Goal: Task Accomplishment & Management: Complete application form

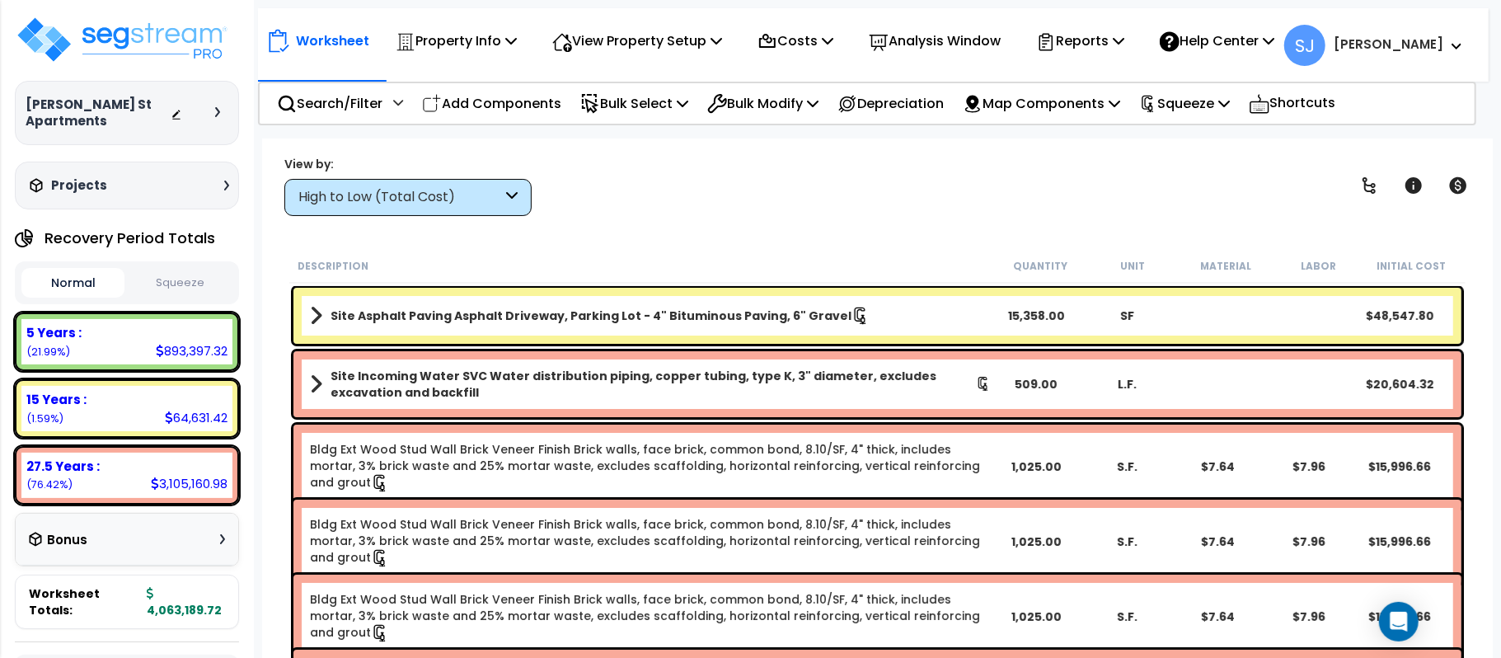
scroll to position [68, 0]
click at [438, 36] on p "Property Info" at bounding box center [456, 41] width 121 height 22
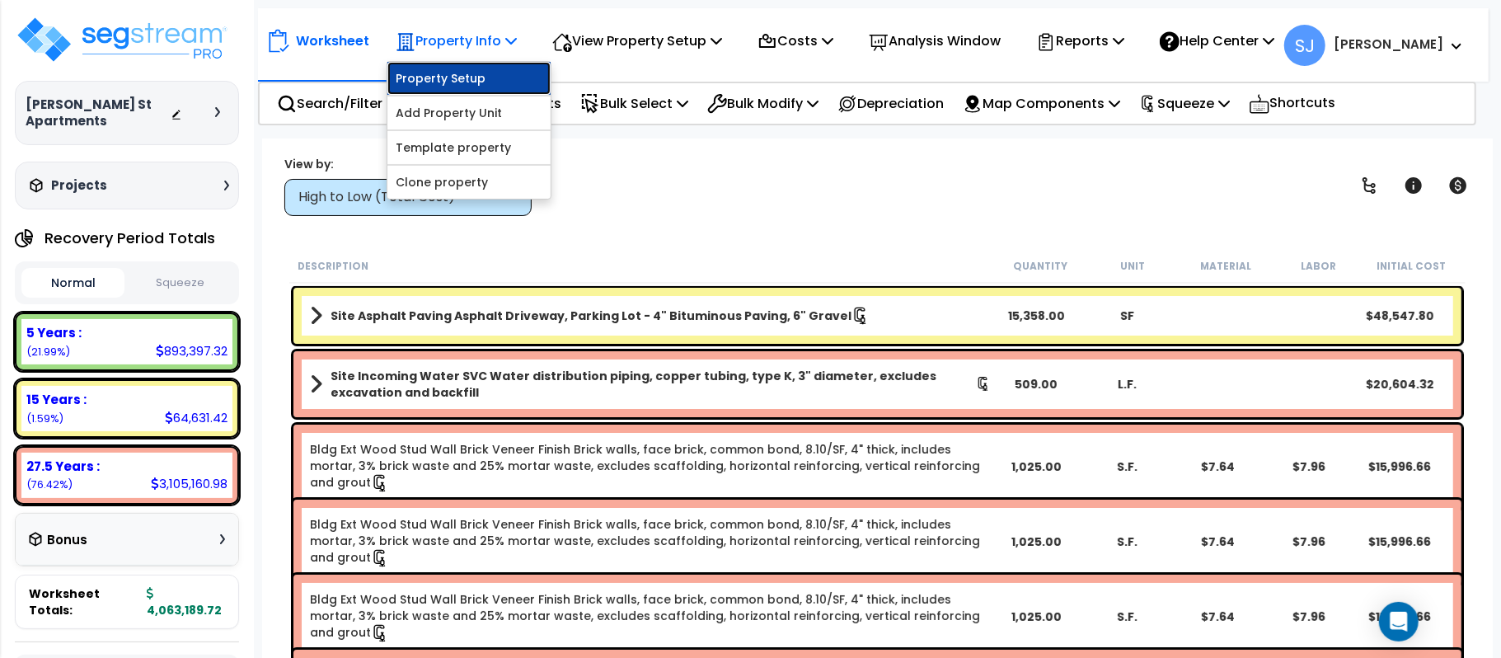
click at [438, 68] on link "Property Setup" at bounding box center [468, 78] width 163 height 33
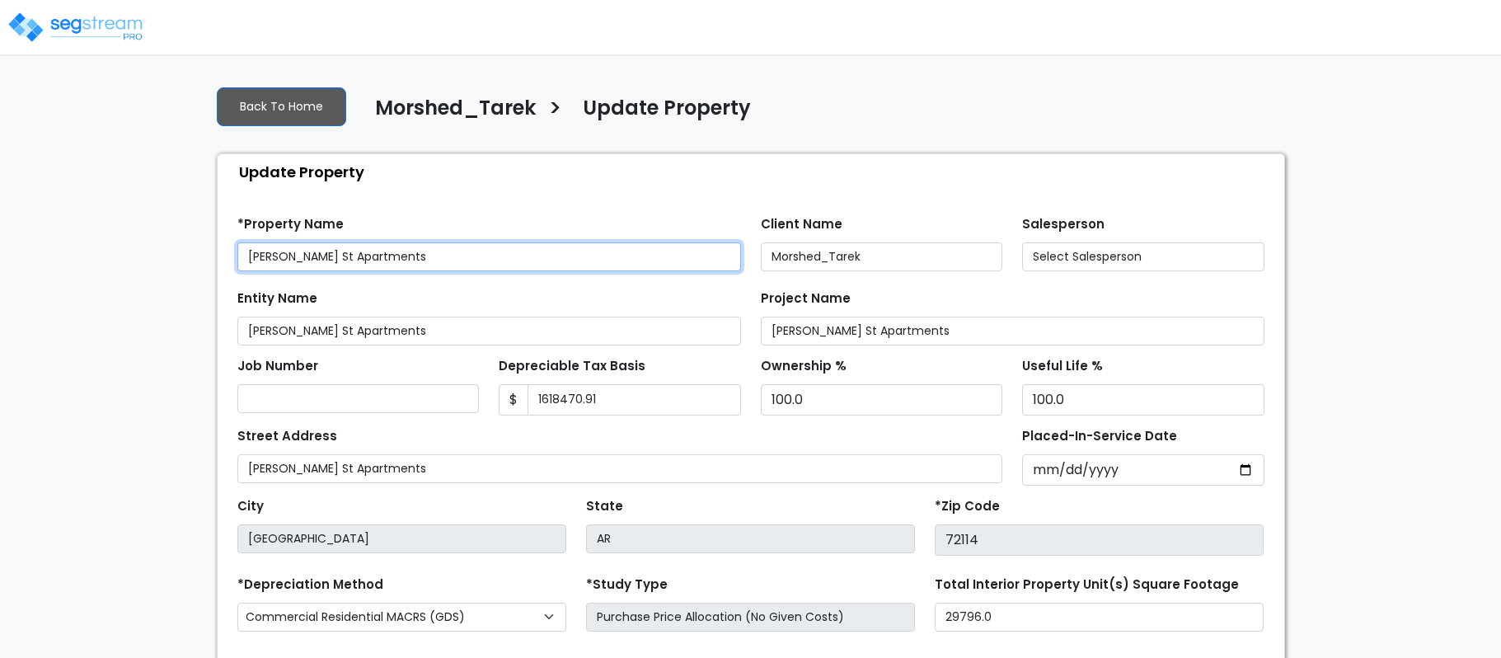
type input "1,618,470.91"
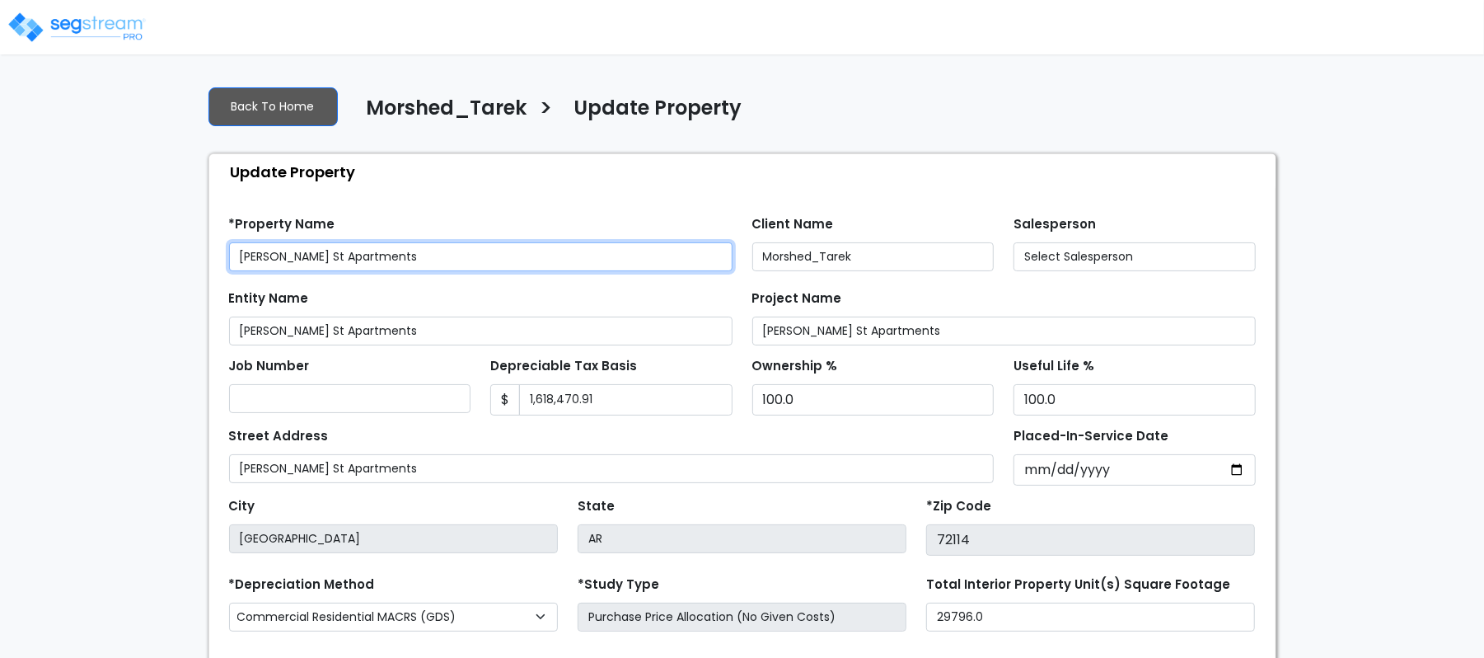
select select "2022"
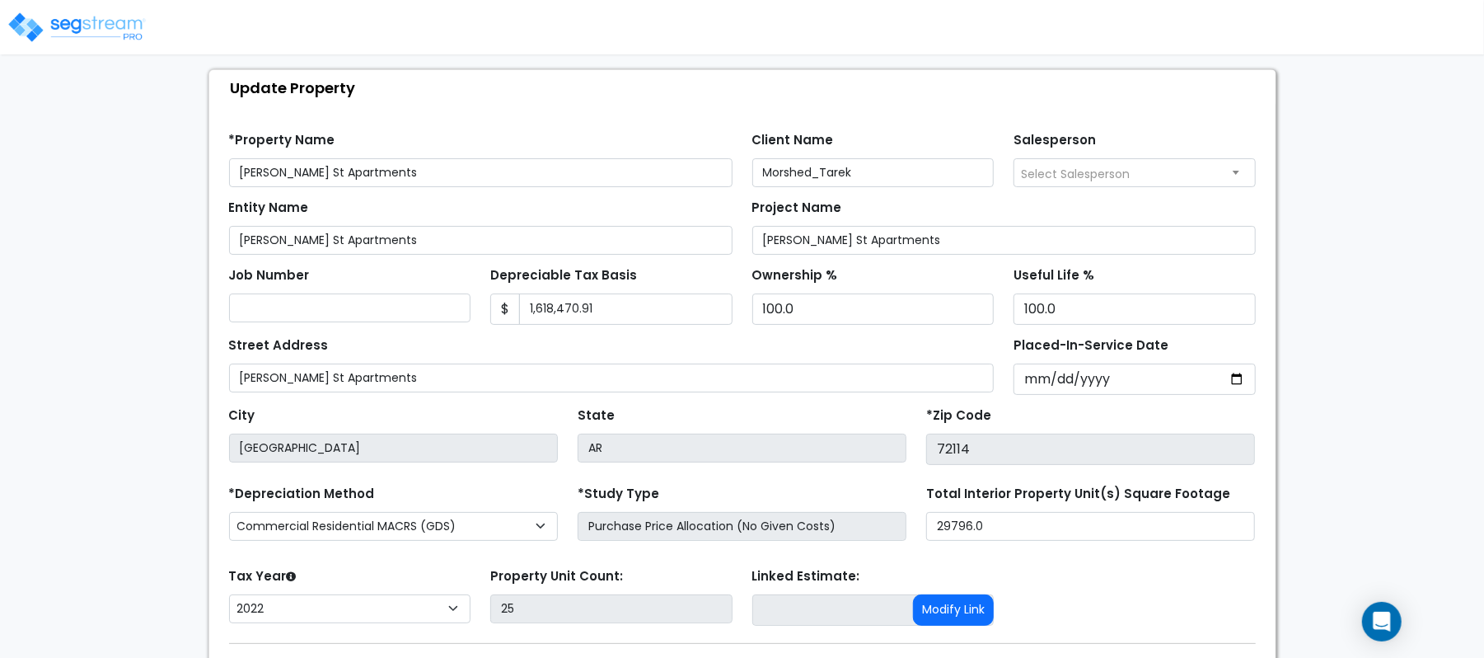
scroll to position [190, 0]
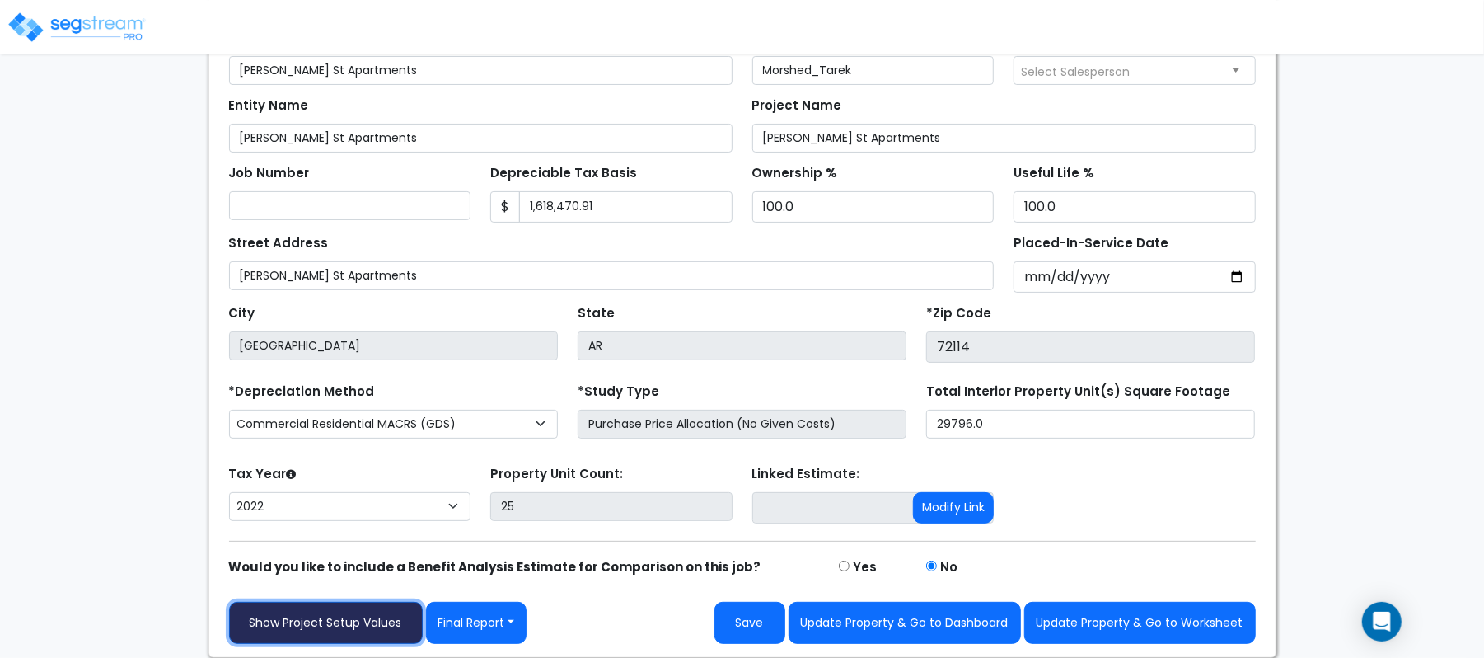
click at [349, 627] on link "Show Project Setup Values" at bounding box center [326, 623] width 194 height 42
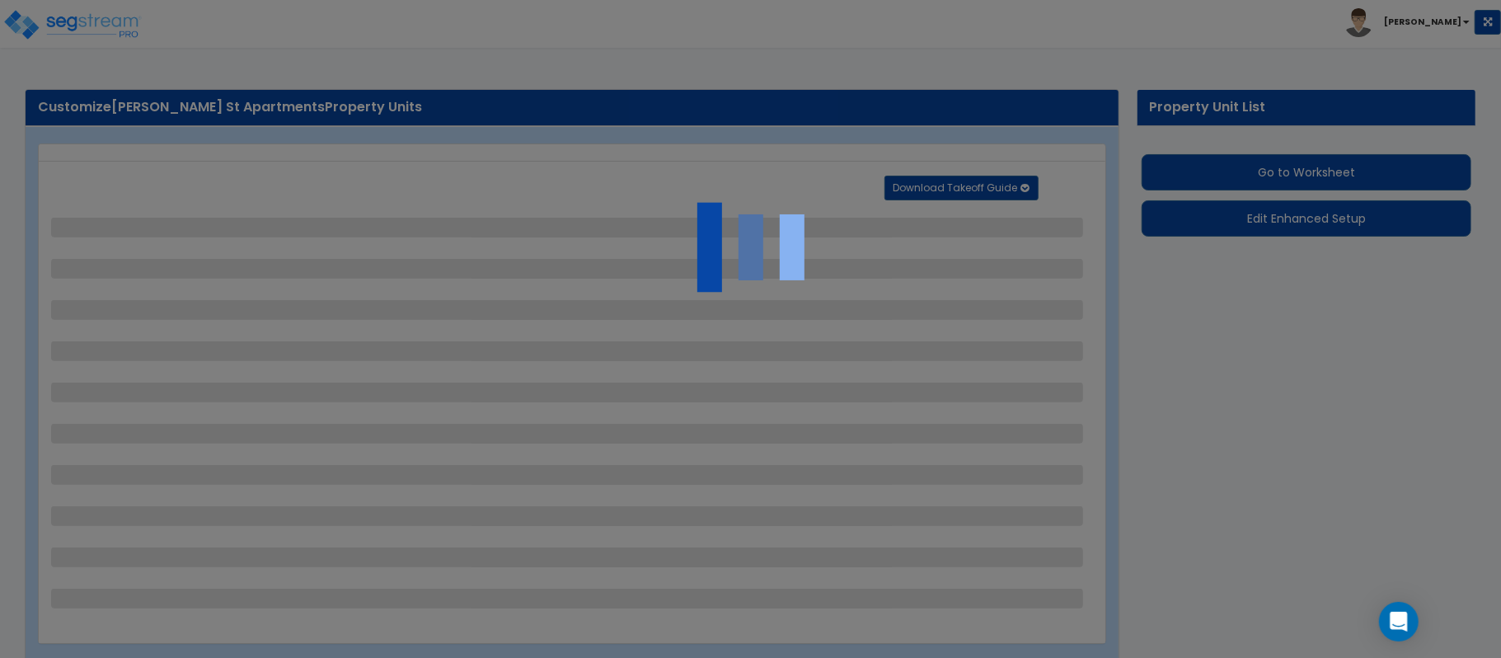
select select "2"
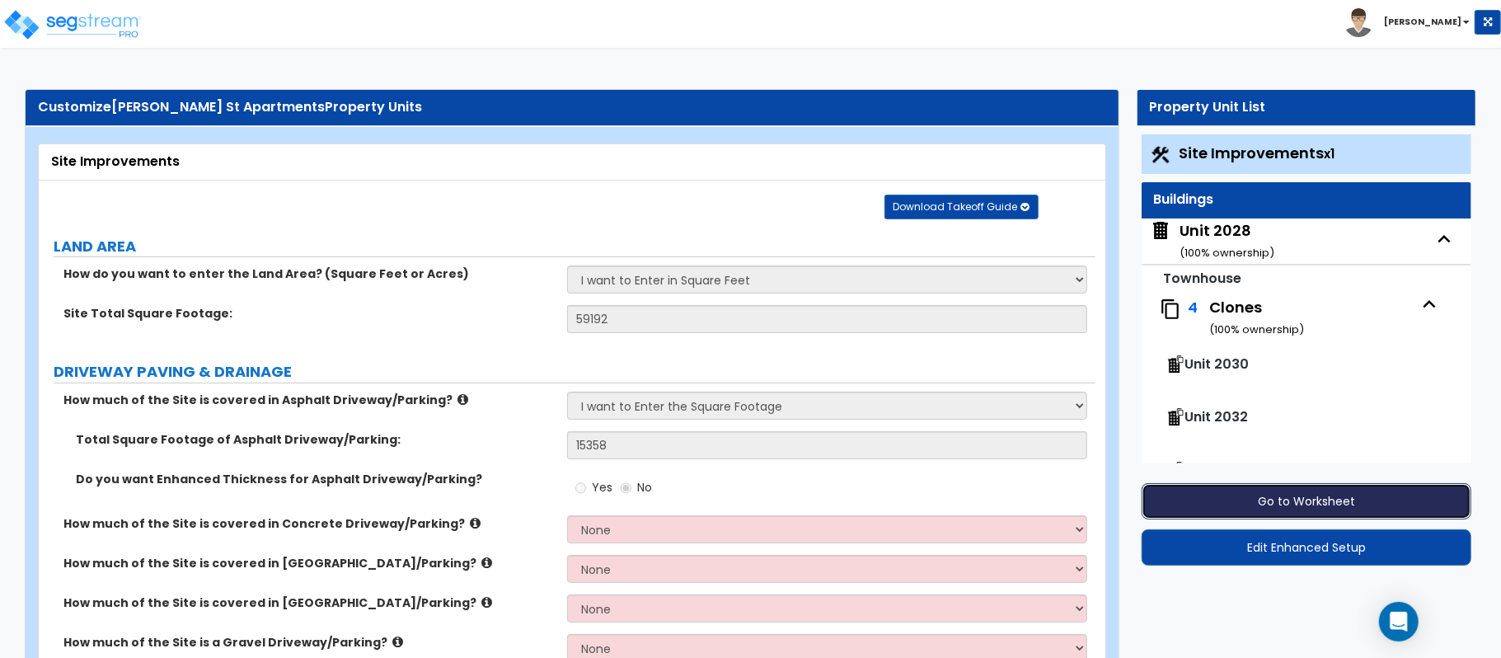
click at [1226, 504] on button "Go to Worksheet" at bounding box center [1306, 501] width 330 height 36
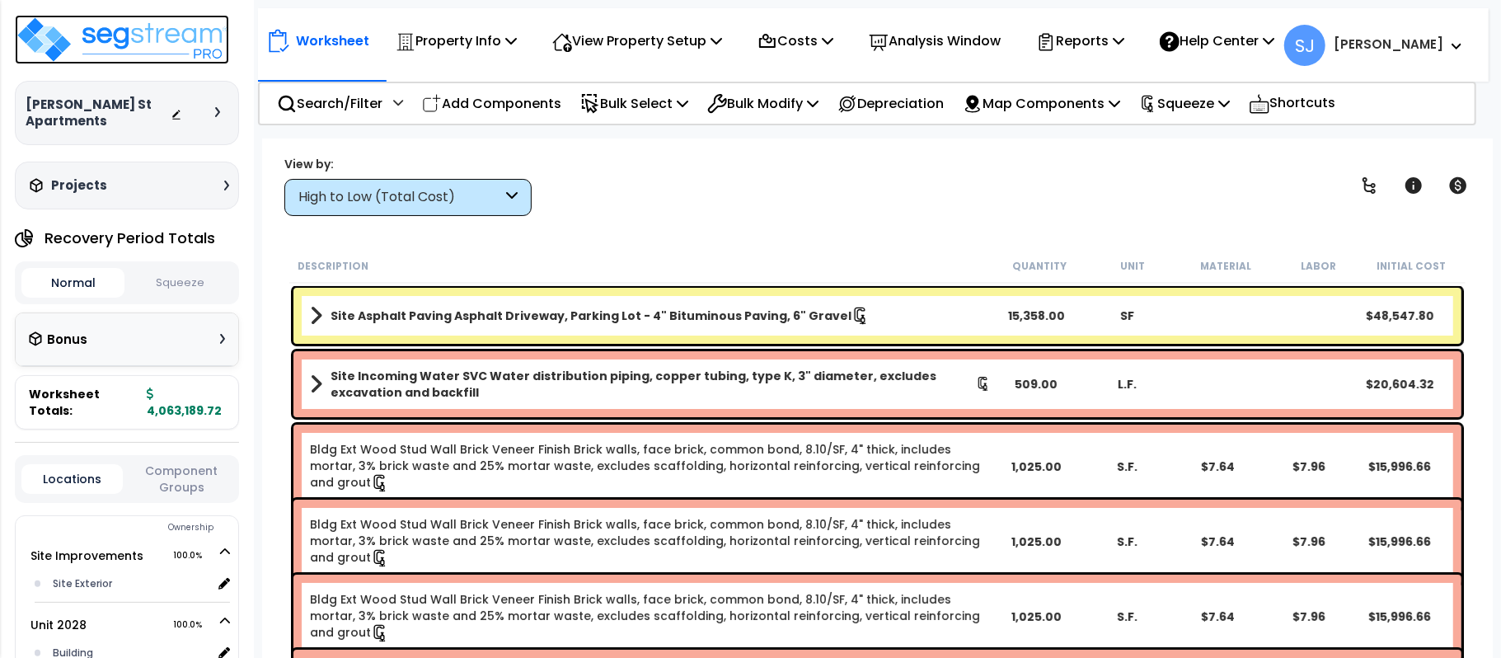
click at [185, 47] on img at bounding box center [122, 39] width 214 height 49
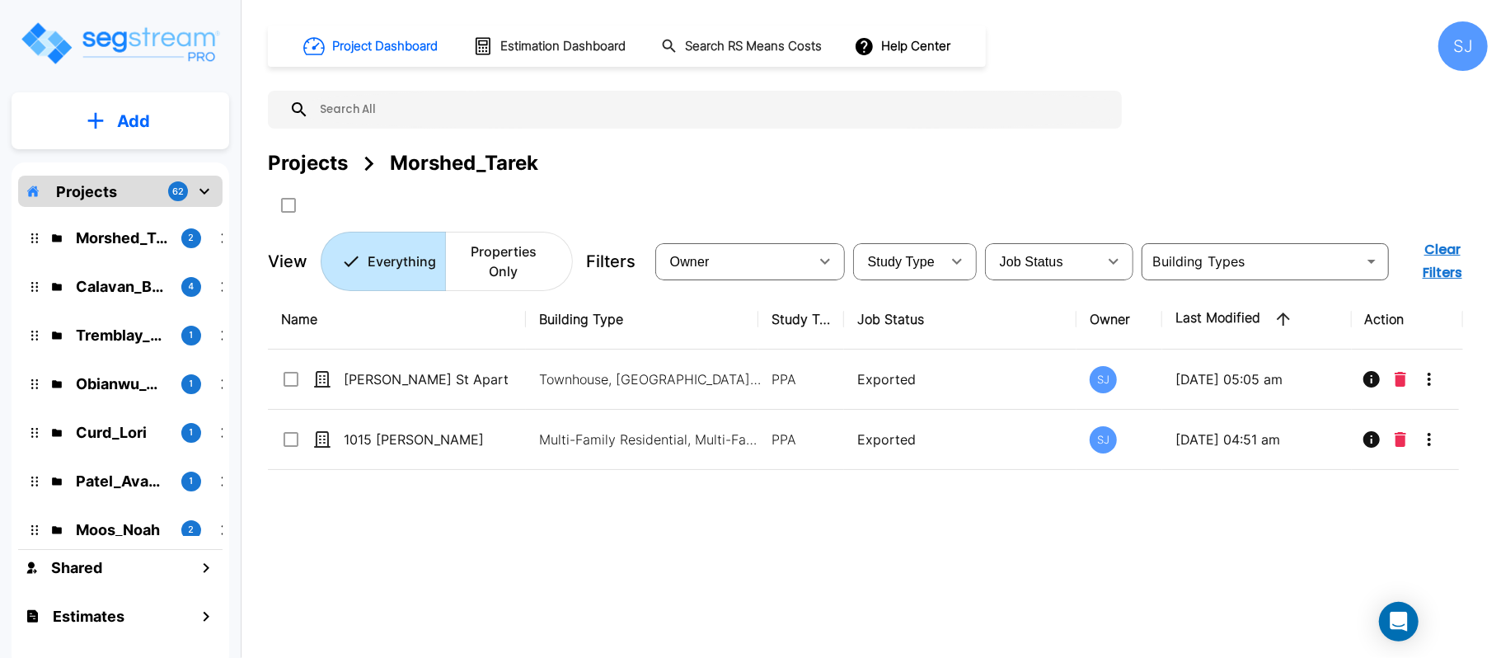
click at [120, 297] on div "Calavan_Brooks 4" at bounding box center [133, 286] width 216 height 35
click at [145, 292] on p "Calavan_Brooks" at bounding box center [122, 286] width 92 height 22
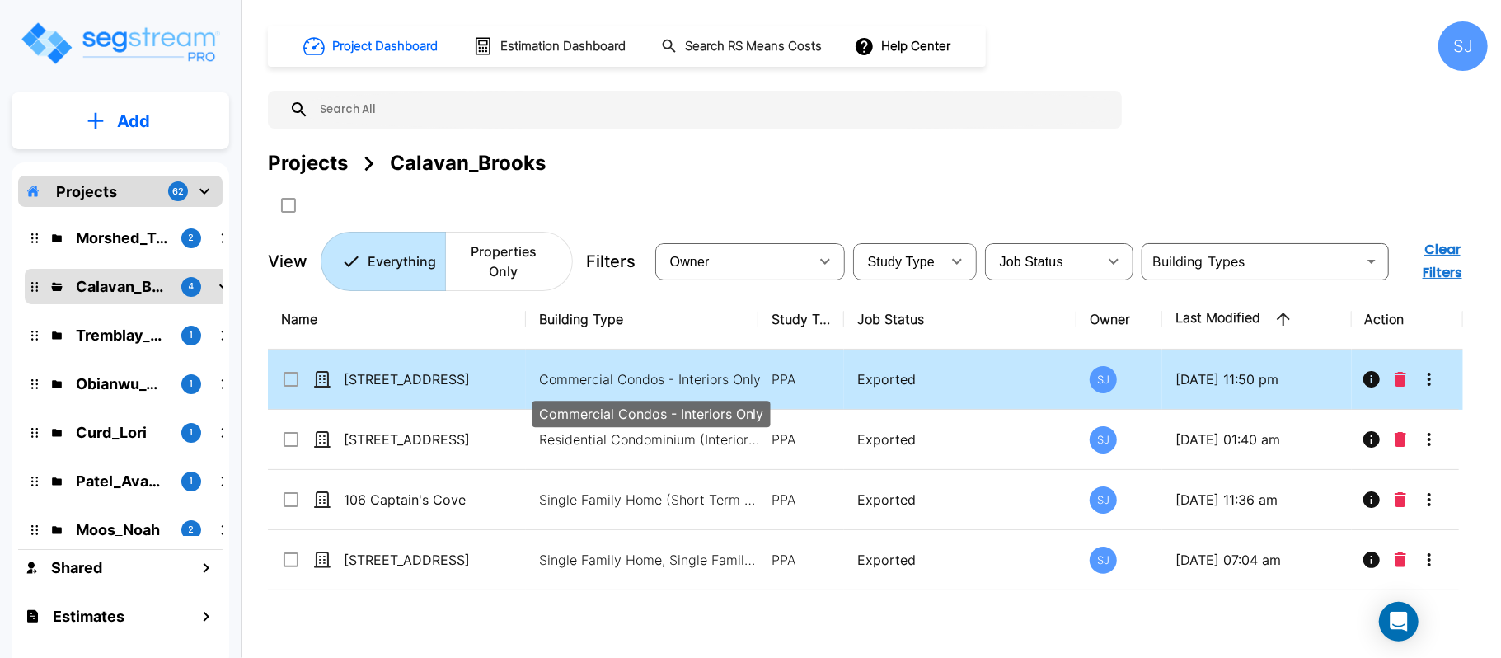
click at [552, 384] on p "Commercial Condos - Interiors Only" at bounding box center [650, 379] width 222 height 20
checkbox input "true"
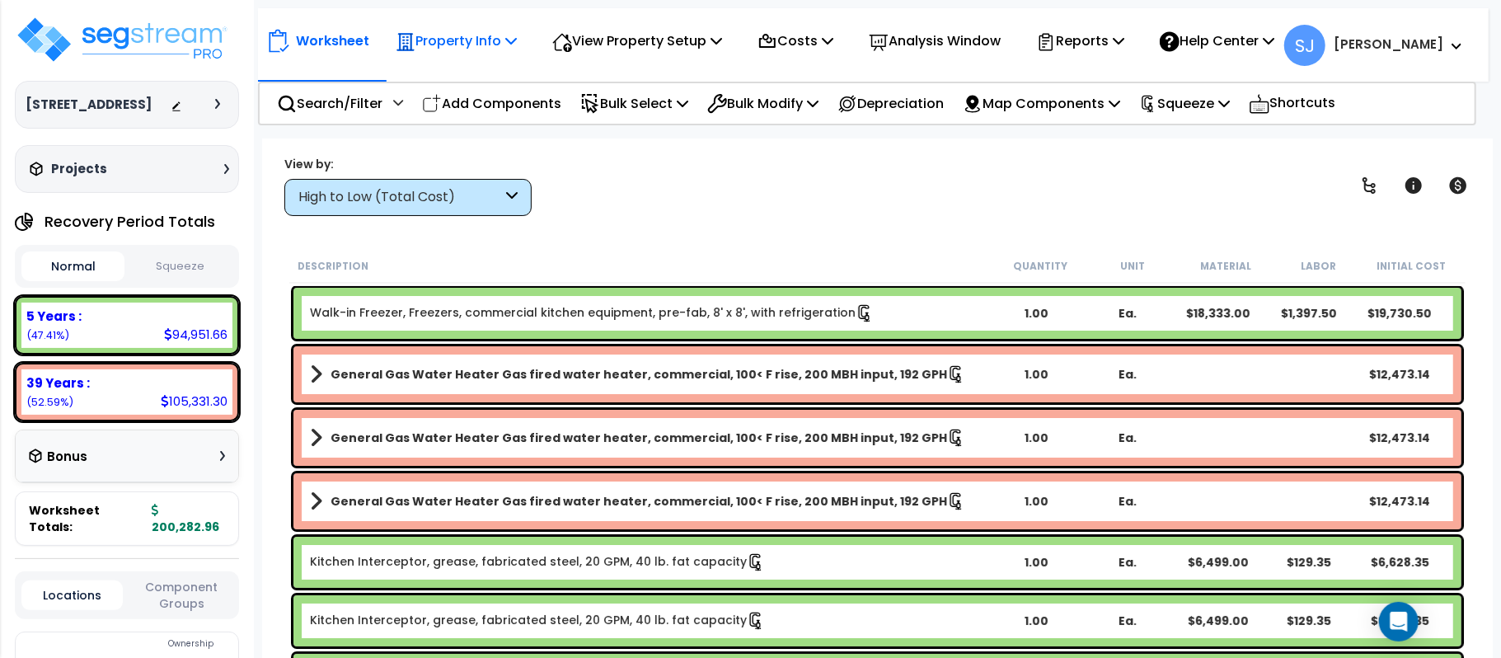
click at [429, 30] on p "Property Info" at bounding box center [456, 41] width 121 height 22
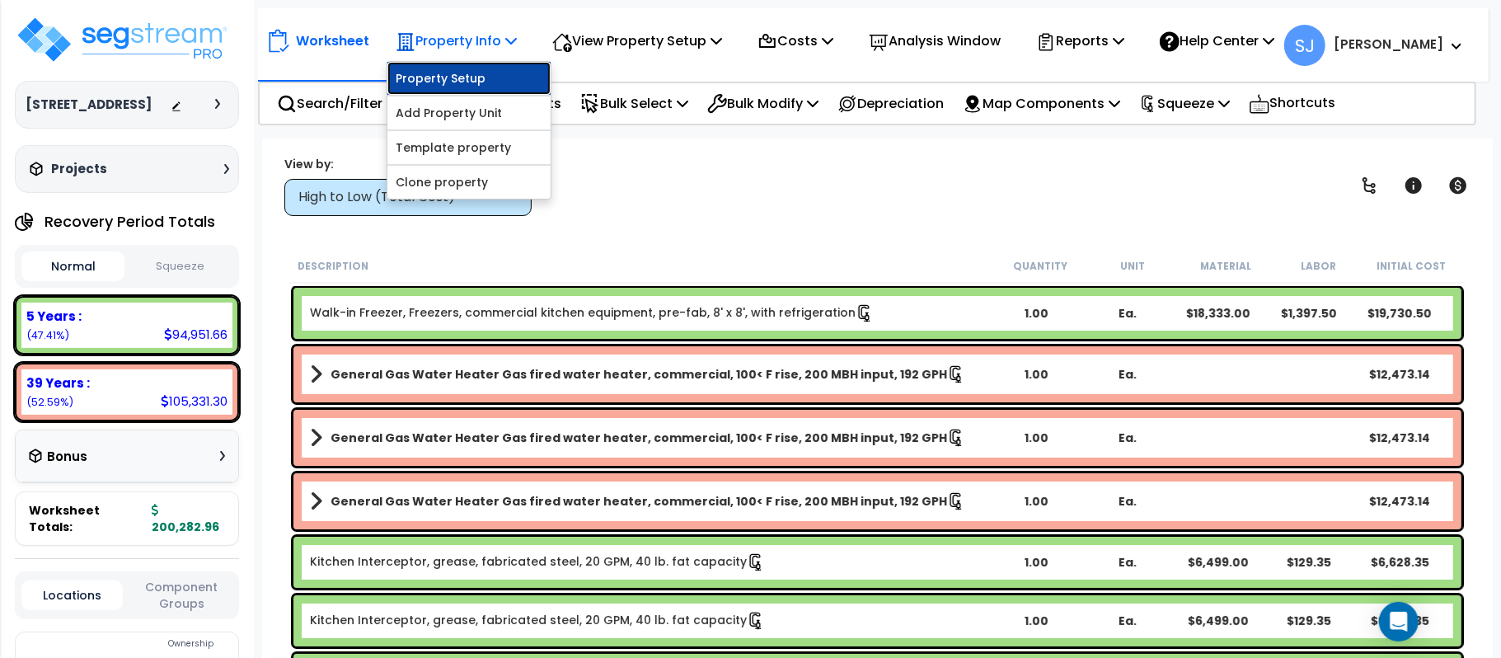
click at [455, 70] on link "Property Setup" at bounding box center [468, 78] width 163 height 33
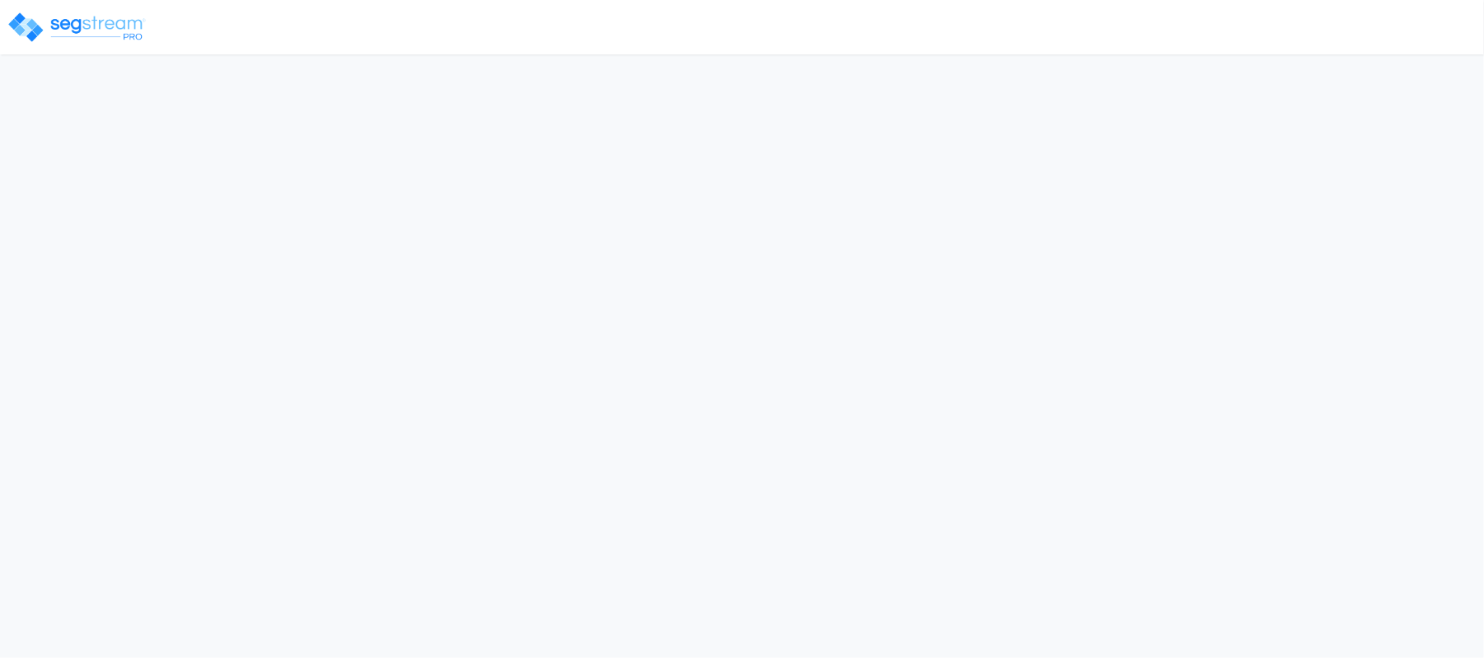
select select "2023"
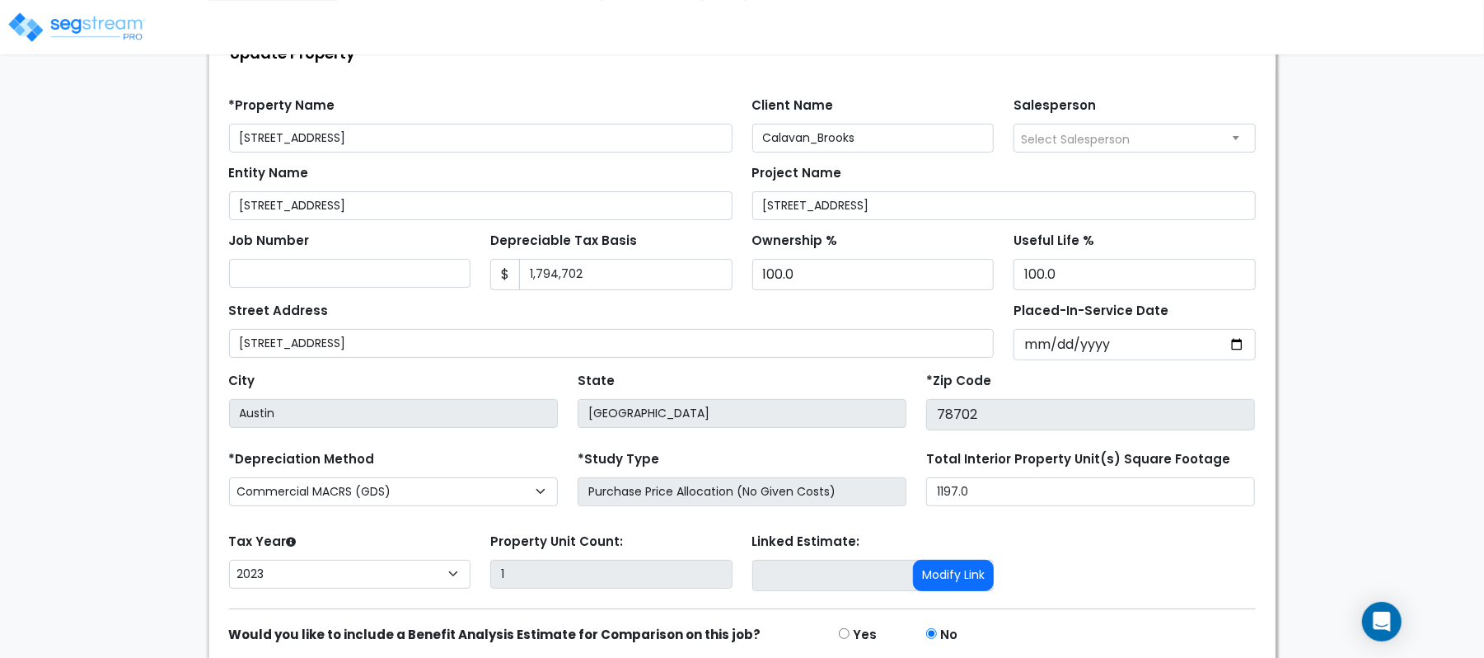
scroll to position [190, 0]
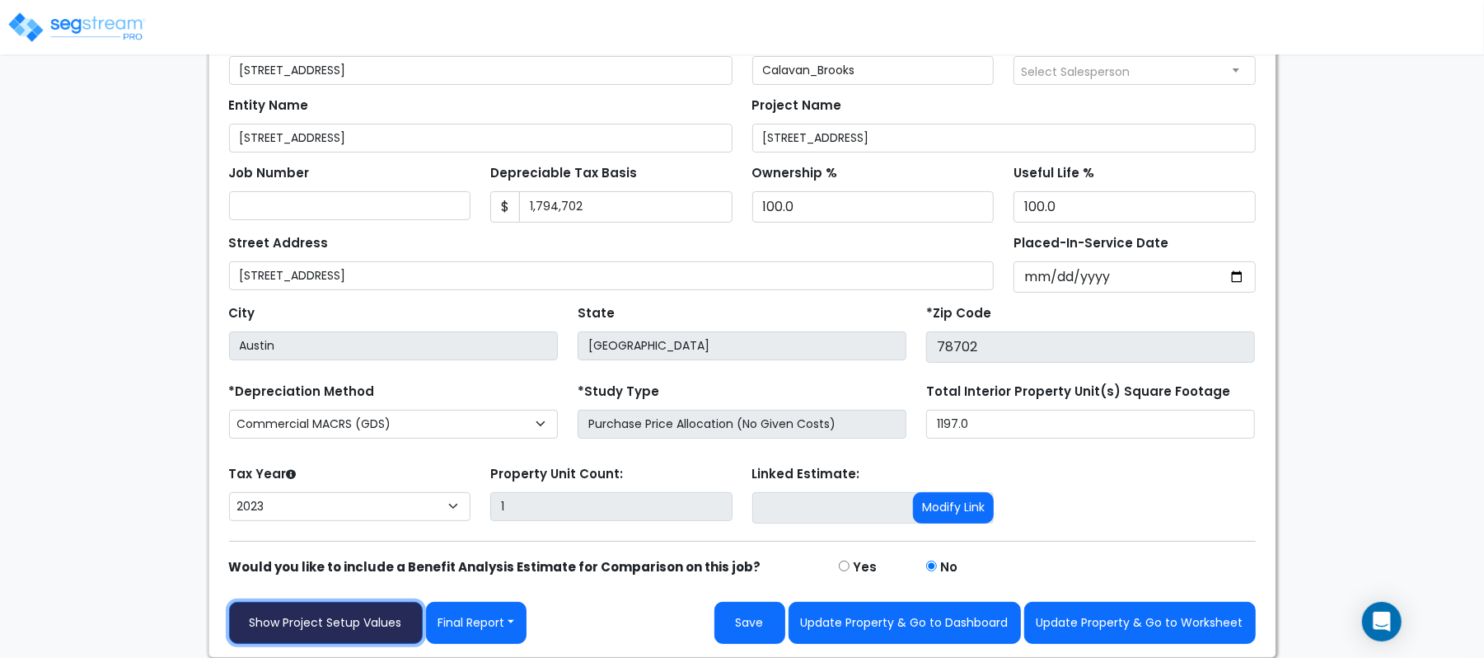
click at [335, 614] on link "Show Project Setup Values" at bounding box center [326, 623] width 194 height 42
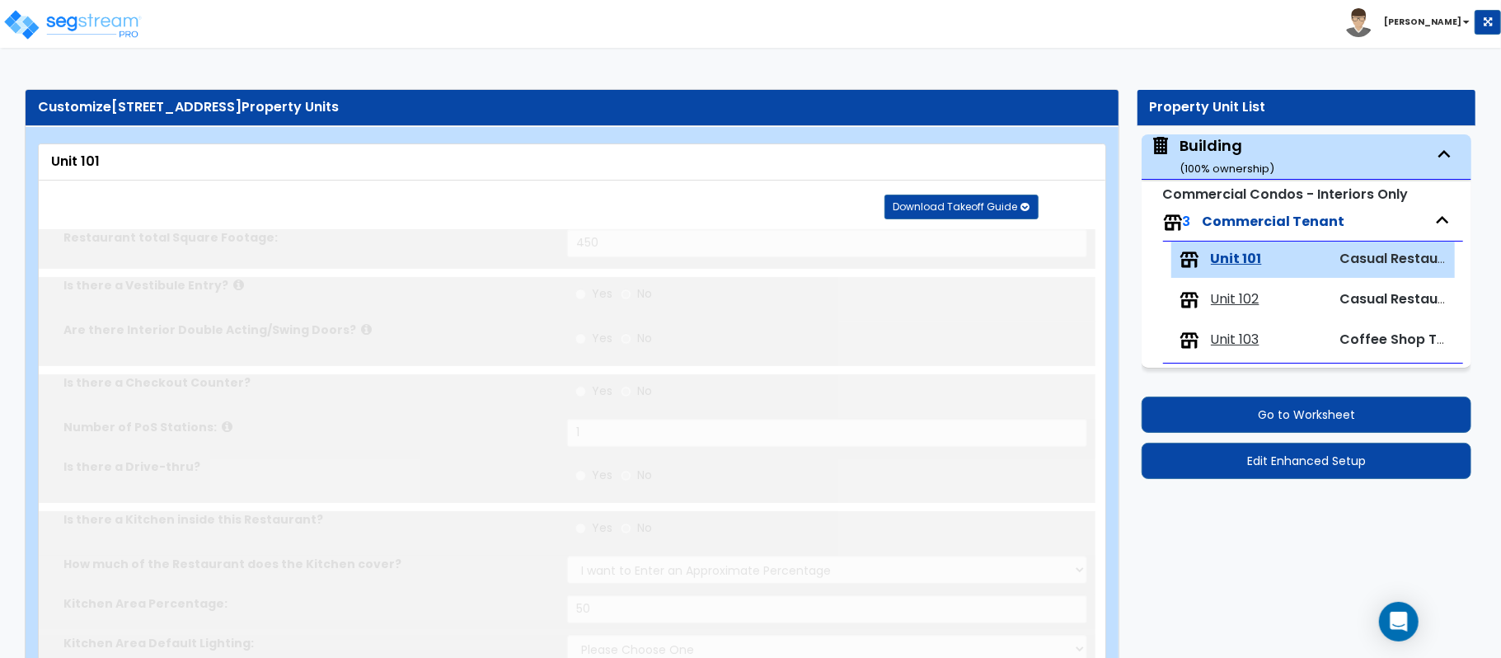
type input "450"
type input "1"
radio input "true"
type input "50"
select select "5"
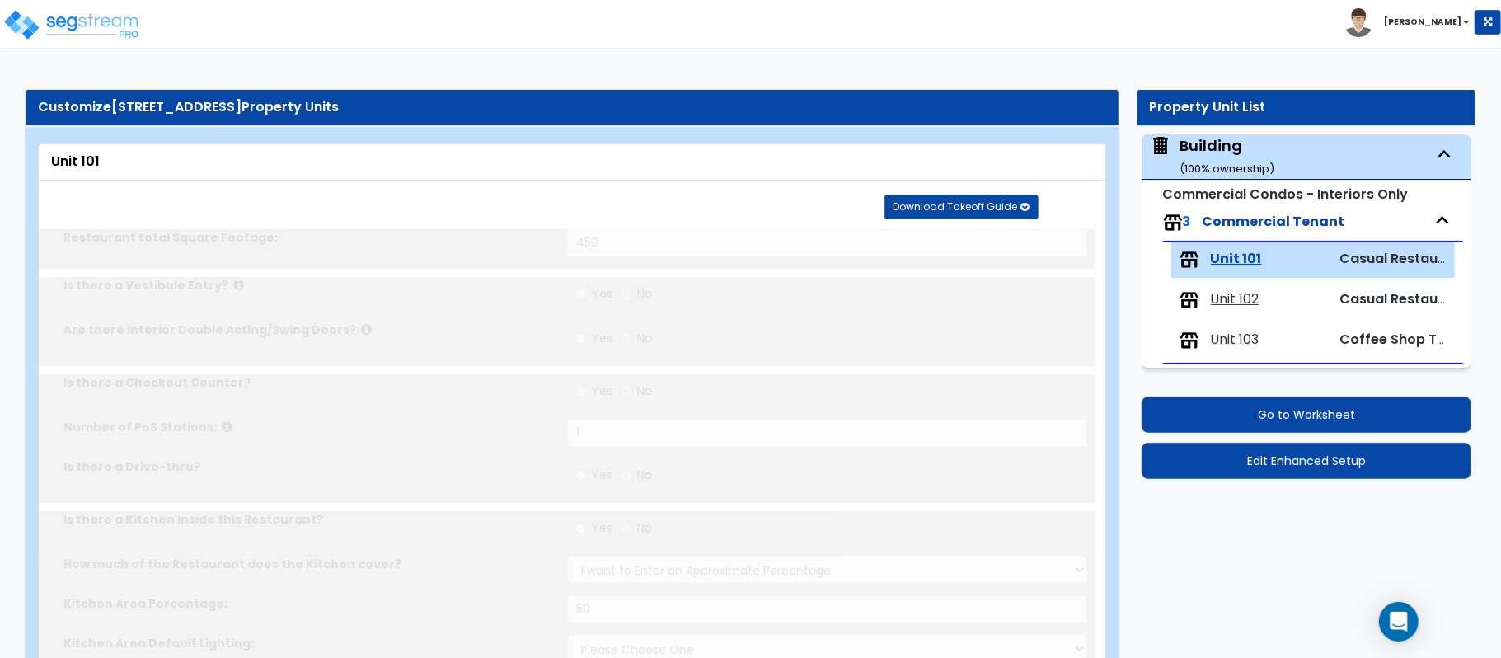
select select "1"
select select "4"
radio input "true"
select select "1"
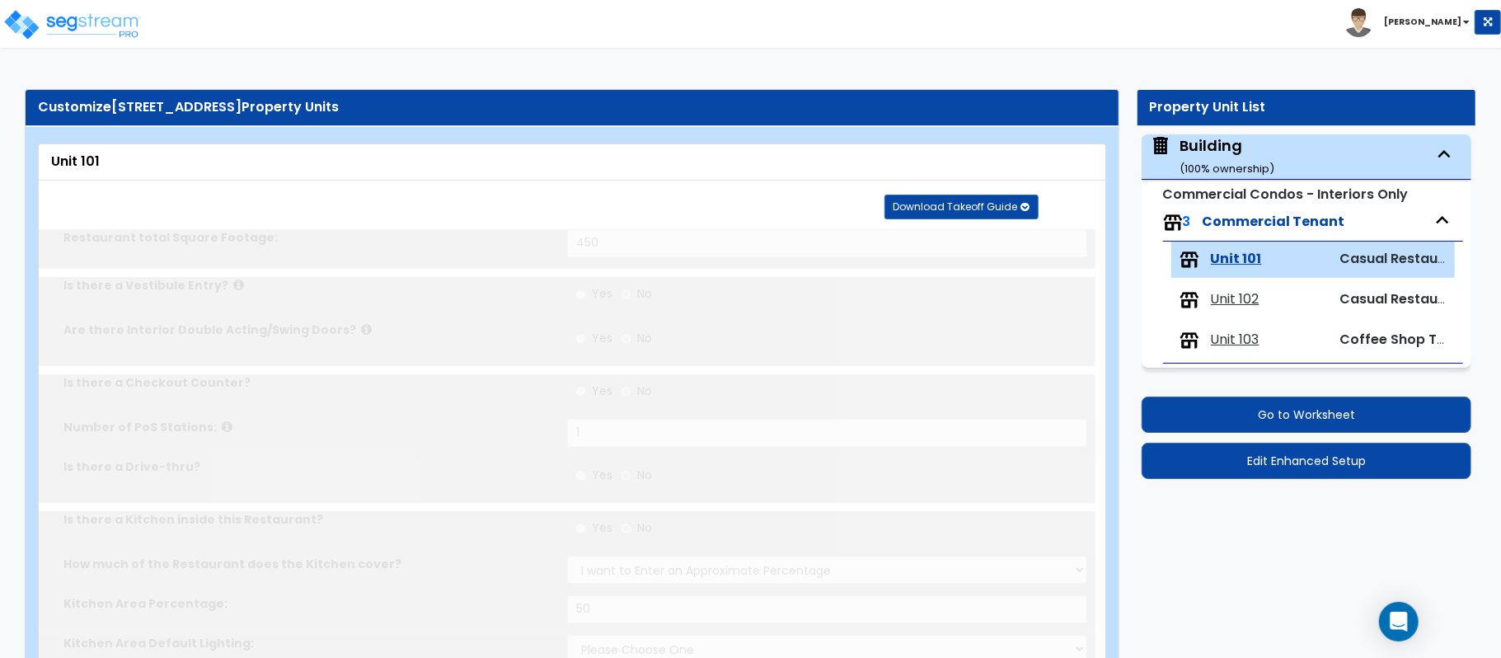
type input "1"
radio input "true"
type input "2"
select select "1"
type input "9"
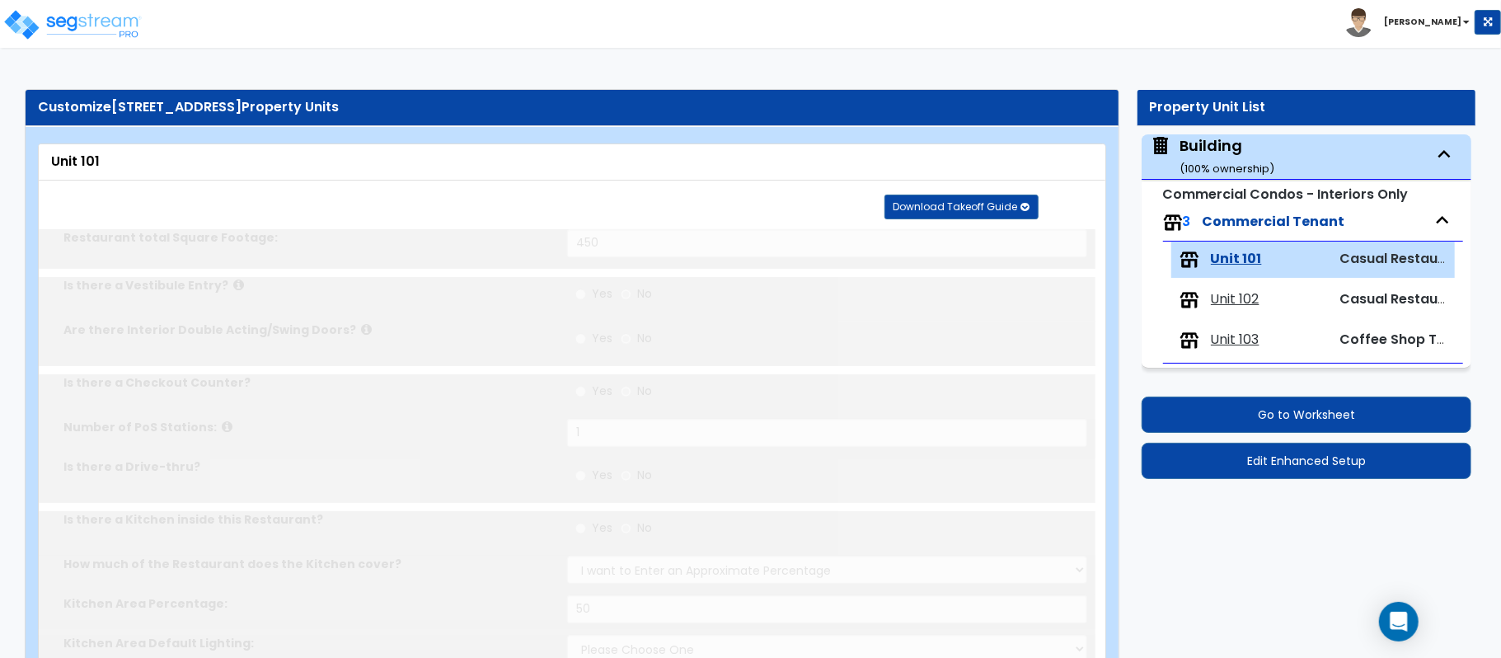
type input "2"
radio input "true"
select select "1"
type input "2"
type input "1"
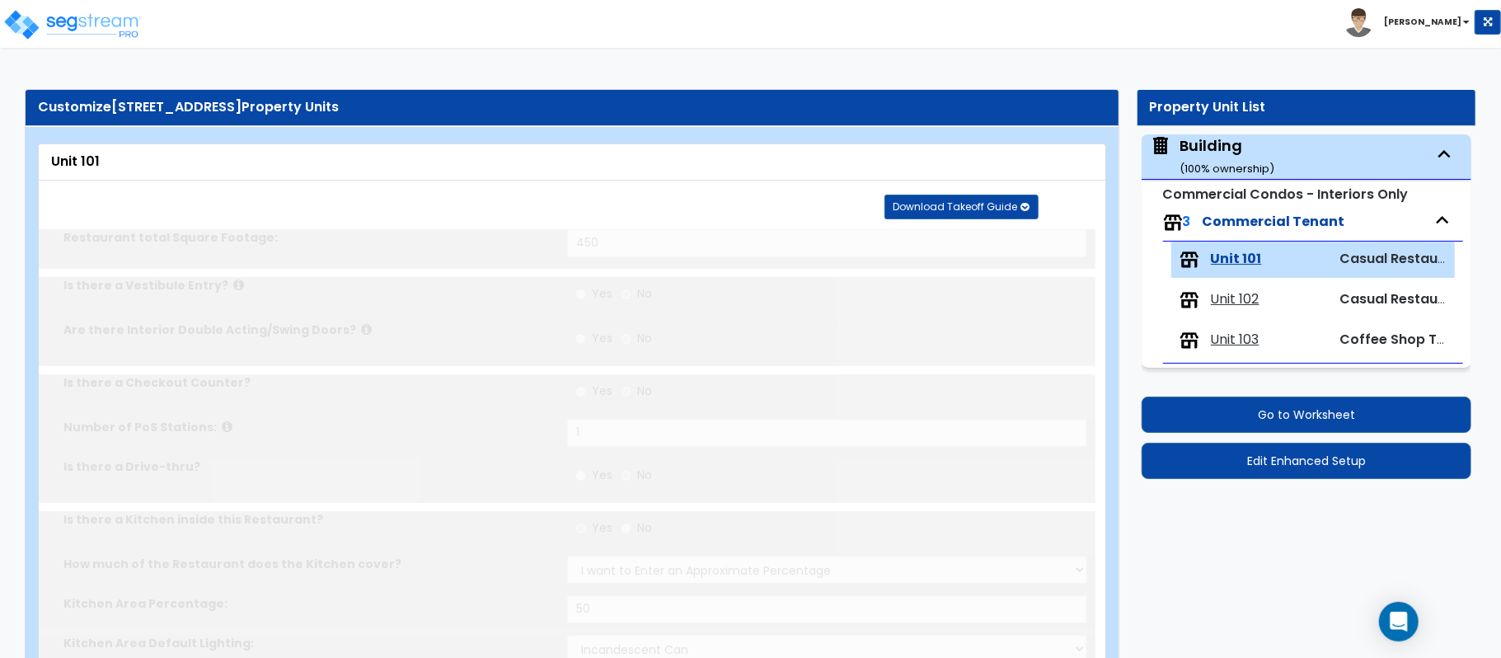
type input "1"
radio input "true"
type input "2"
radio input "true"
select select "4"
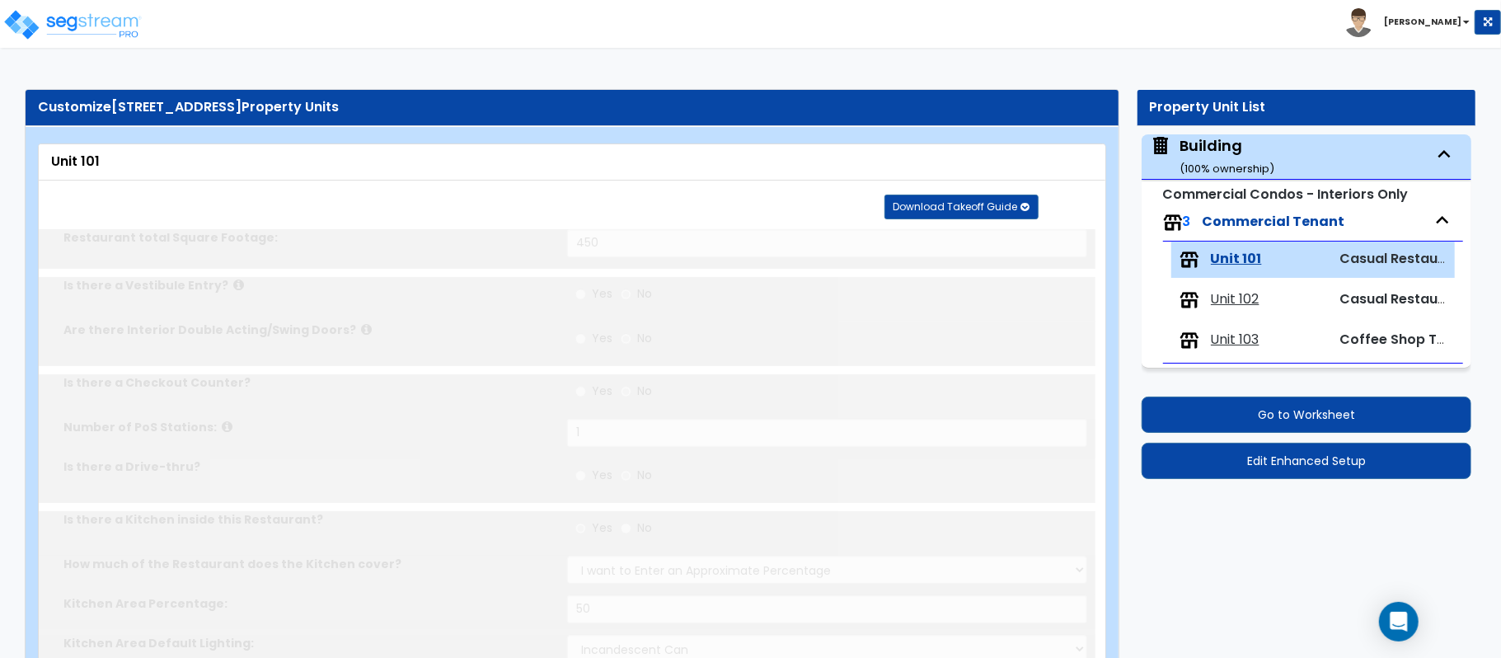
select select "2"
type input "12"
radio input "true"
type input "1"
radio input "true"
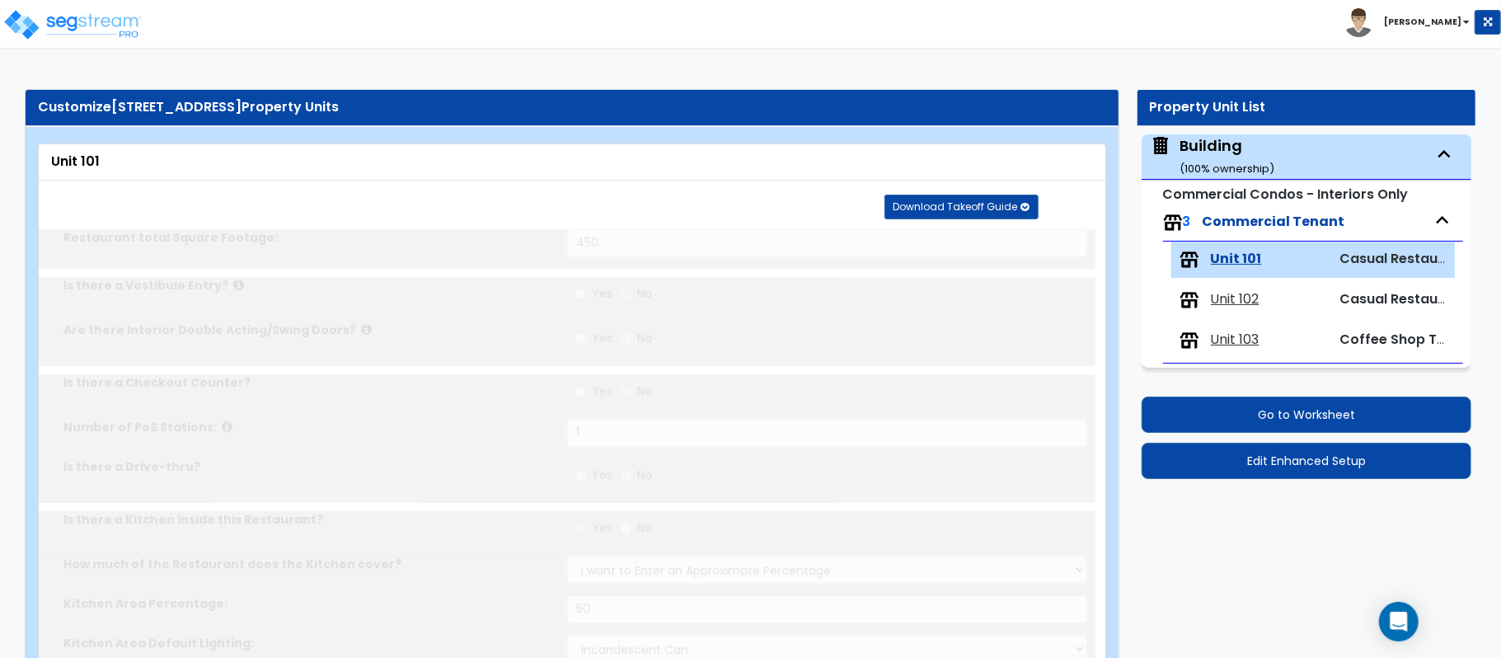
radio input "true"
select select "1"
select select "4"
select select "1"
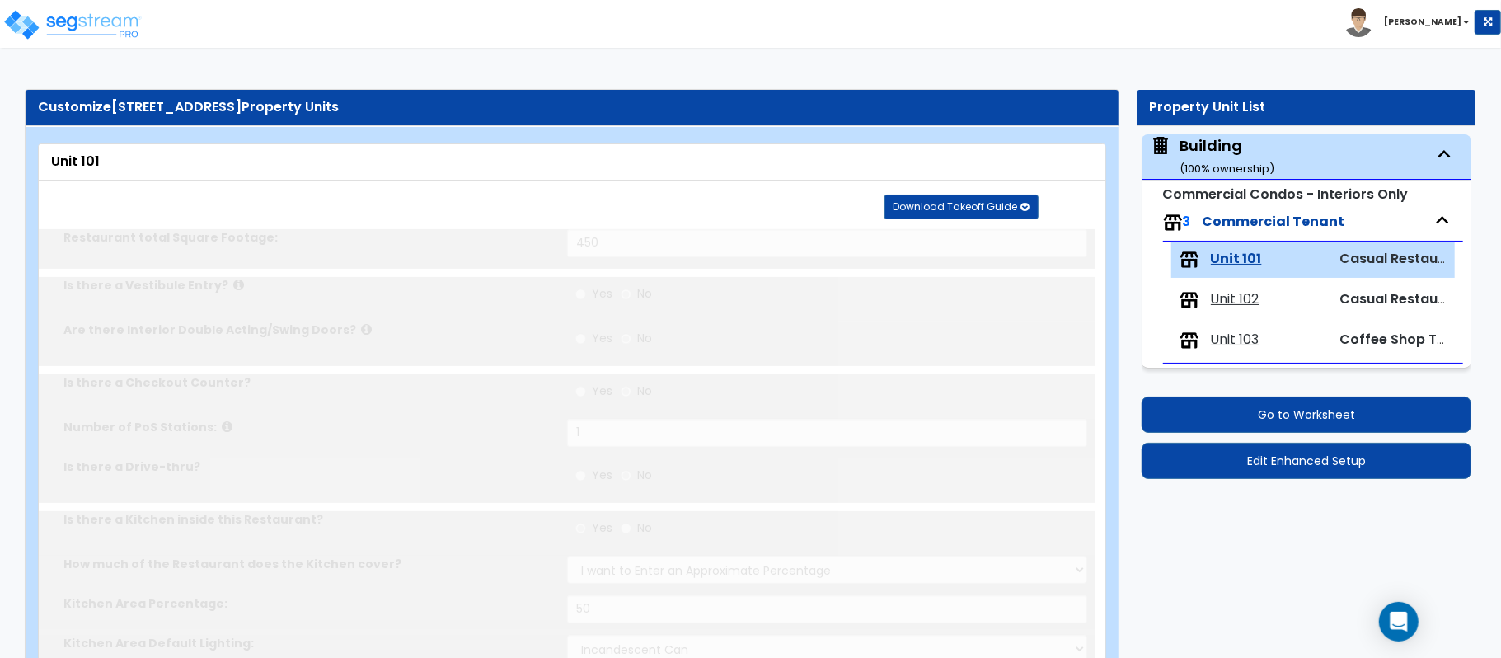
radio input "true"
type input "200"
radio input "true"
select select "1"
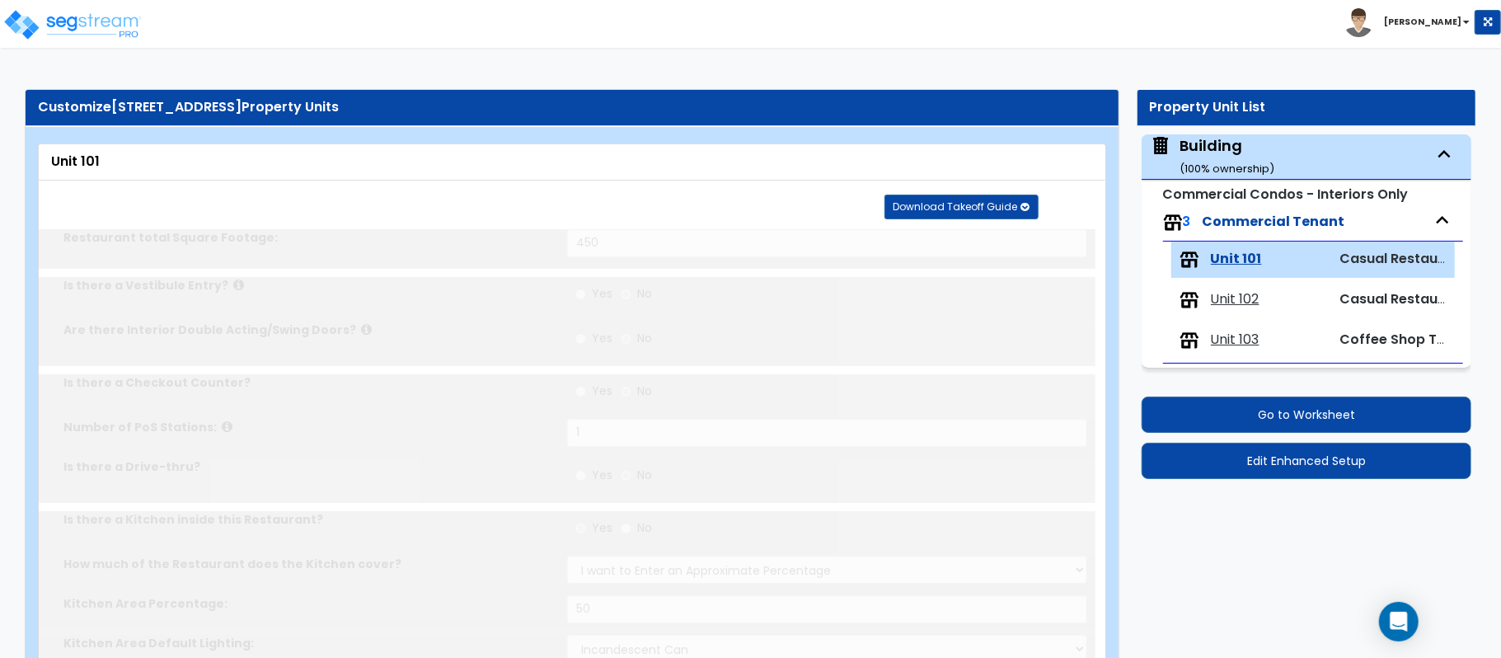
radio input "true"
type input "2"
select select "1"
select select "5"
radio input "true"
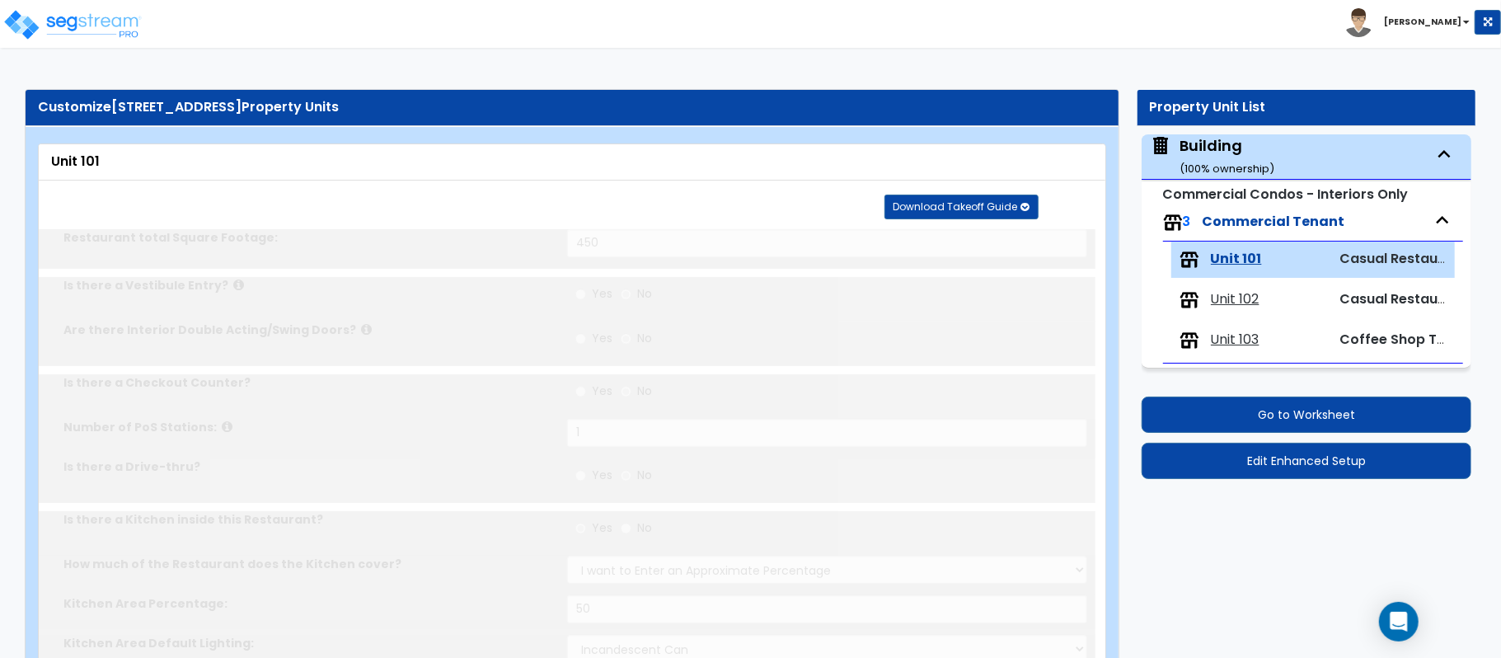
type input "4"
radio input "true"
type input "1"
radio input "true"
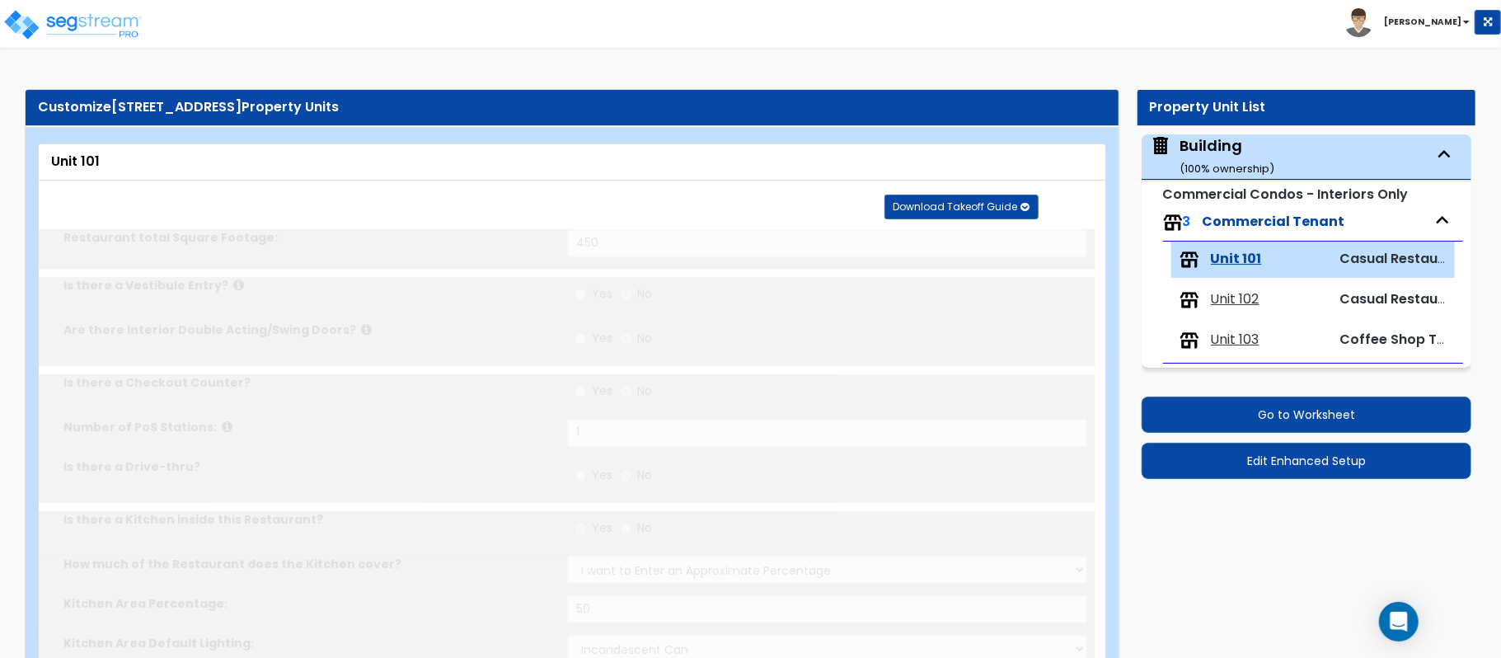
type input "2"
select select "1"
type input "2"
select select "3"
radio input "true"
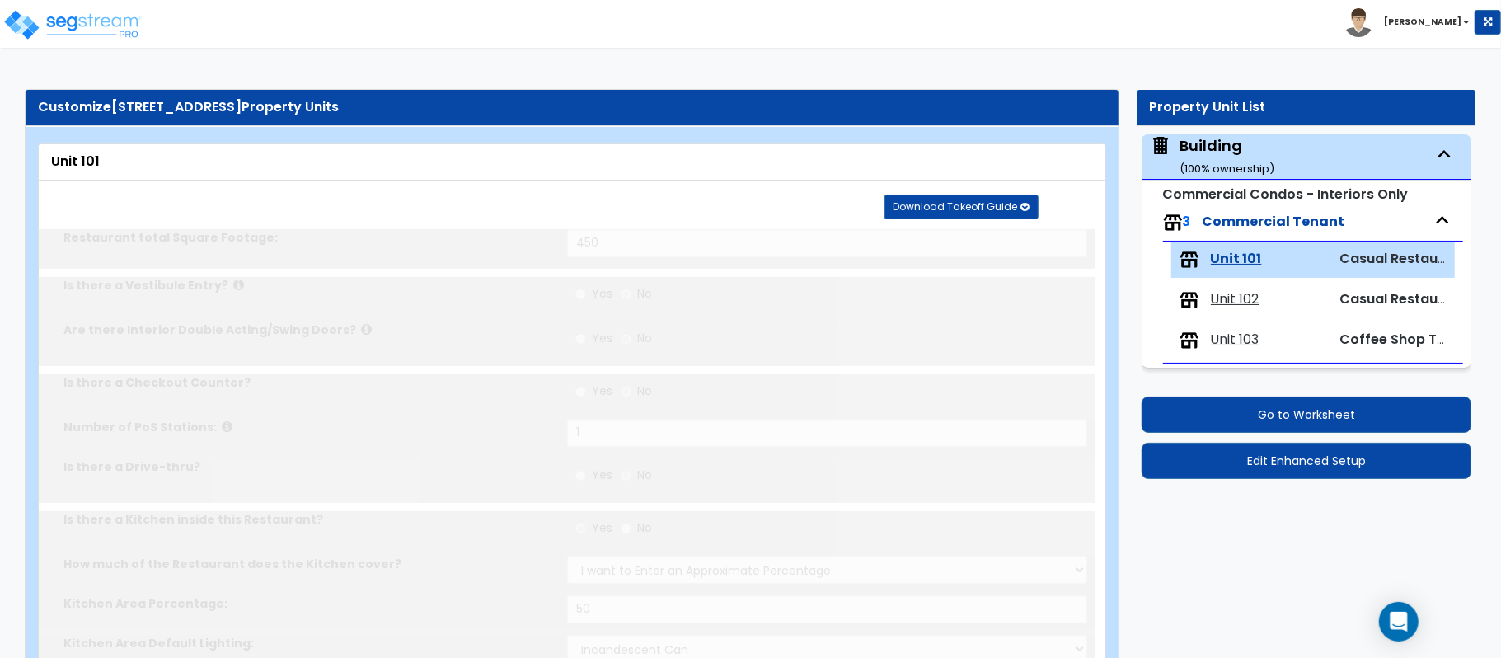
select select "3"
type input "60"
radio input "true"
select select "1"
radio input "true"
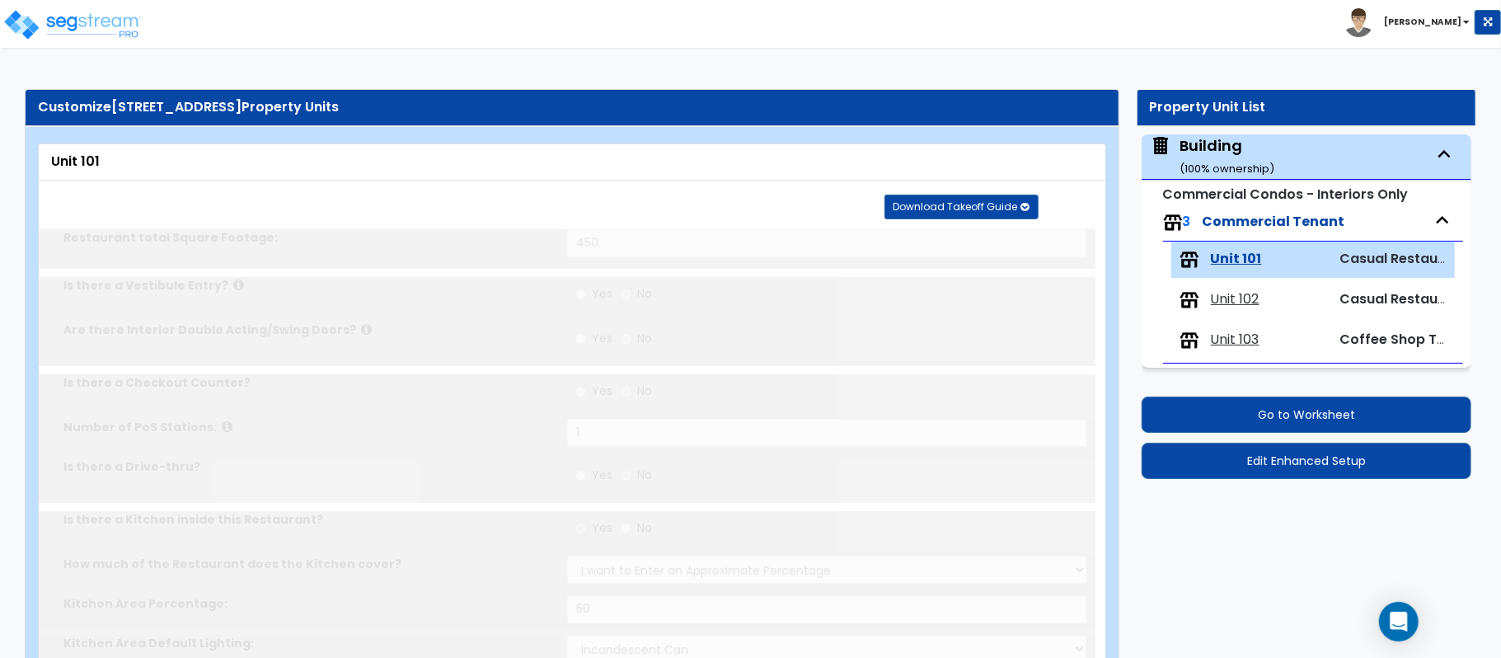
select select "1"
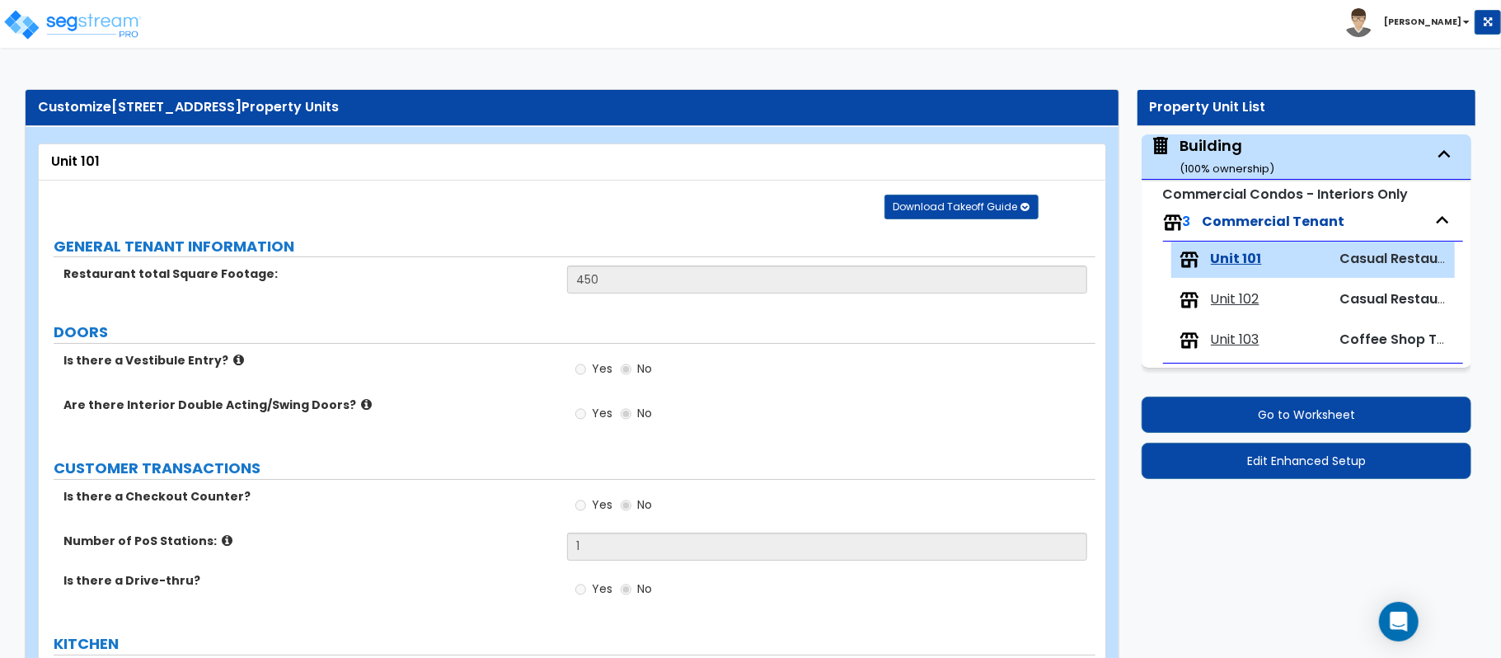
scroll to position [958, 0]
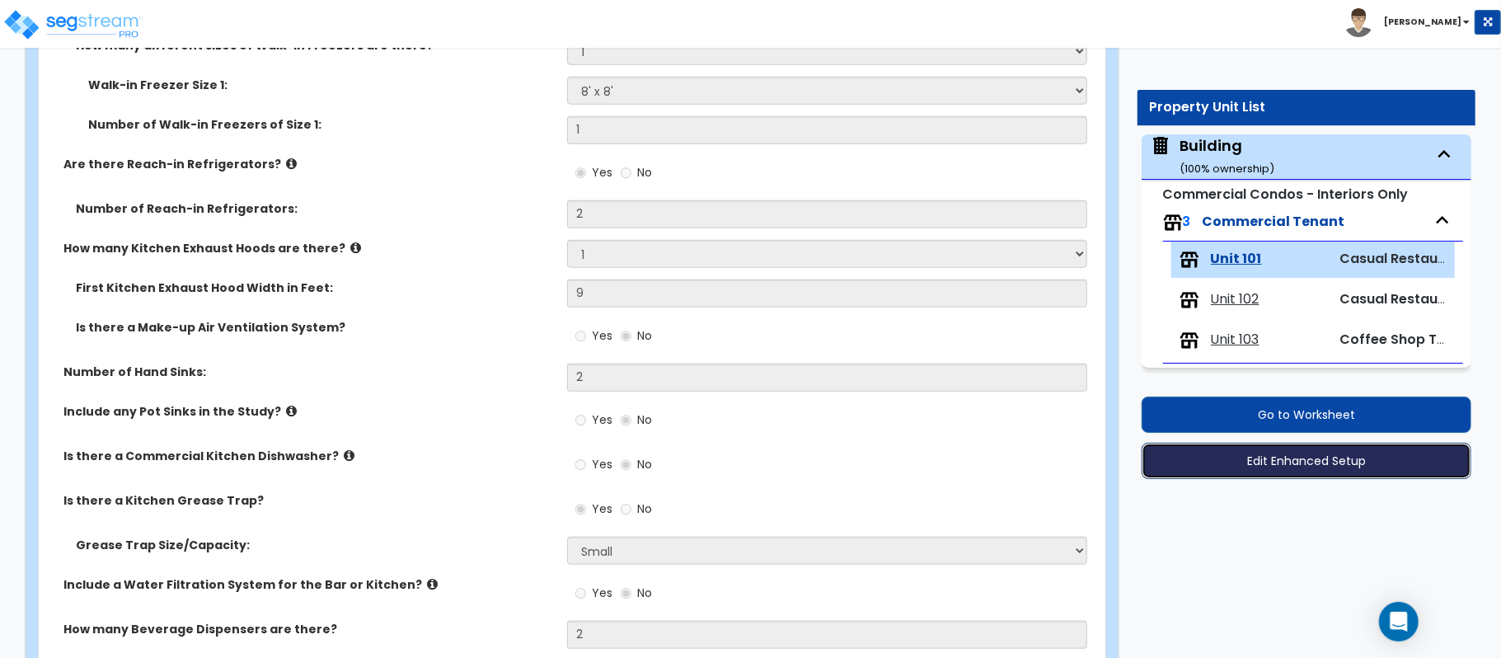
click at [1312, 466] on button "Edit Enhanced Setup" at bounding box center [1306, 460] width 330 height 36
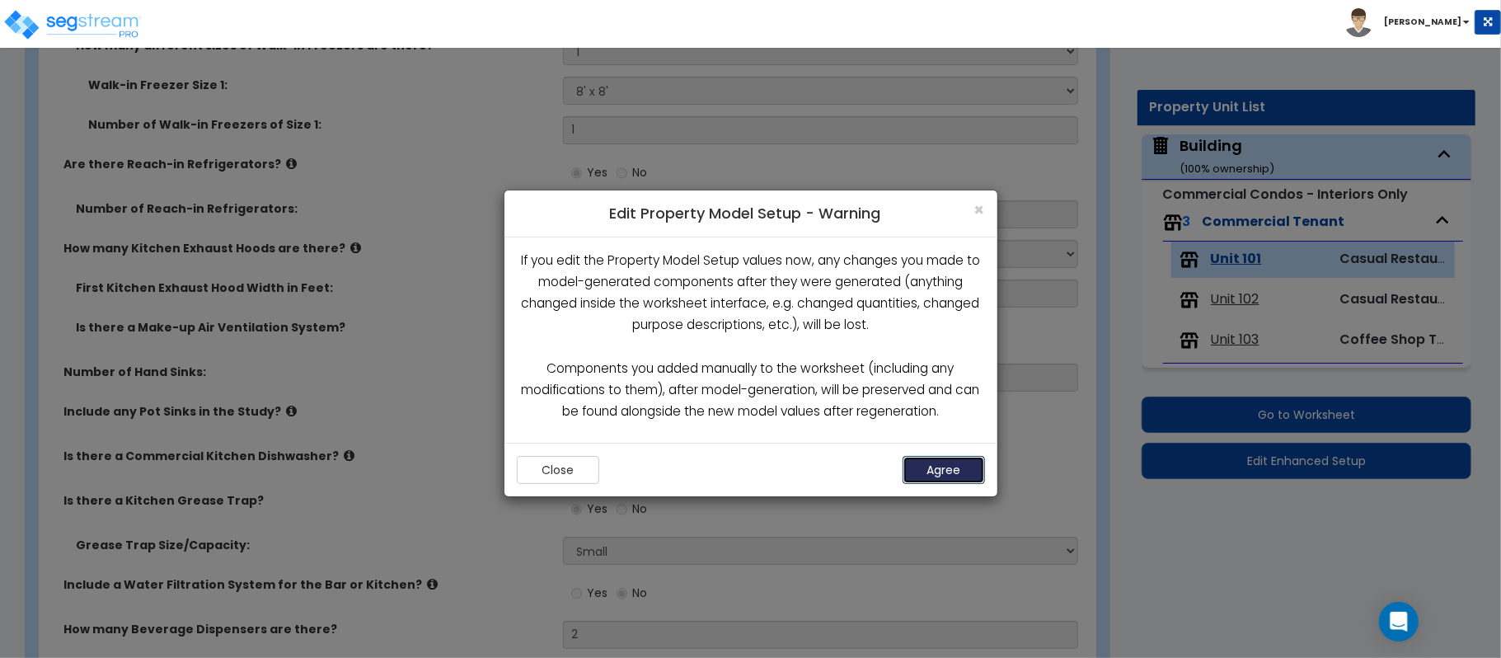
click at [949, 468] on button "Agree" at bounding box center [943, 470] width 82 height 28
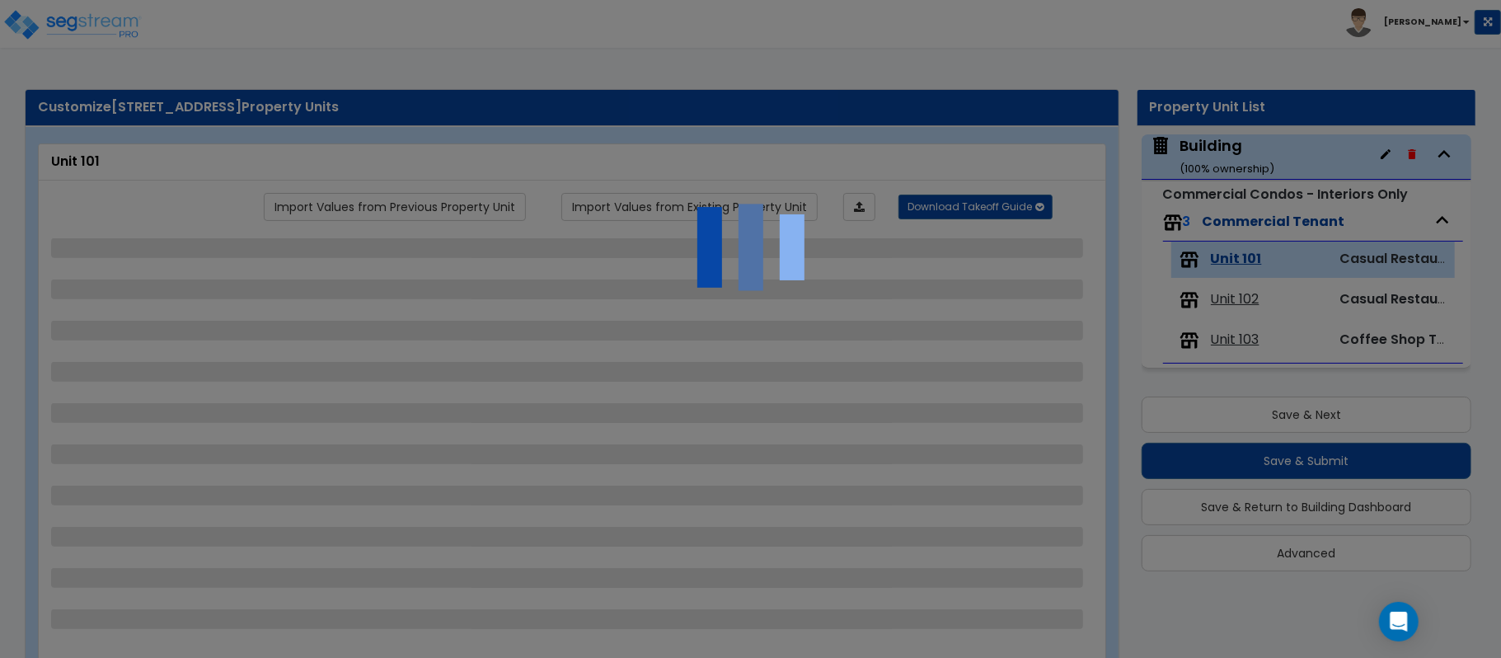
select select "5"
select select "1"
select select "4"
select select "1"
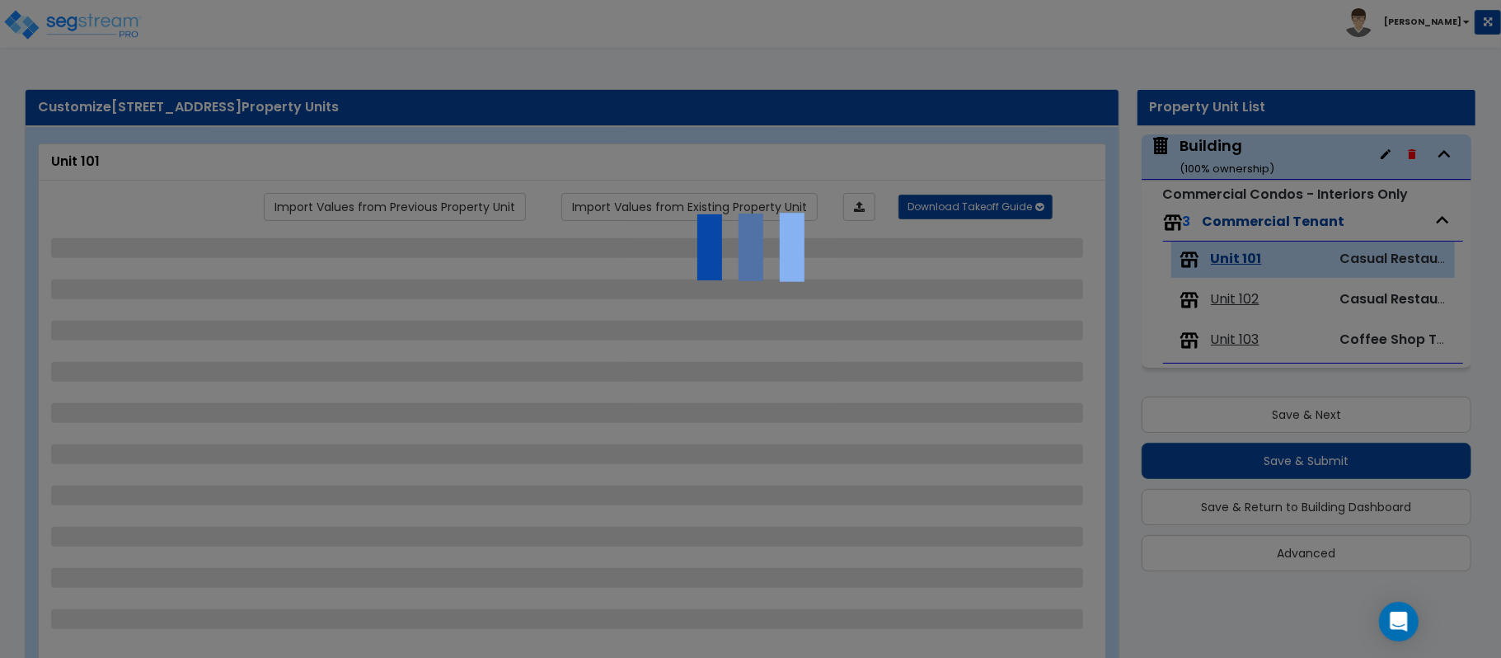
select select "1"
select select "4"
select select "2"
select select "1"
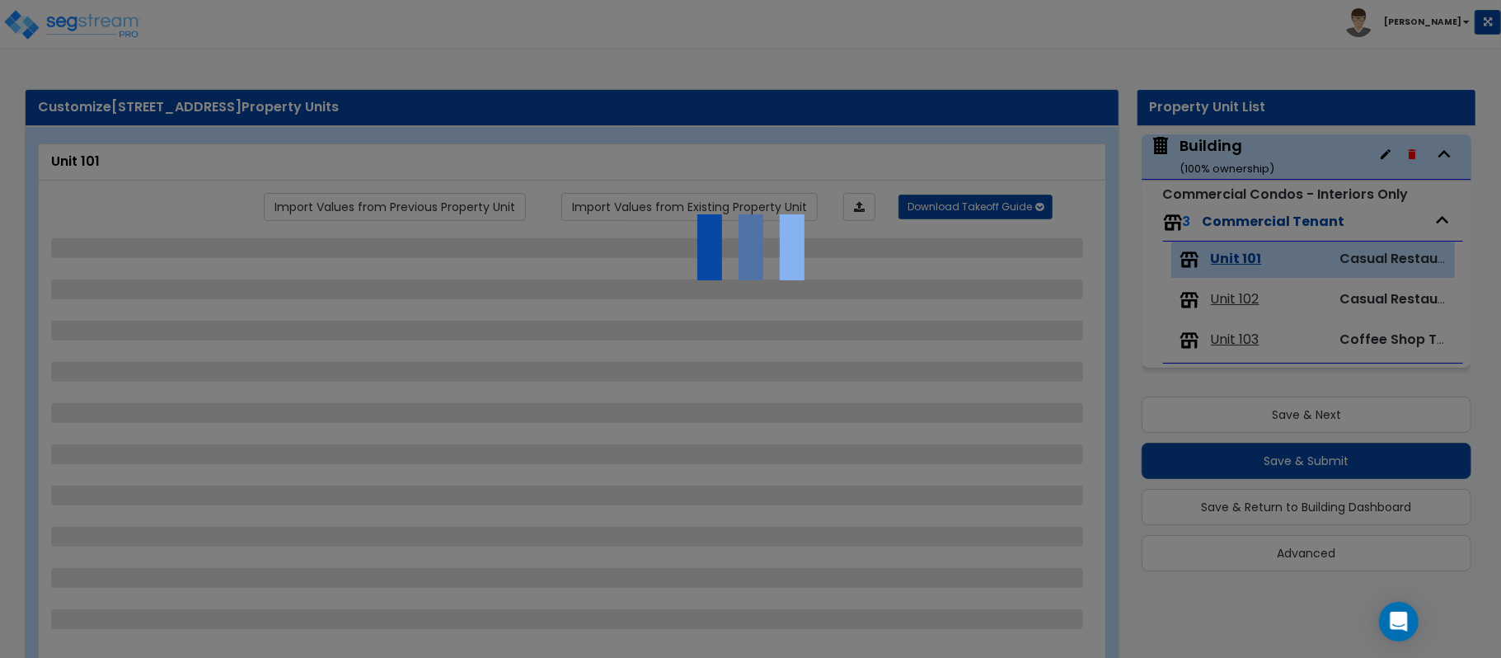
select select "4"
select select "1"
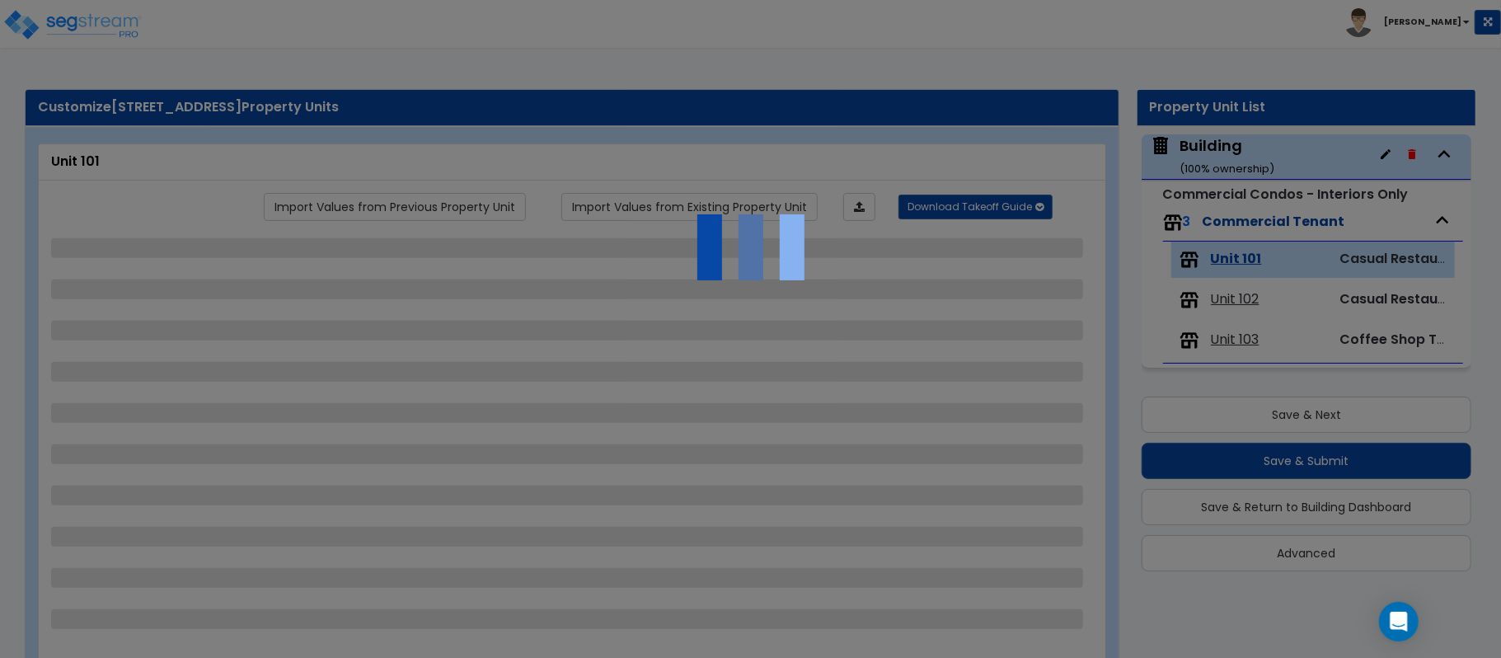
select select "5"
select select "1"
select select "3"
select select "1"
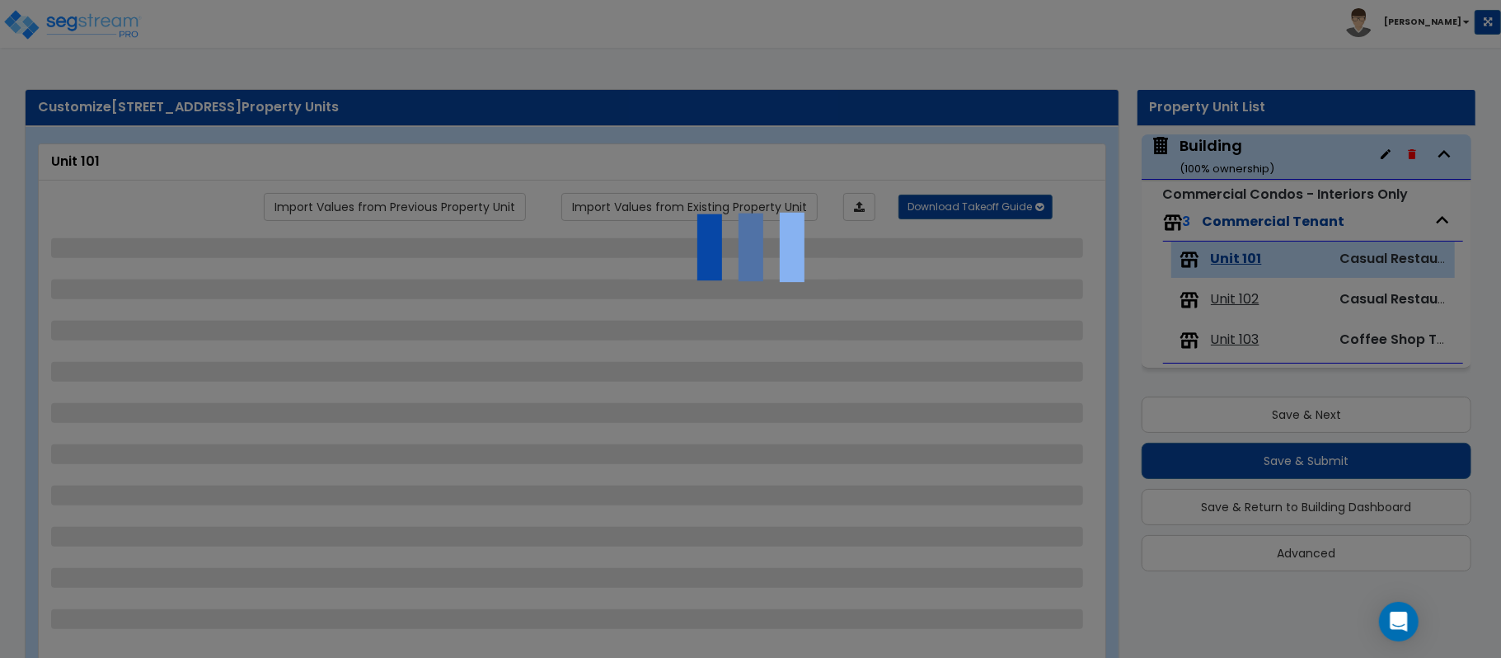
select select "1"
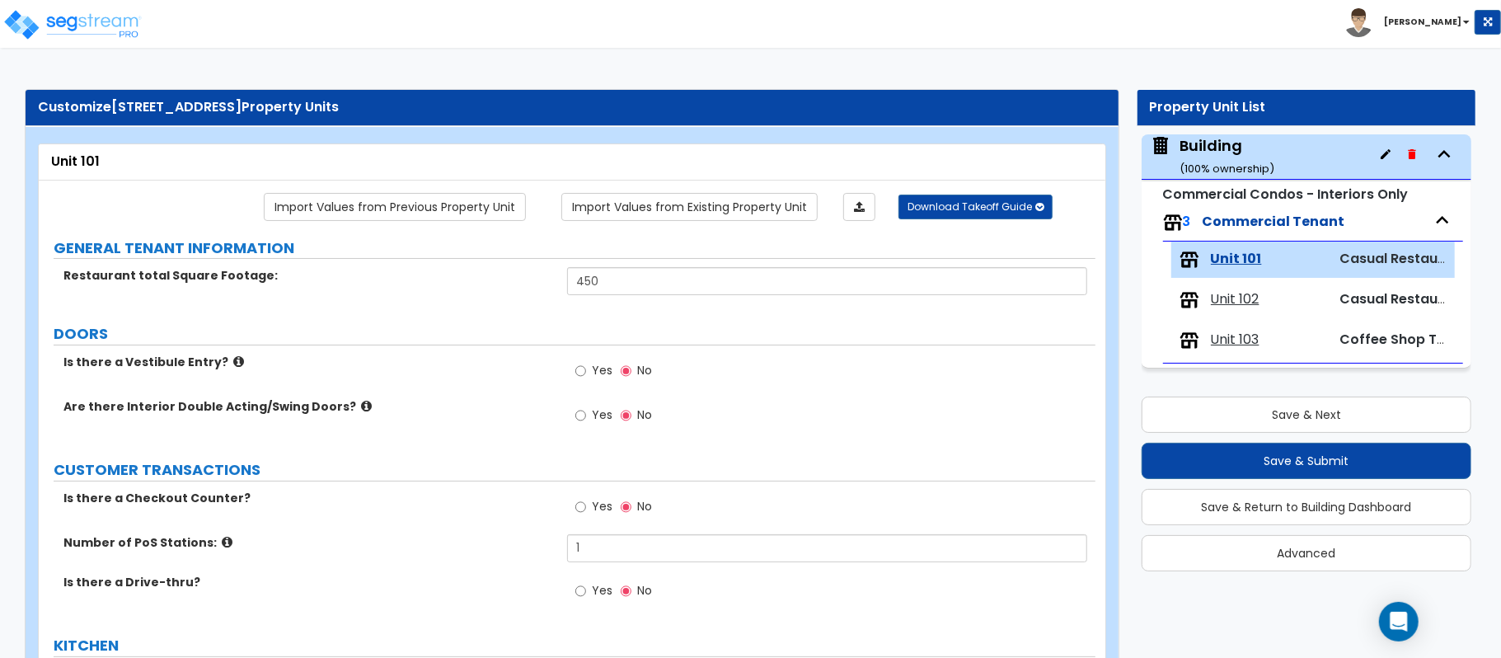
scroll to position [960, 0]
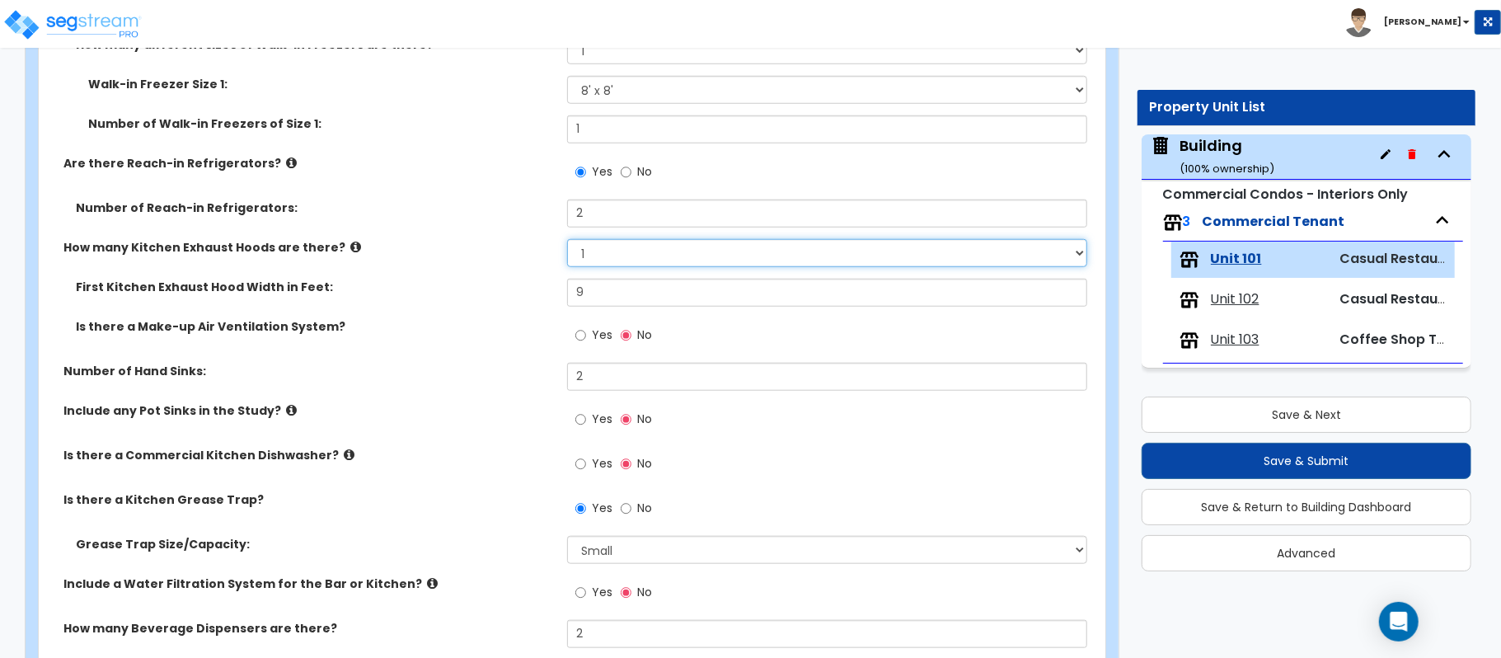
click at [643, 257] on select "None 1 2 3" at bounding box center [827, 253] width 520 height 28
select select "0"
click at [567, 241] on select "None 1 2 3" at bounding box center [827, 253] width 520 height 28
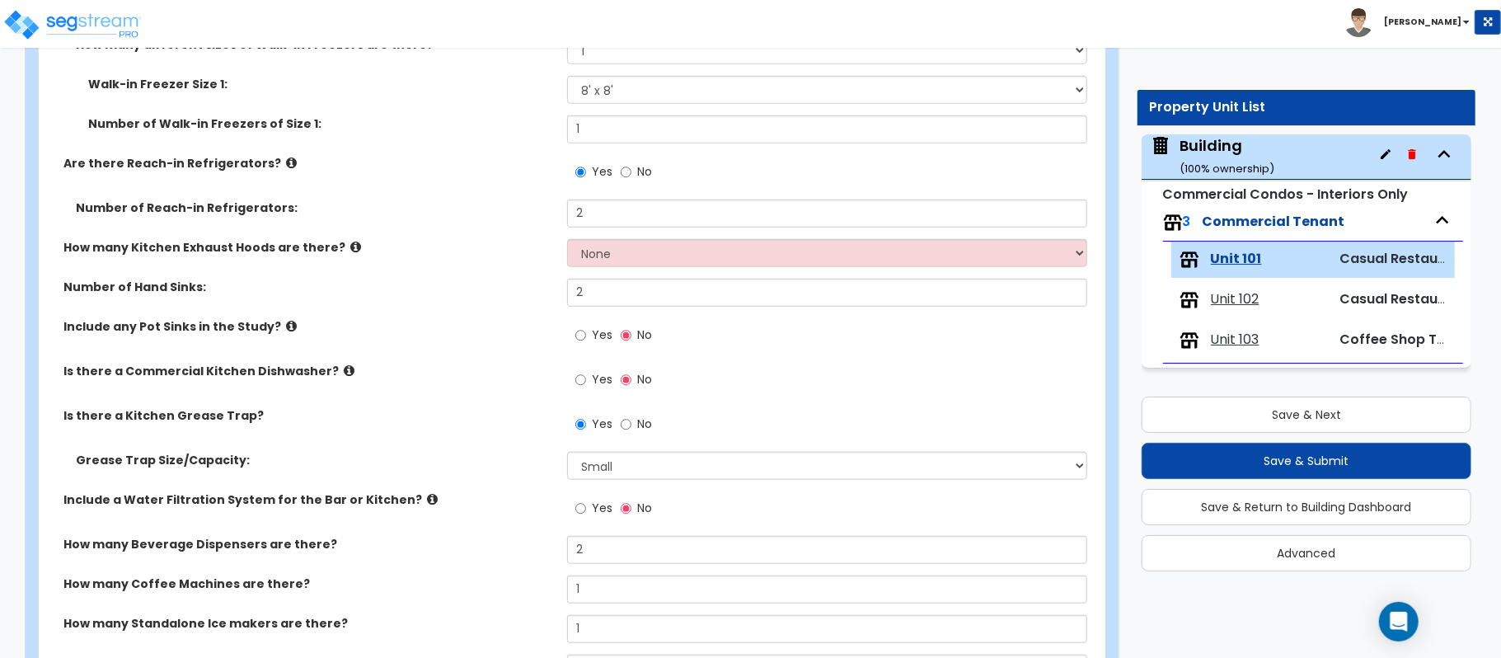
click at [496, 282] on label "Number of Hand Sinks:" at bounding box center [308, 287] width 491 height 16
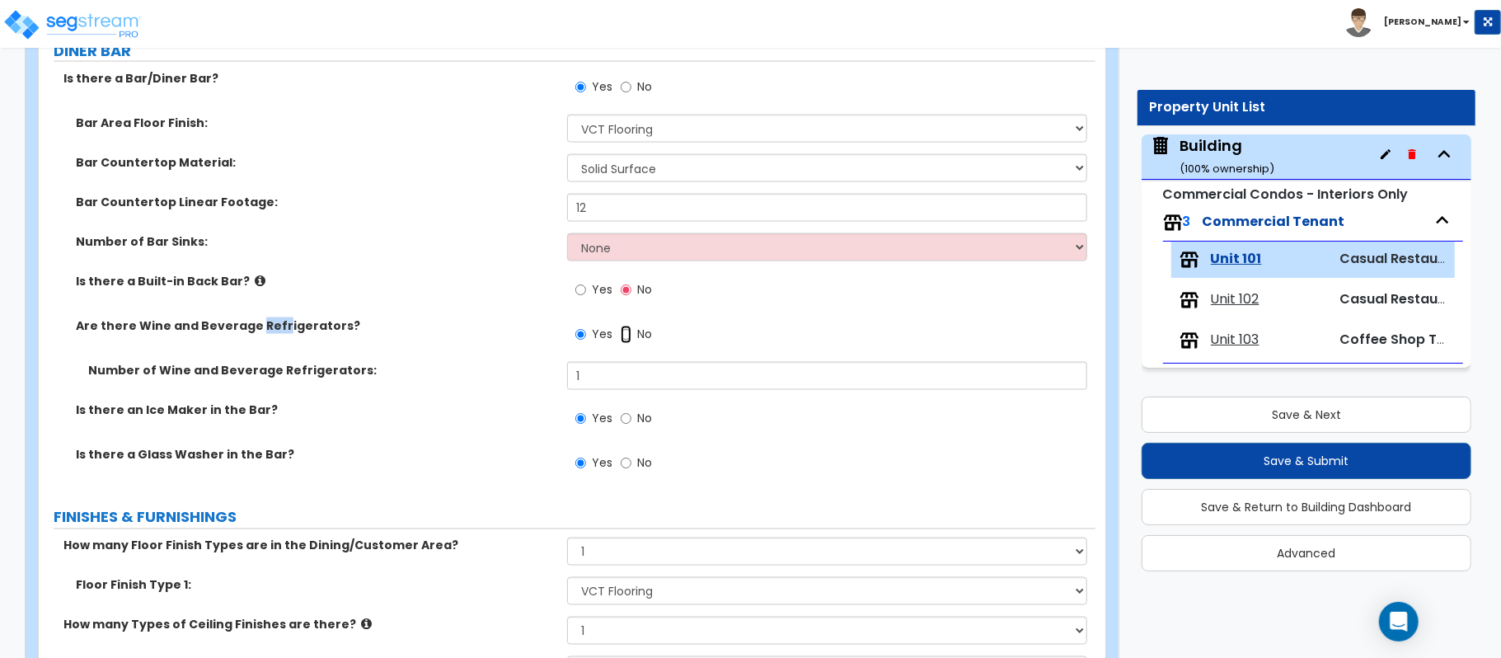
click at [626, 337] on input "No" at bounding box center [625, 334] width 11 height 18
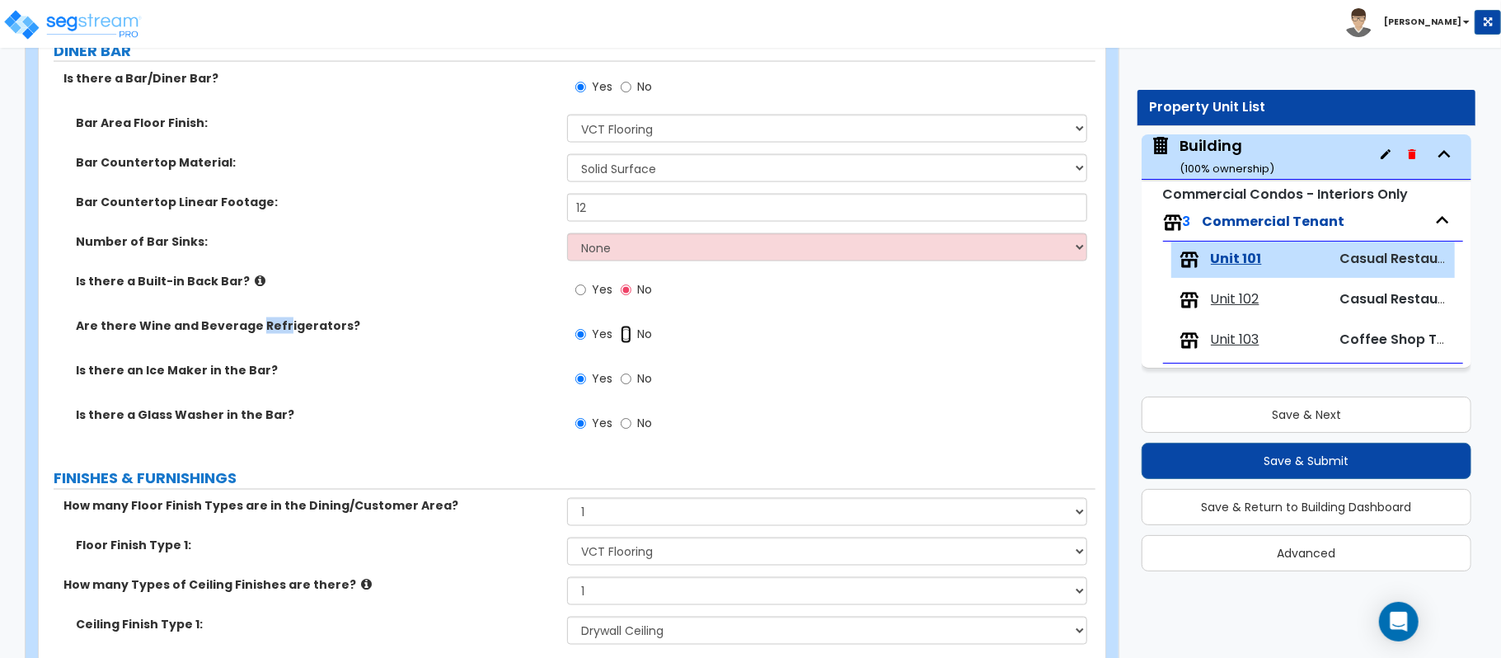
radio input "false"
radio input "true"
click at [499, 366] on label "Is there an Ice Maker in the Bar?" at bounding box center [315, 370] width 479 height 16
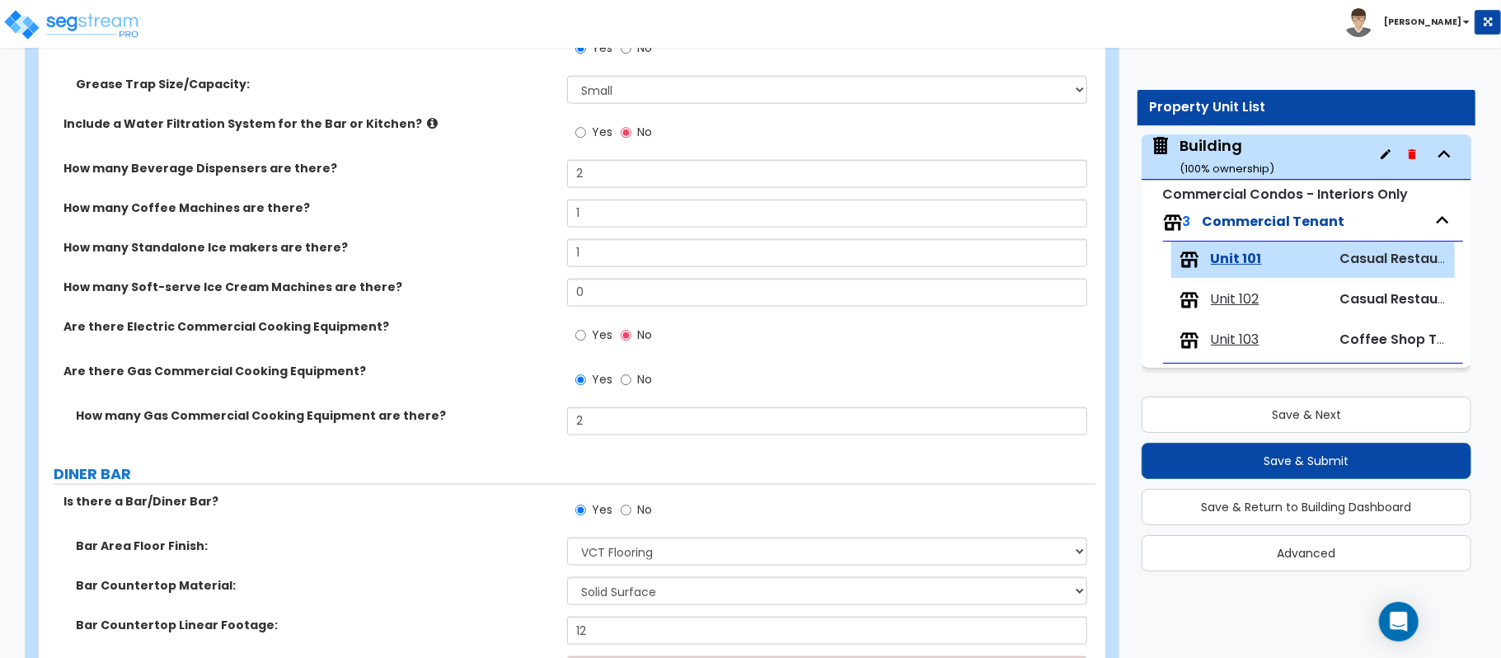
scroll to position [1319, 0]
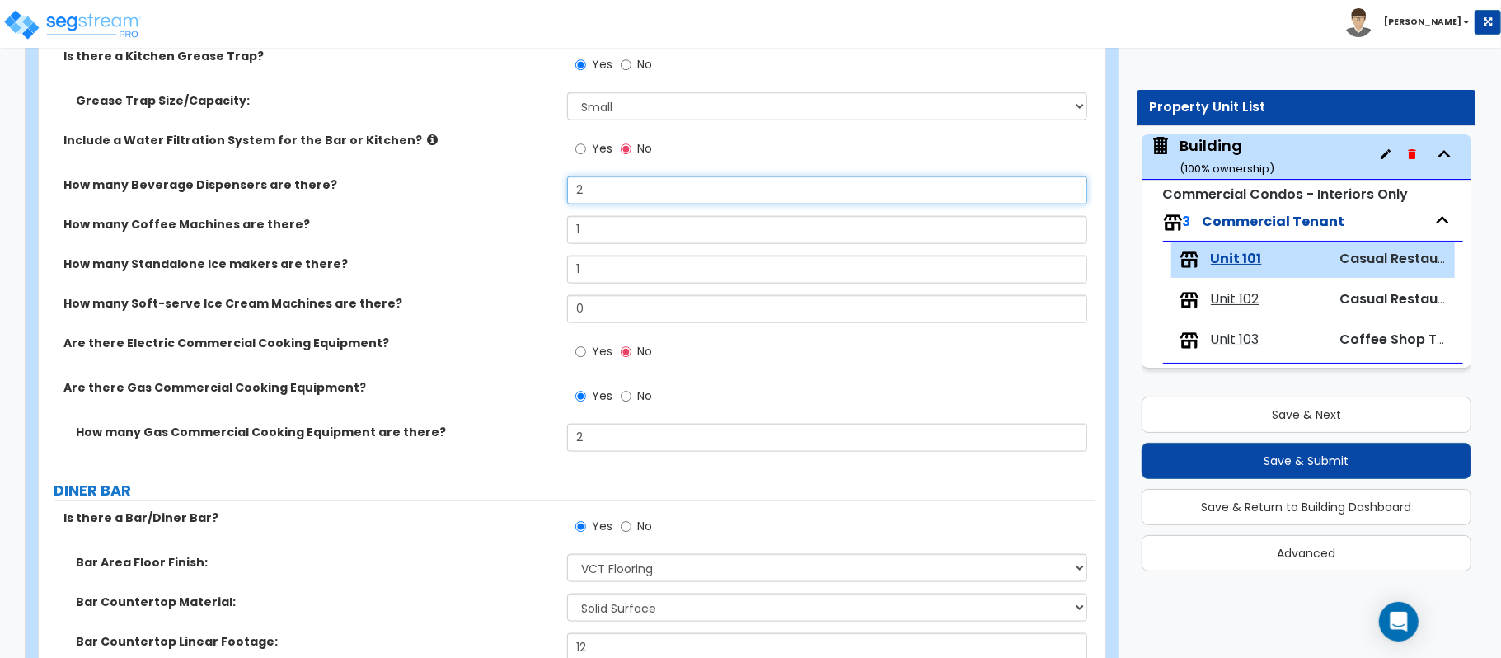
drag, startPoint x: 606, startPoint y: 186, endPoint x: 475, endPoint y: 186, distance: 131.0
click at [475, 186] on div "How many Beverage Dispensers are there? 2" at bounding box center [567, 196] width 1056 height 40
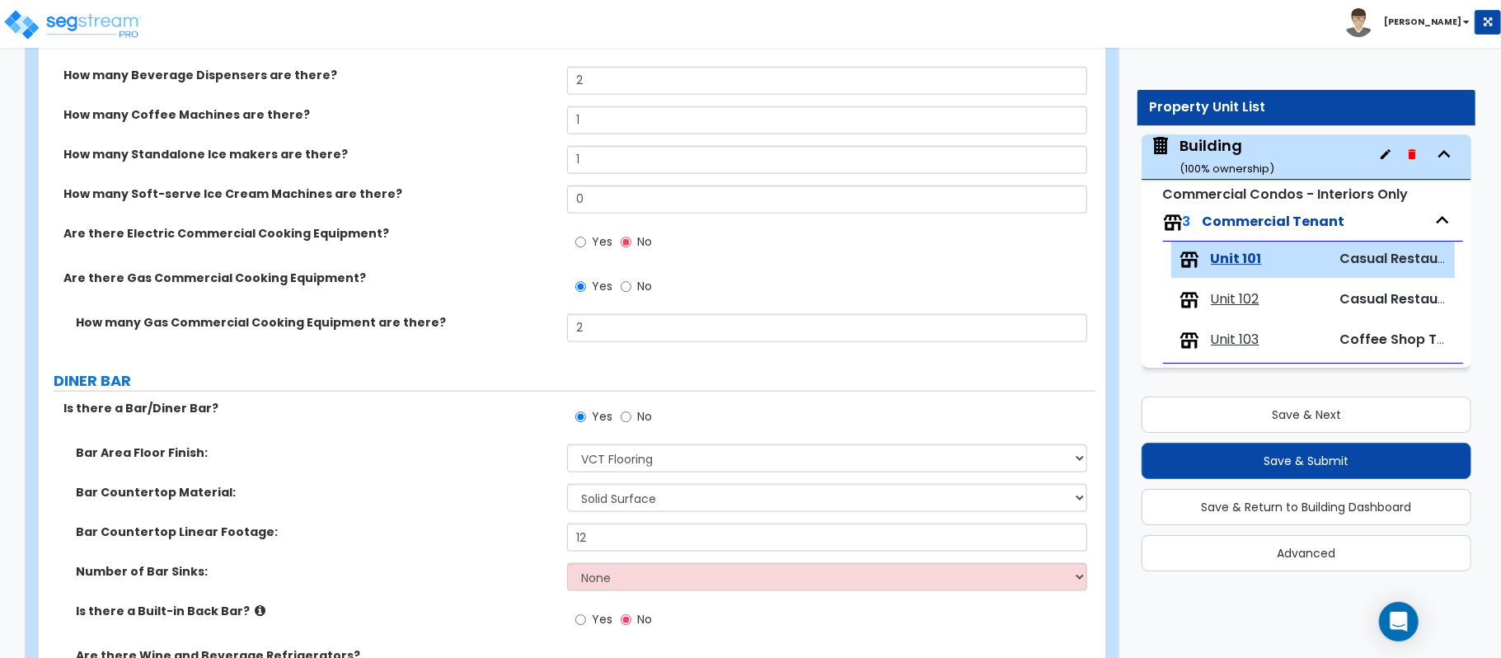
scroll to position [634, 0]
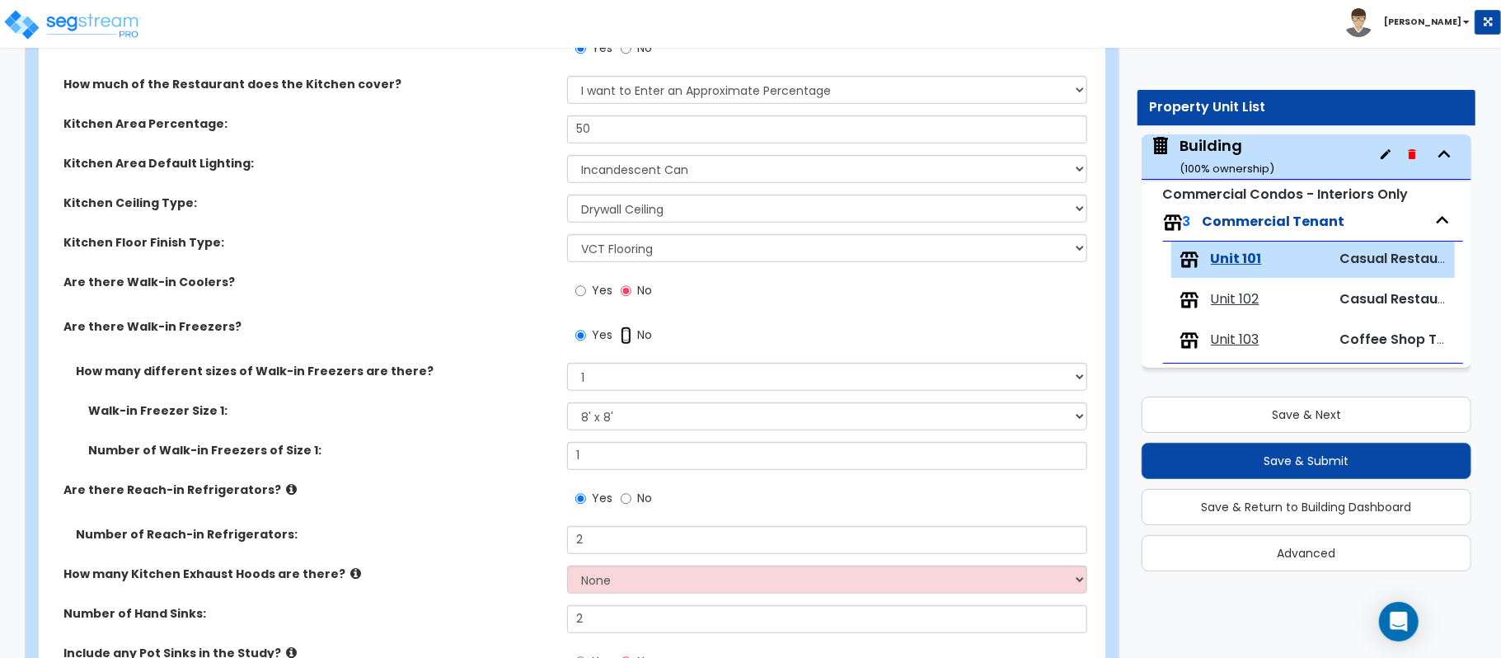
click at [630, 344] on input "No" at bounding box center [625, 335] width 11 height 18
radio input "false"
radio input "true"
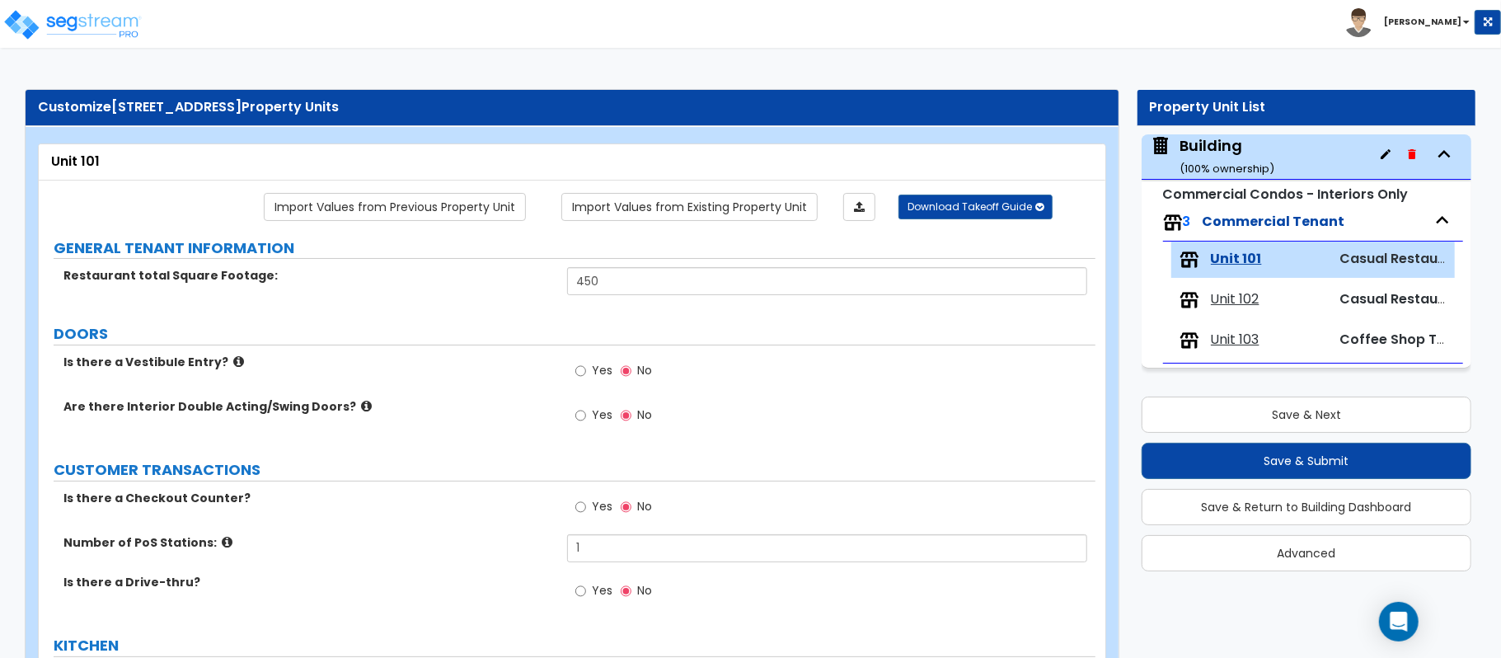
scroll to position [3280, 0]
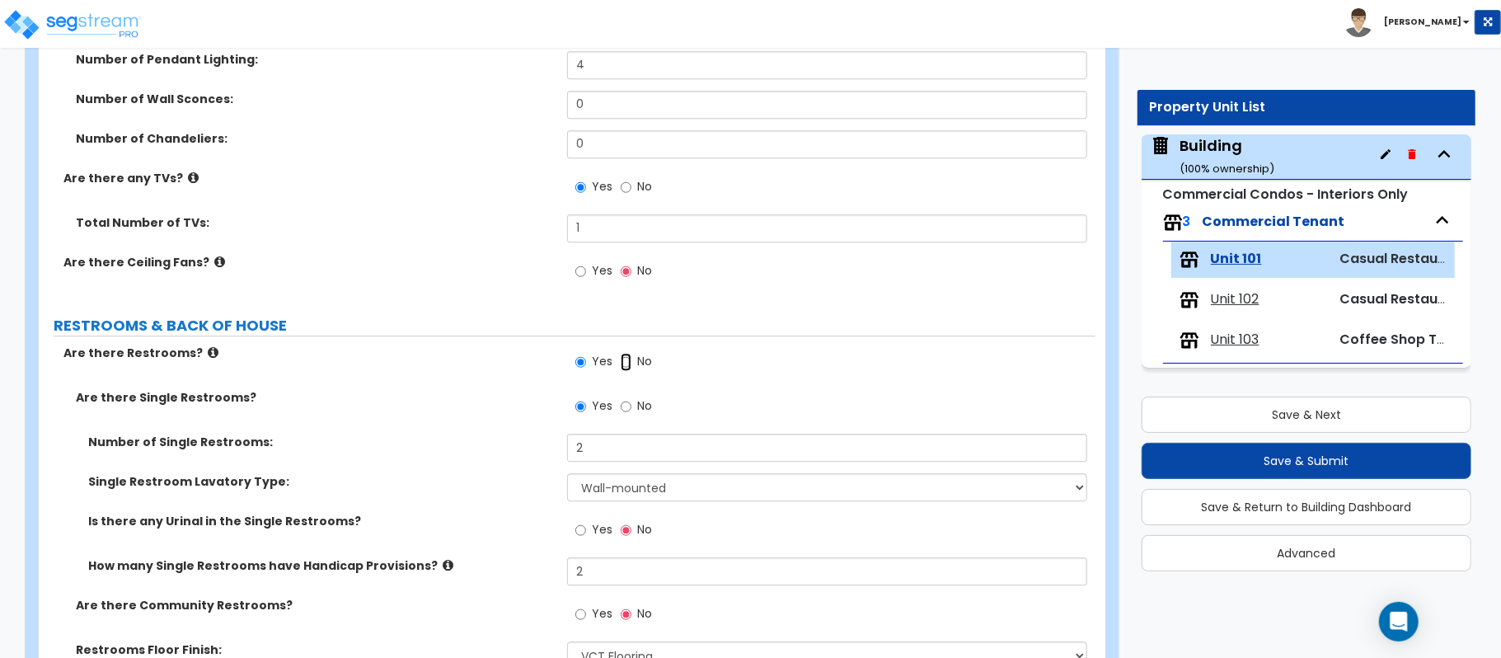
click at [620, 368] on input "No" at bounding box center [625, 362] width 11 height 18
radio input "false"
radio input "true"
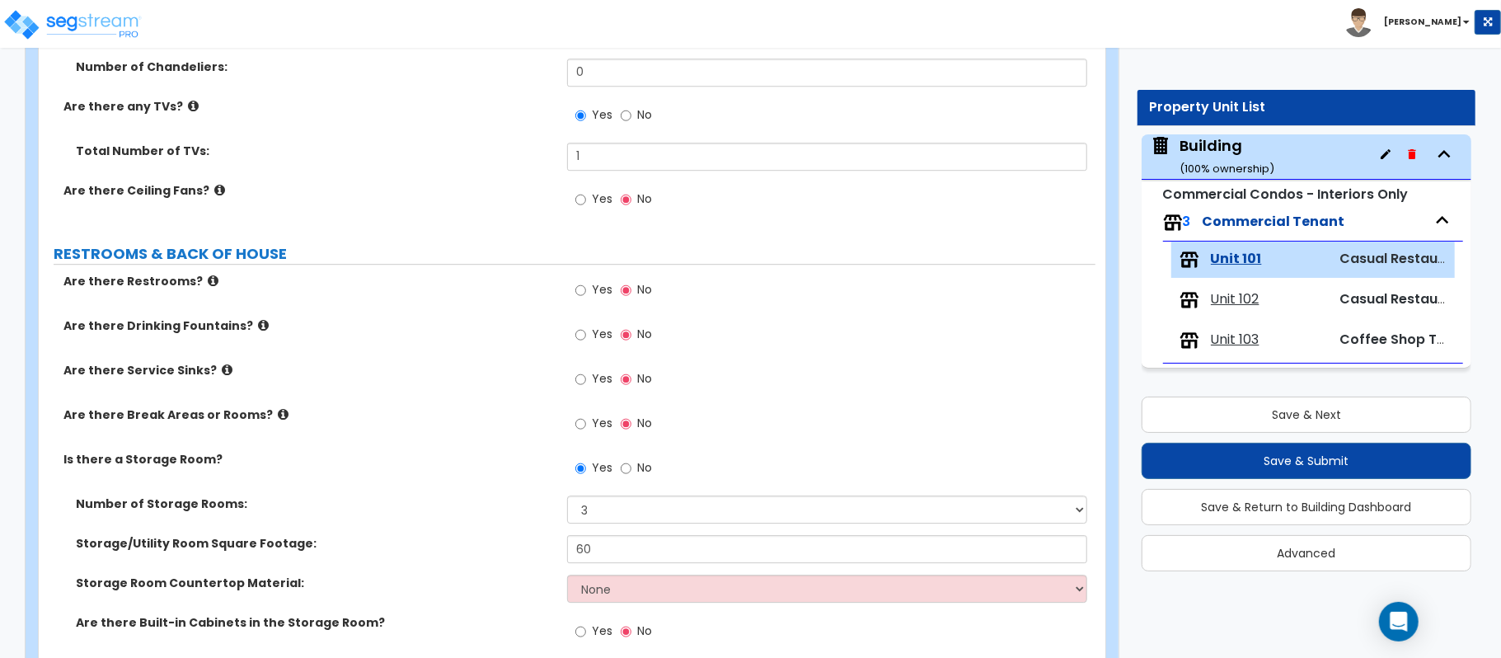
scroll to position [3390, 0]
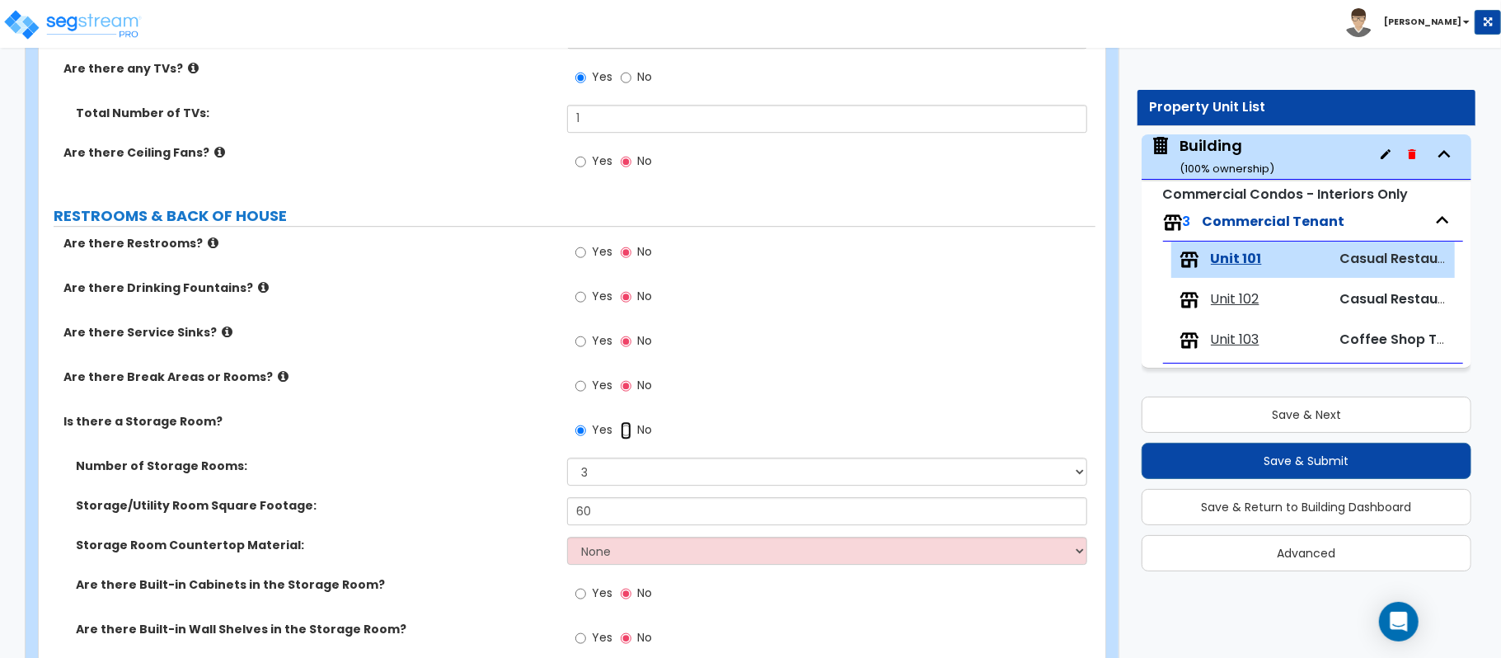
click at [630, 432] on input "No" at bounding box center [625, 430] width 11 height 18
radio input "false"
radio input "true"
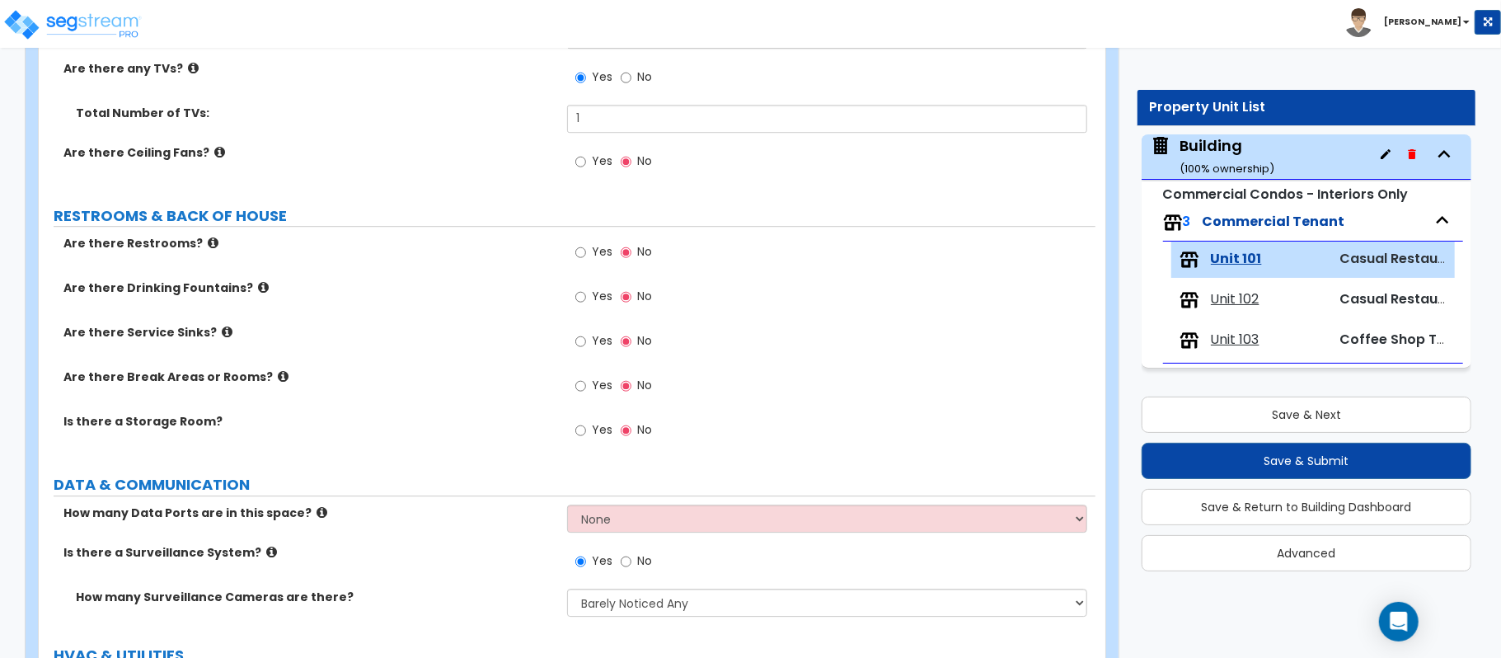
scroll to position [930, 0]
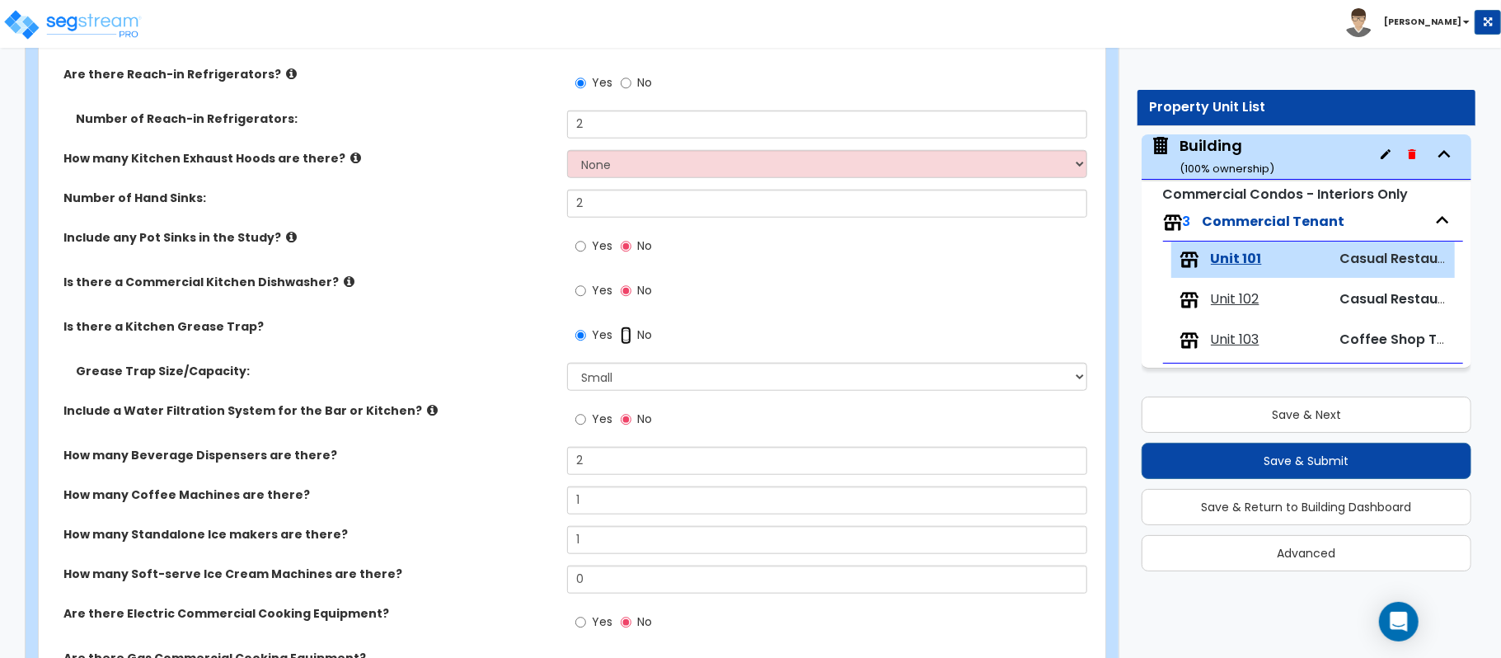
click at [621, 340] on input "No" at bounding box center [625, 335] width 11 height 18
radio input "false"
radio input "true"
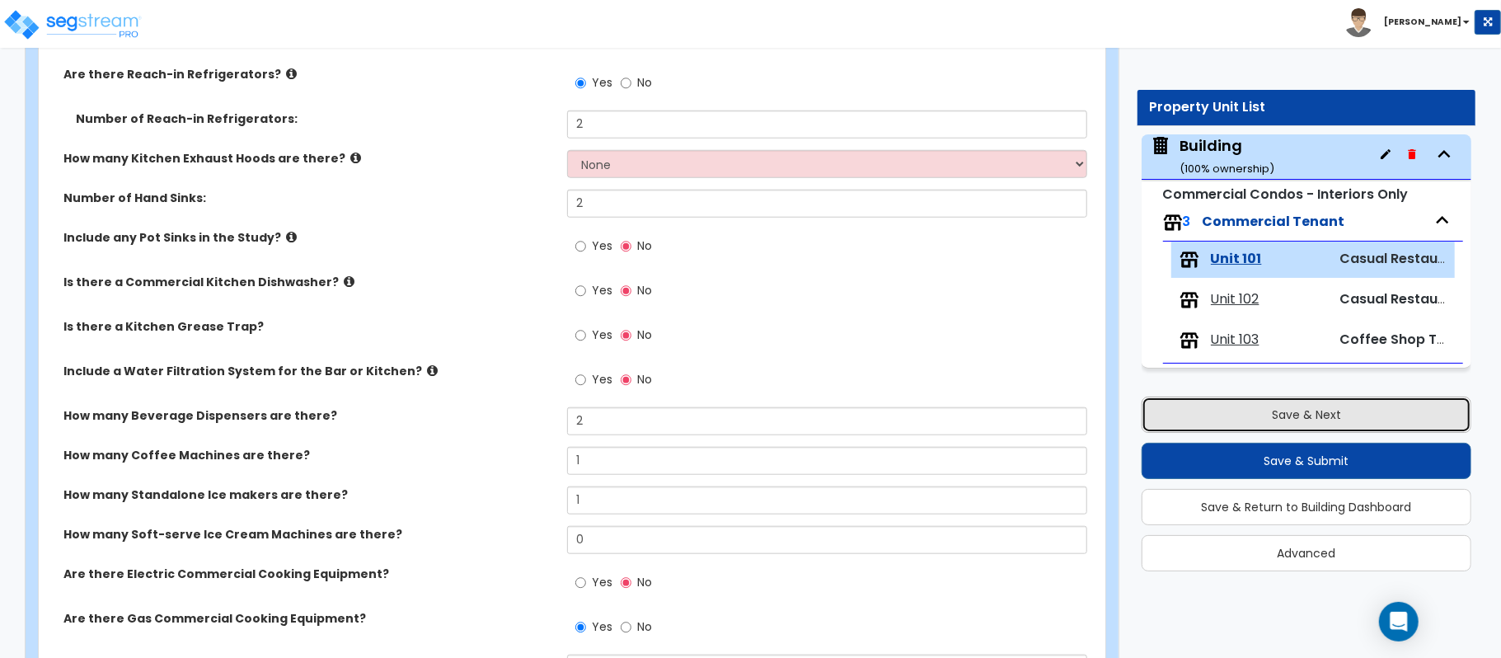
click at [1224, 419] on button "Save & Next" at bounding box center [1306, 414] width 330 height 36
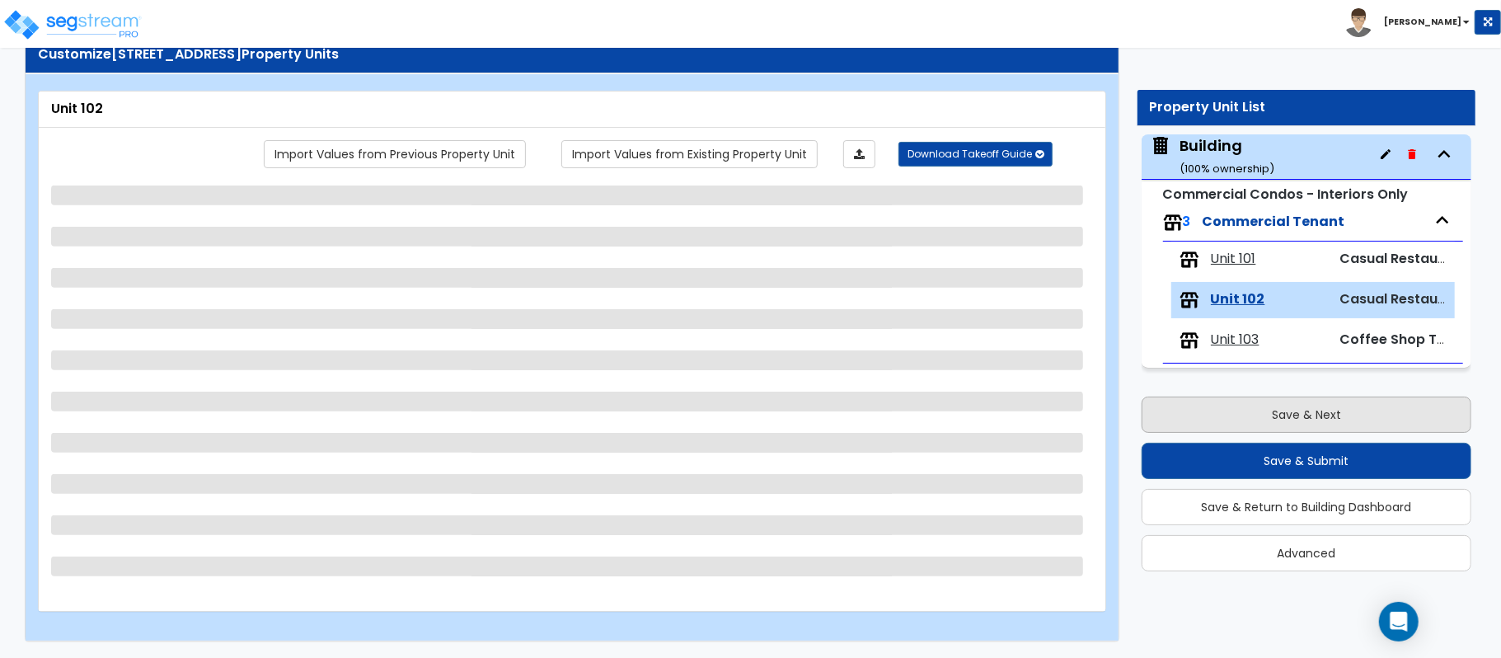
scroll to position [54, 0]
select select "5"
select select "1"
select select "4"
select select "1"
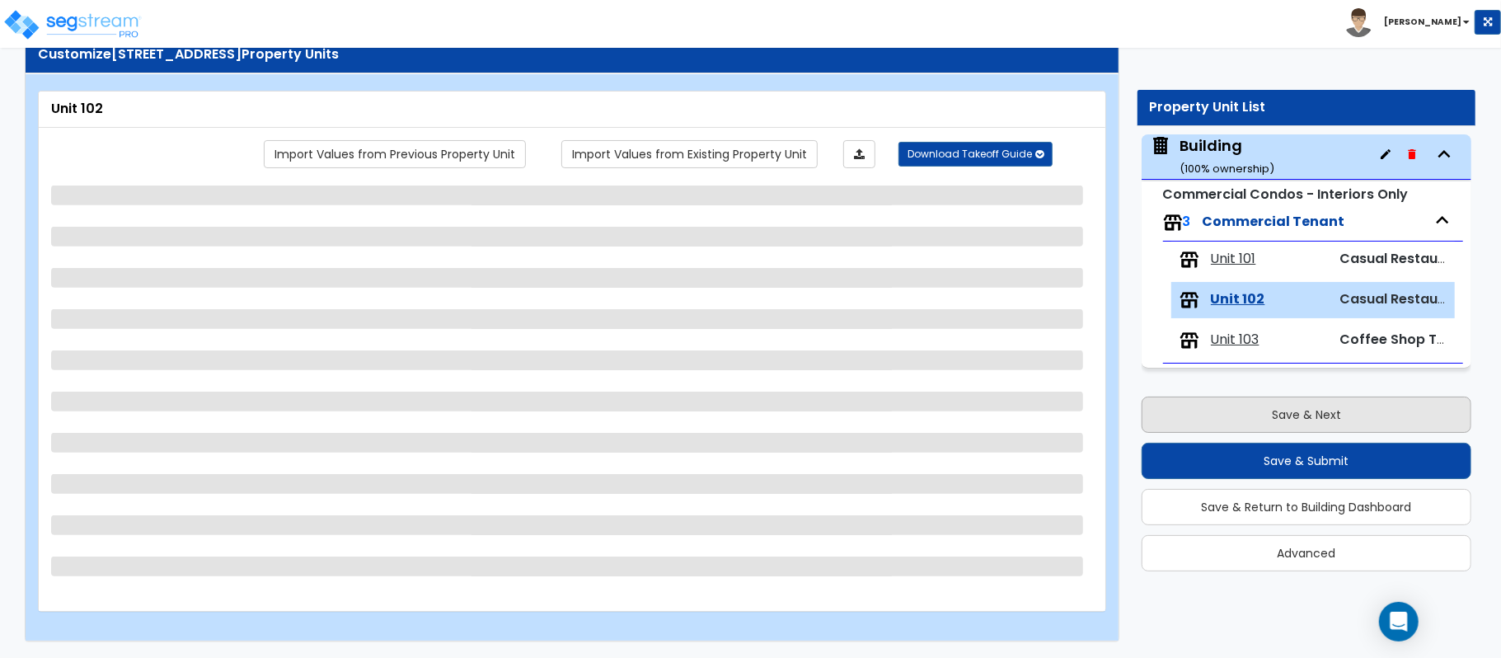
select select "4"
select select "1"
select select "5"
select select "1"
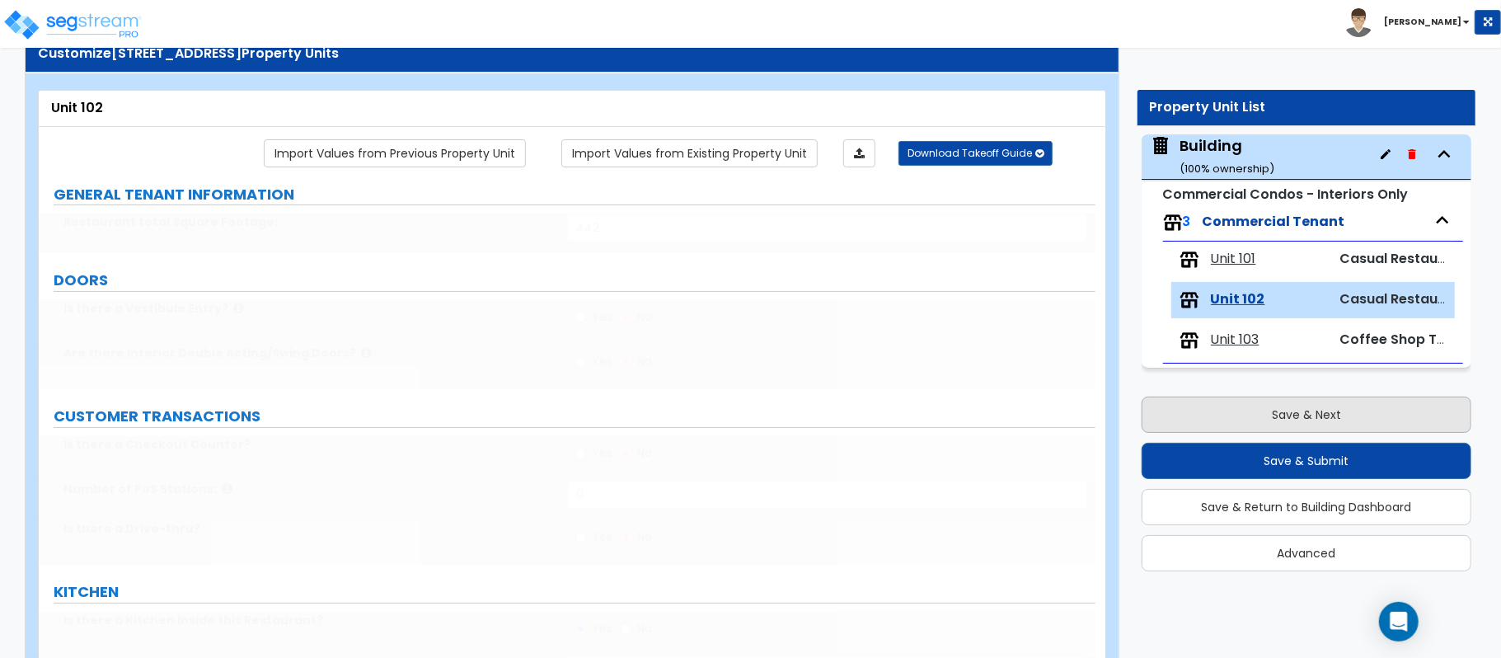
type input "1"
select select "1"
type input "80"
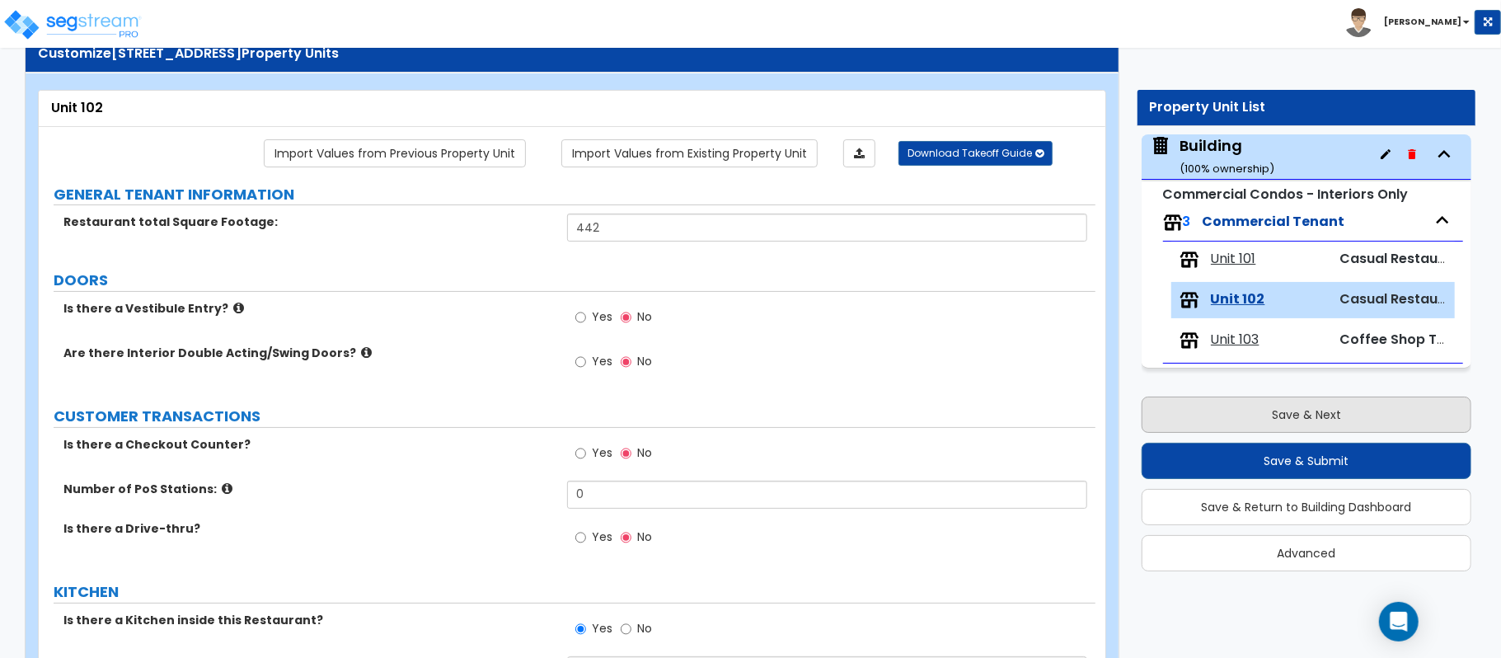
scroll to position [930, 0]
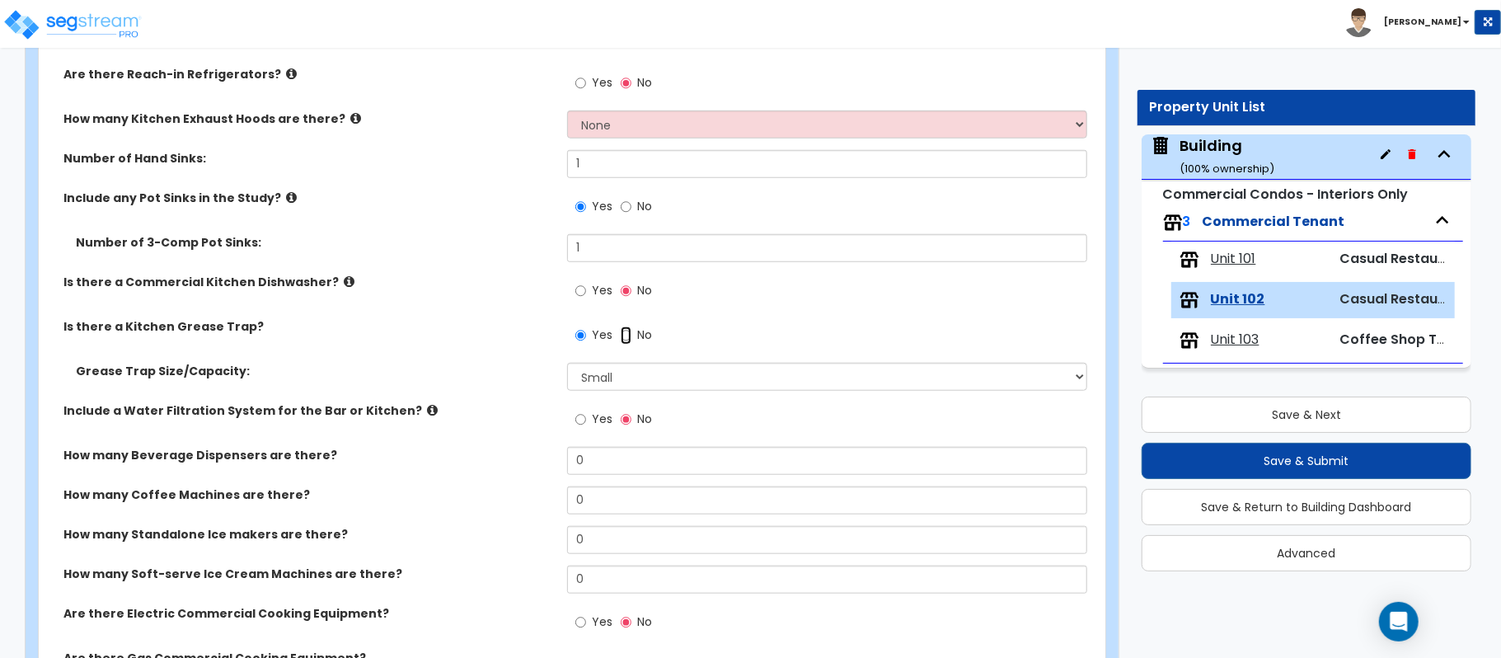
click at [630, 340] on input "No" at bounding box center [625, 335] width 11 height 18
radio input "false"
radio input "true"
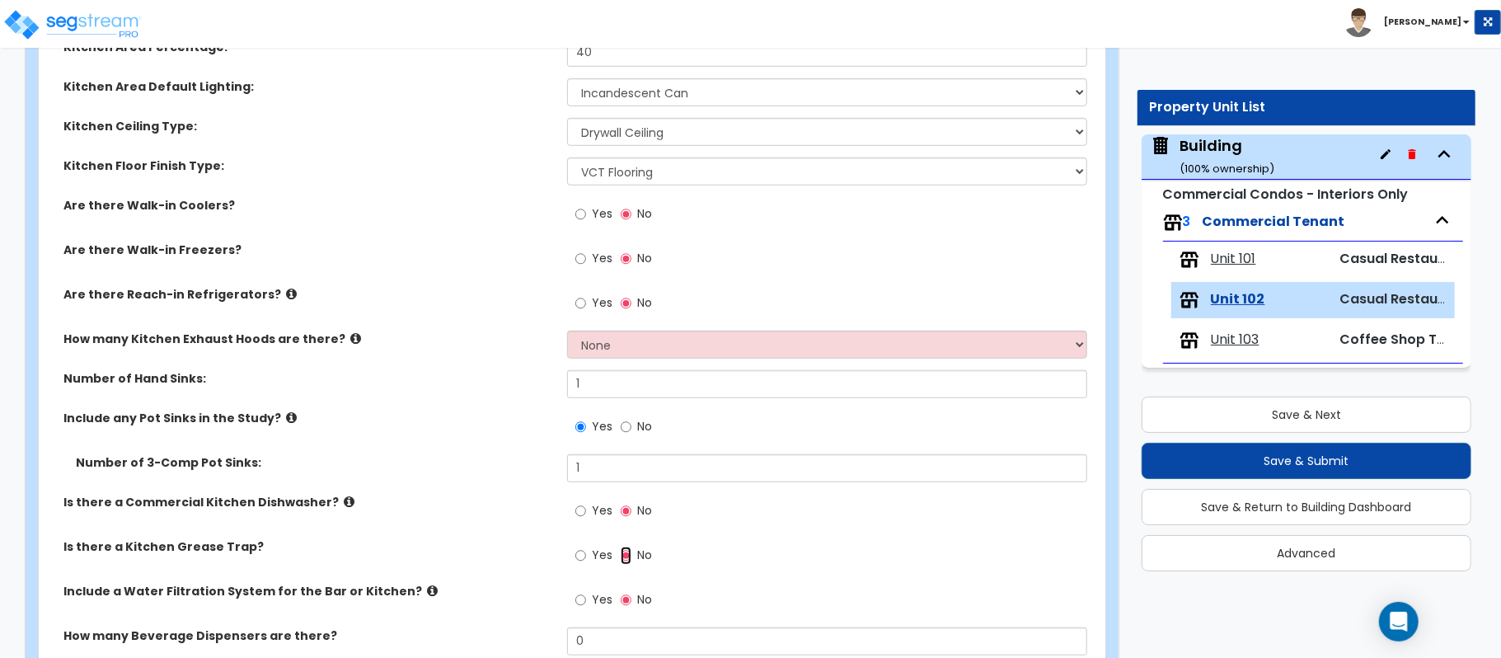
scroll to position [601, 0]
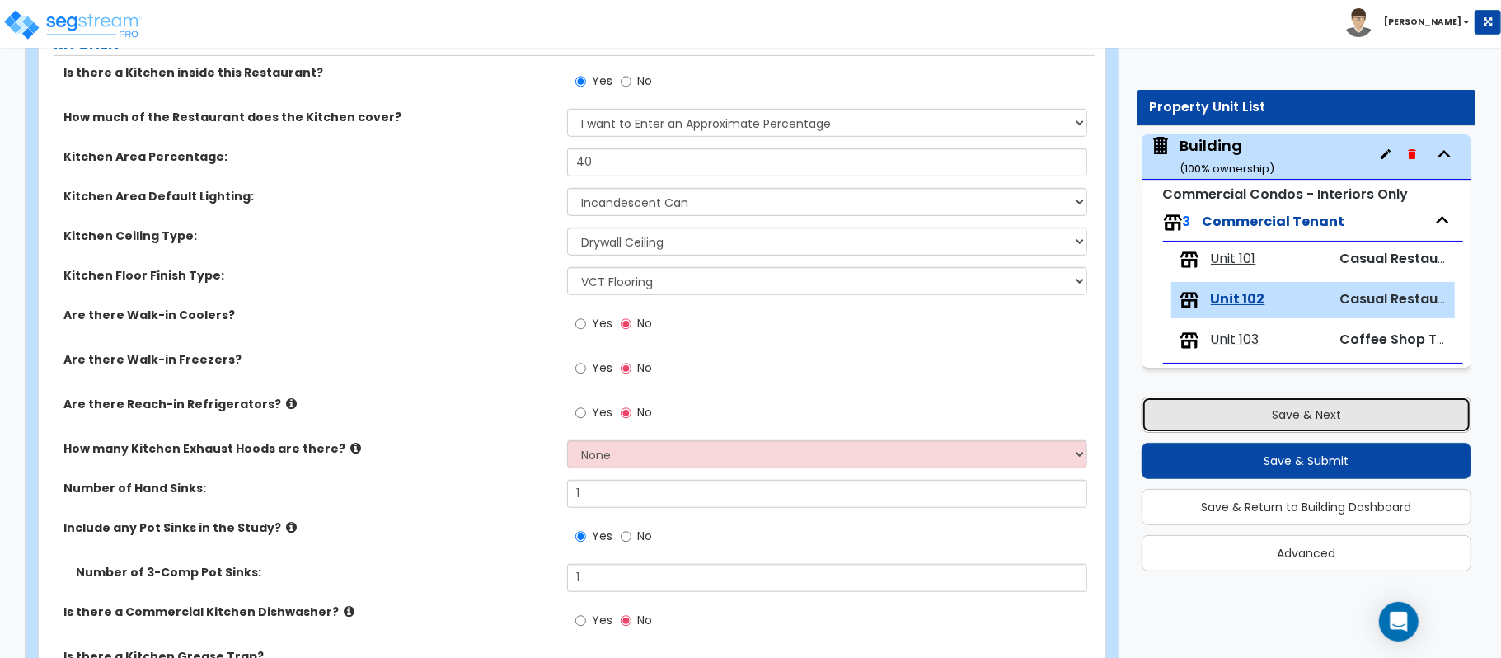
click at [1213, 412] on button "Save & Next" at bounding box center [1306, 414] width 330 height 36
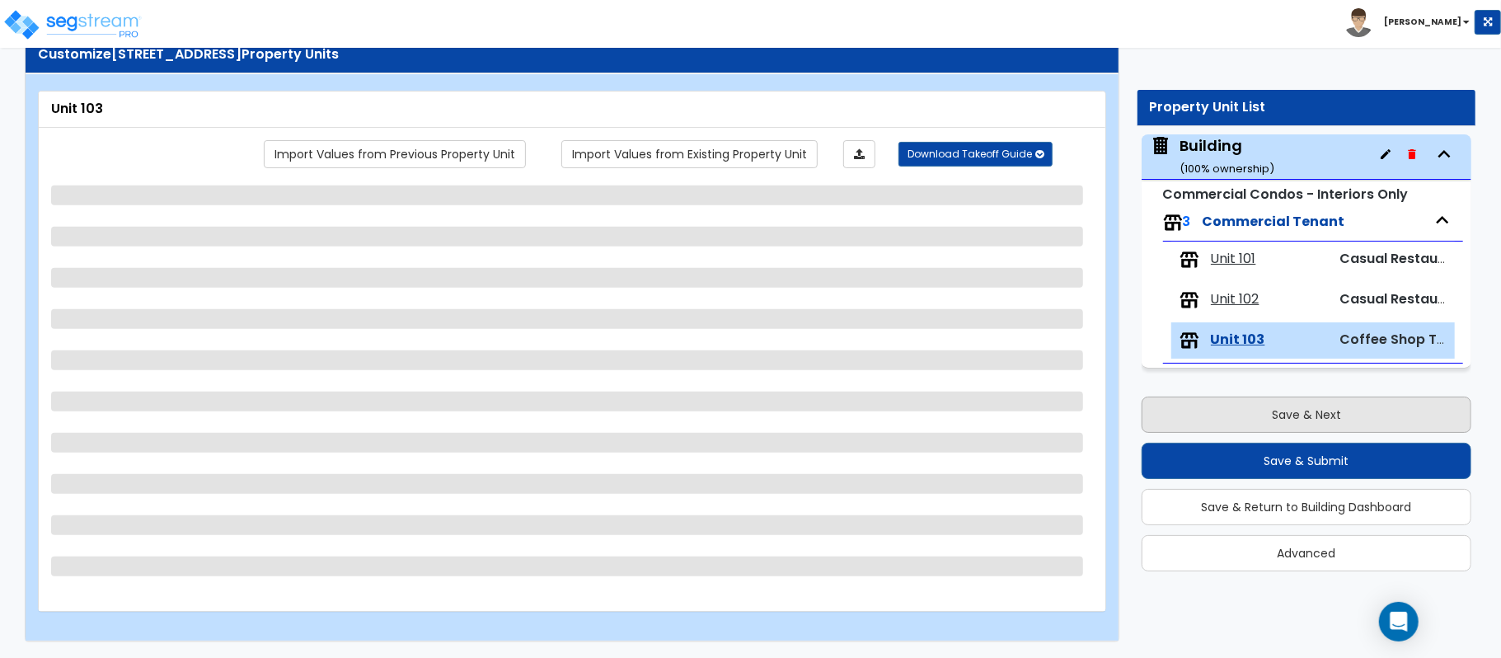
scroll to position [54, 0]
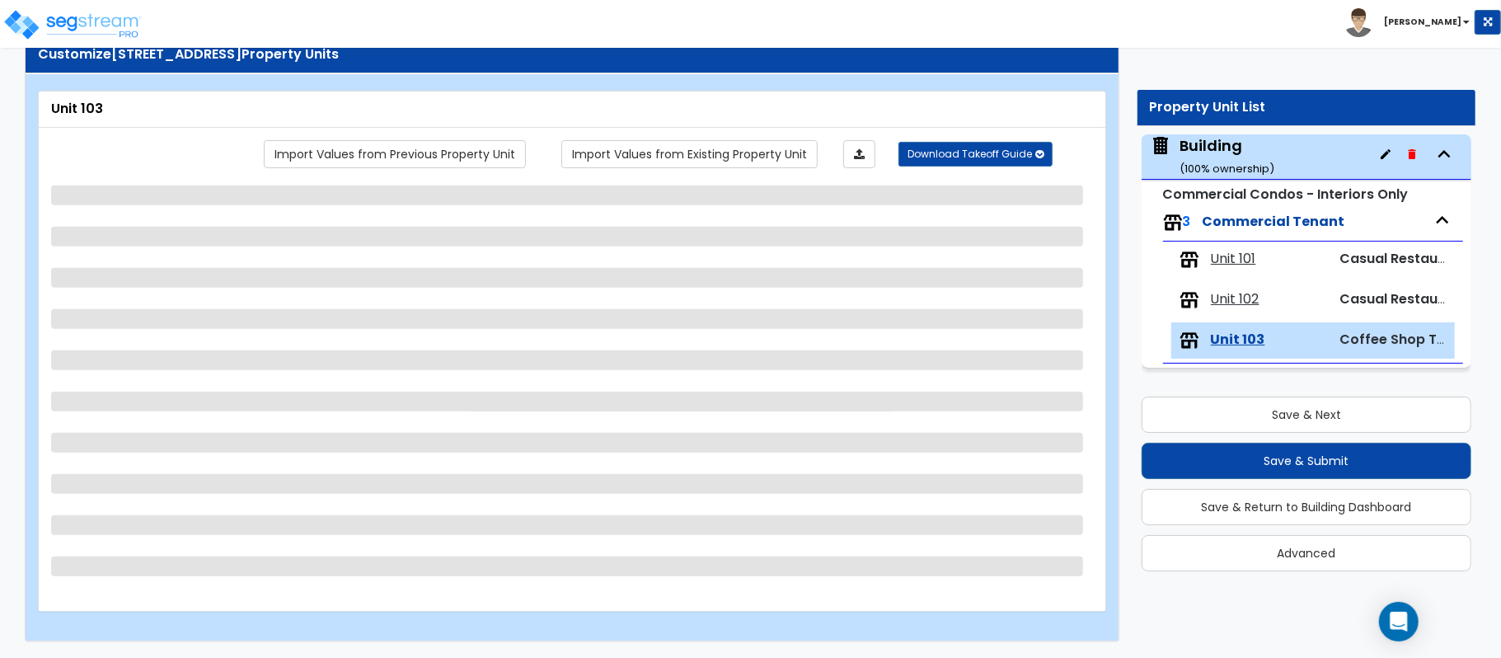
select select "1"
select select "4"
select select "1"
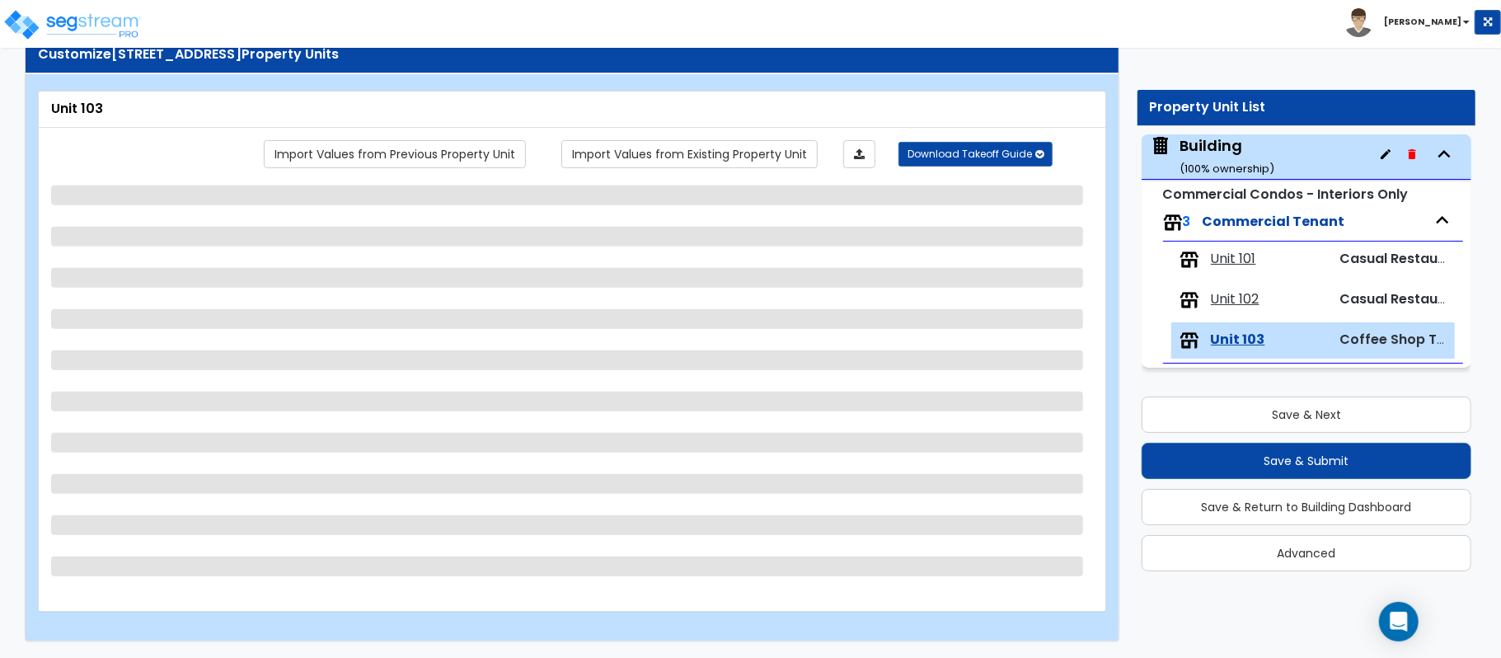
select select "5"
select select "3"
select select "1"
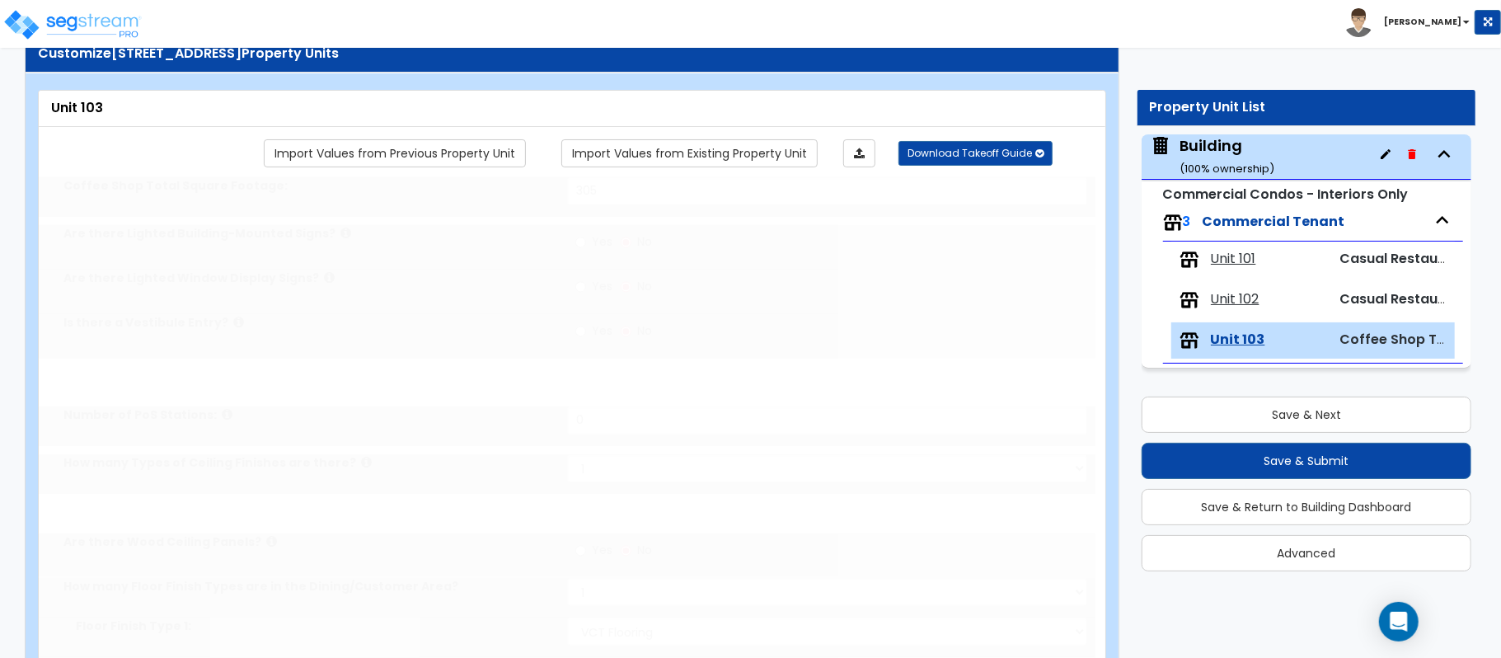
select select "1"
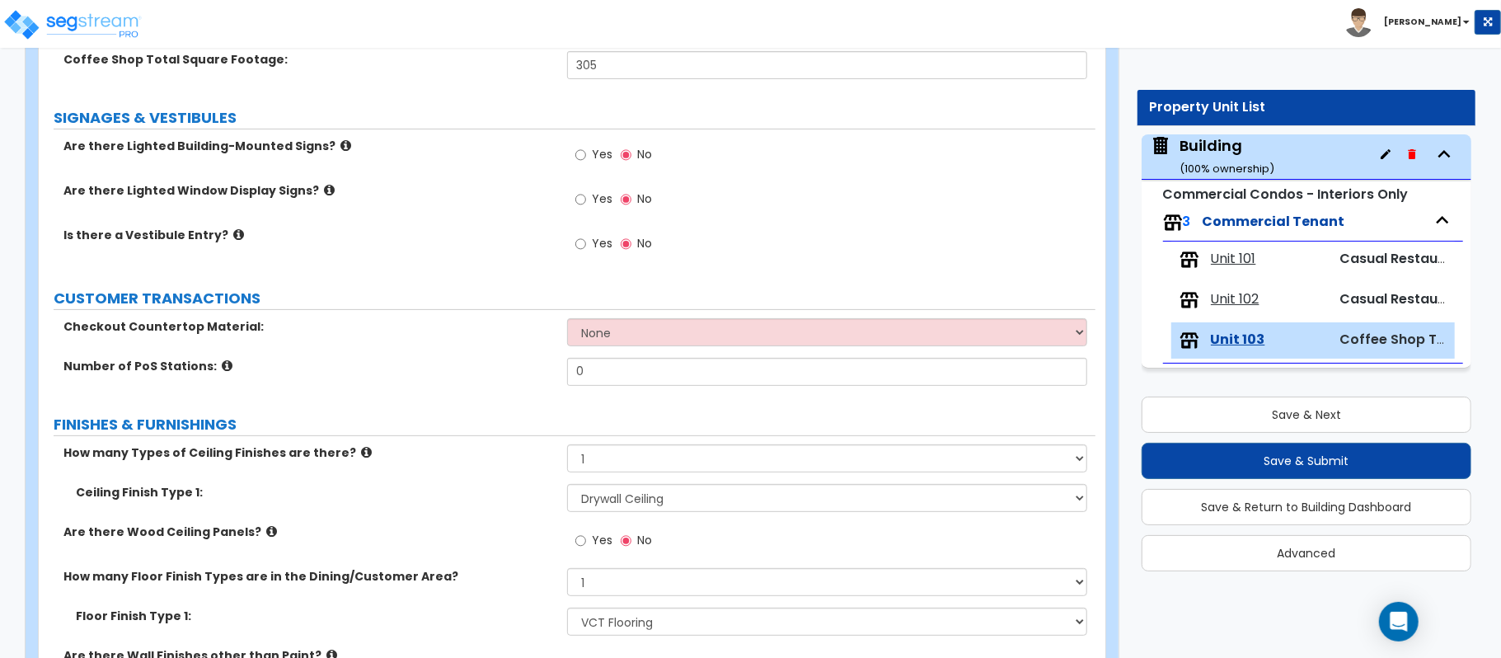
scroll to position [1880, 0]
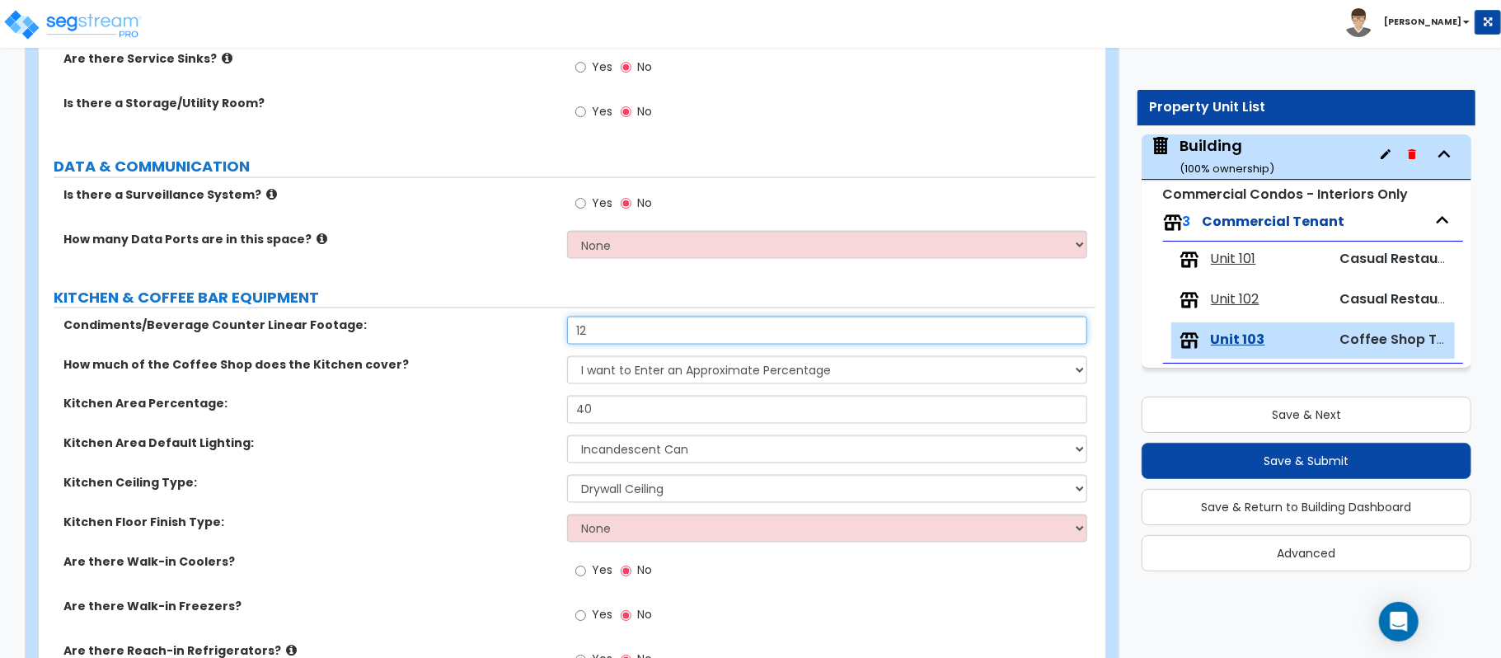
drag, startPoint x: 626, startPoint y: 330, endPoint x: 465, endPoint y: 321, distance: 161.8
click at [465, 321] on div "Condiments/Beverage Counter Linear Footage: 12" at bounding box center [567, 336] width 1056 height 40
type input "0"
click at [483, 331] on label "Condiments/Beverage Counter Linear Footage:" at bounding box center [308, 324] width 491 height 16
click at [828, 371] on select "I want to Enter an Approximate Percentage I want to Enter the Square Footage" at bounding box center [827, 370] width 520 height 28
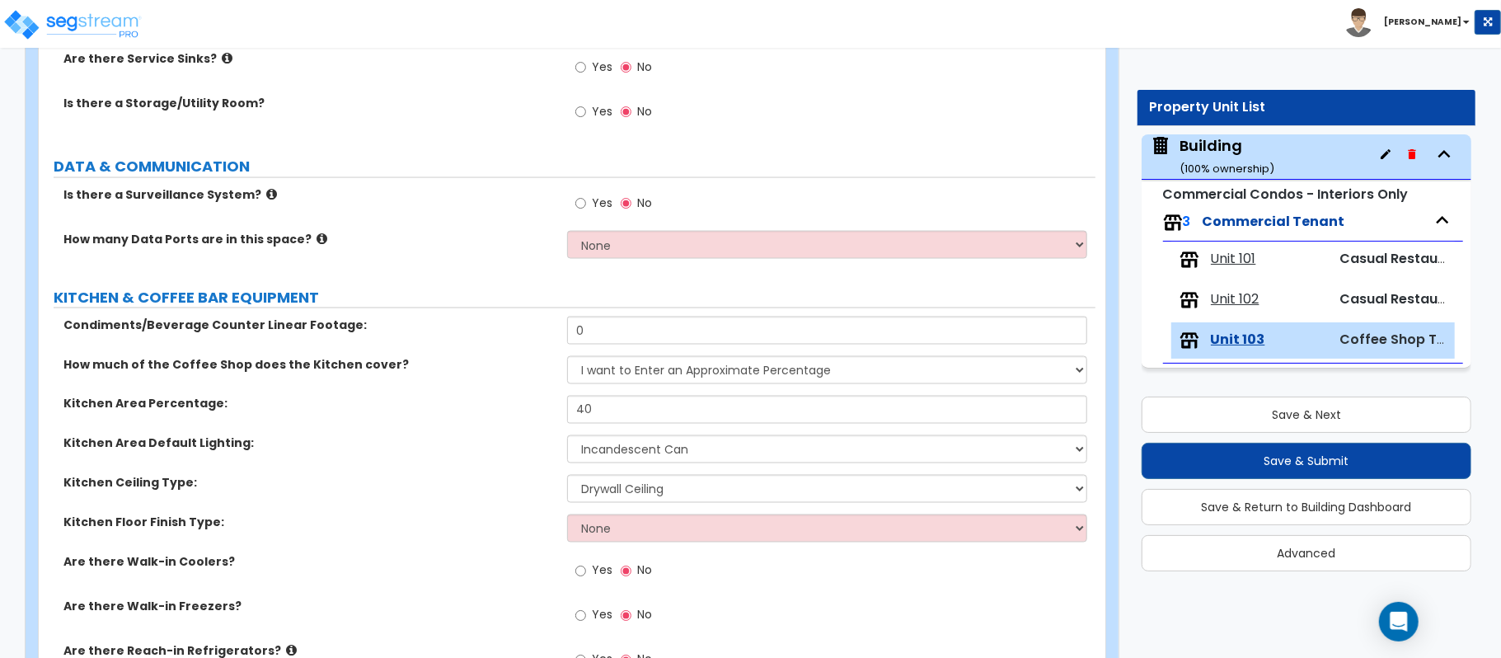
click at [390, 407] on label "Kitchen Area Percentage:" at bounding box center [308, 404] width 491 height 16
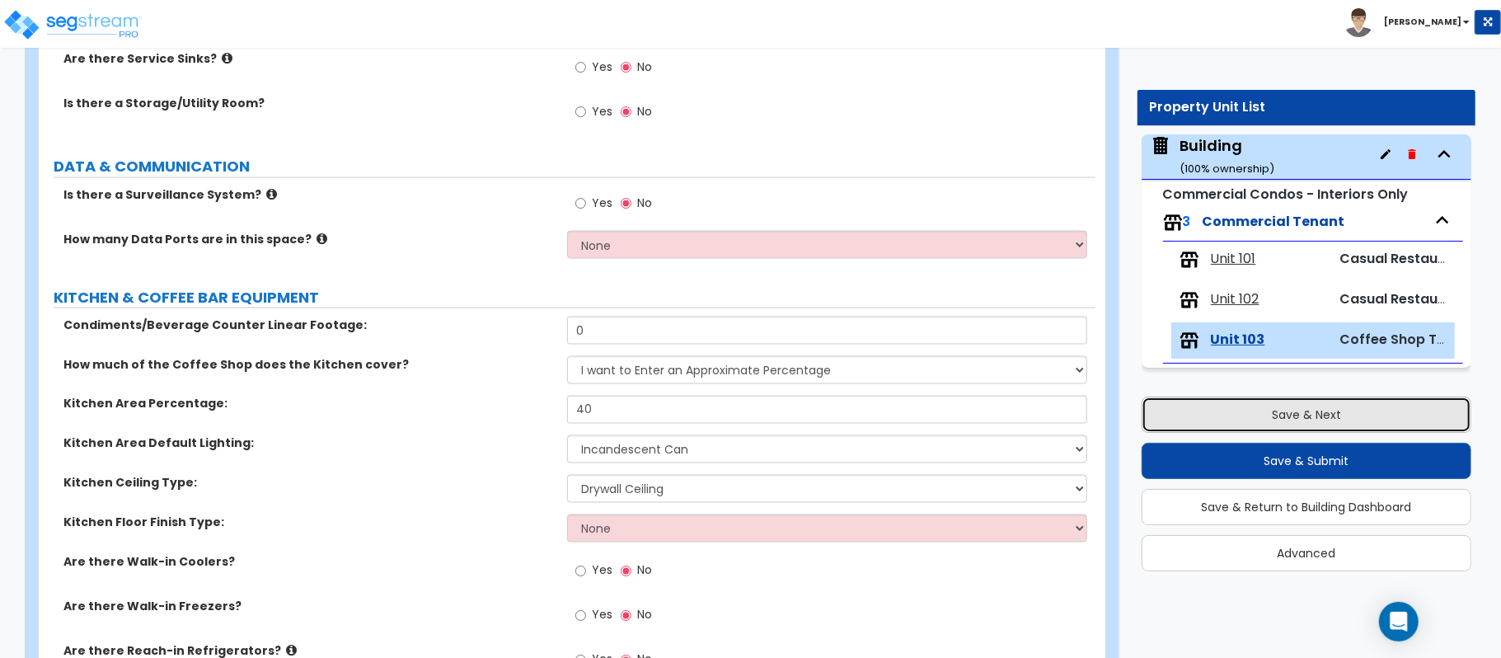
click at [1224, 402] on button "Save & Next" at bounding box center [1306, 414] width 330 height 36
select select "5"
select select "1"
select select "4"
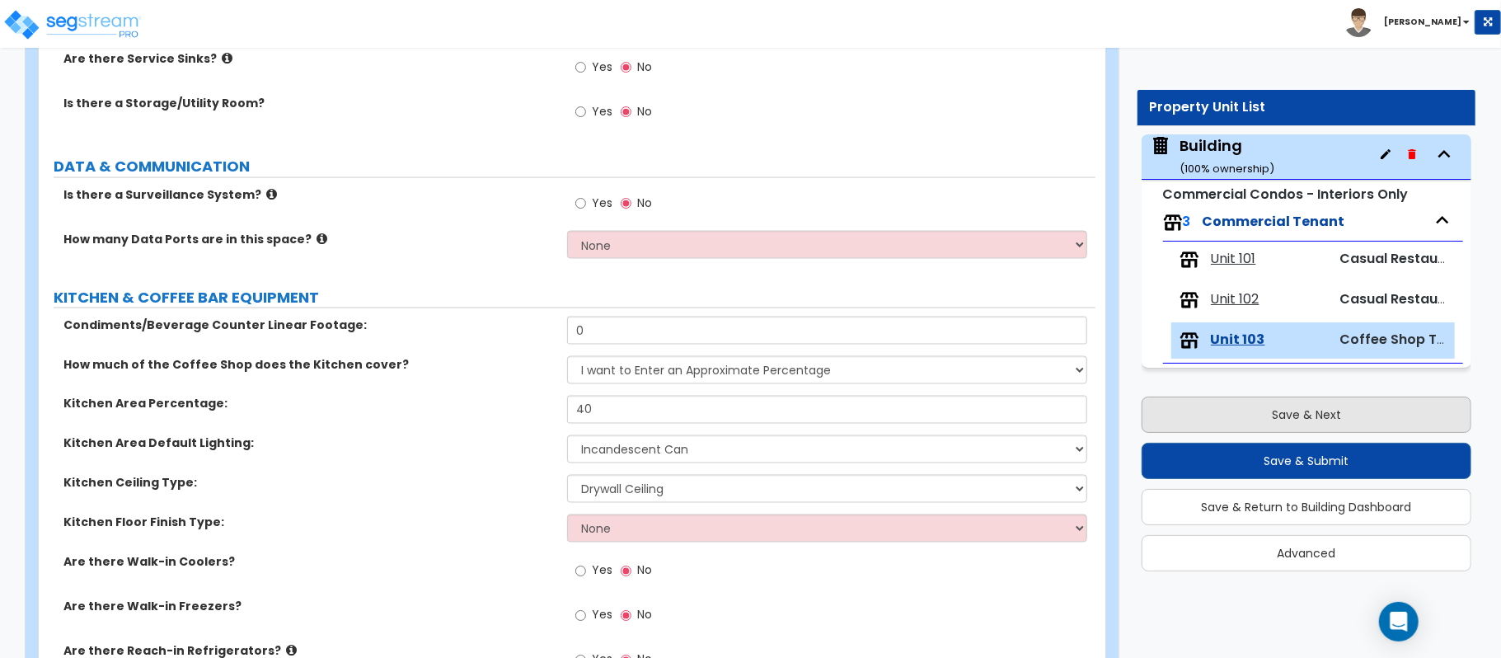
select select "2"
select select "1"
select select "4"
select select "1"
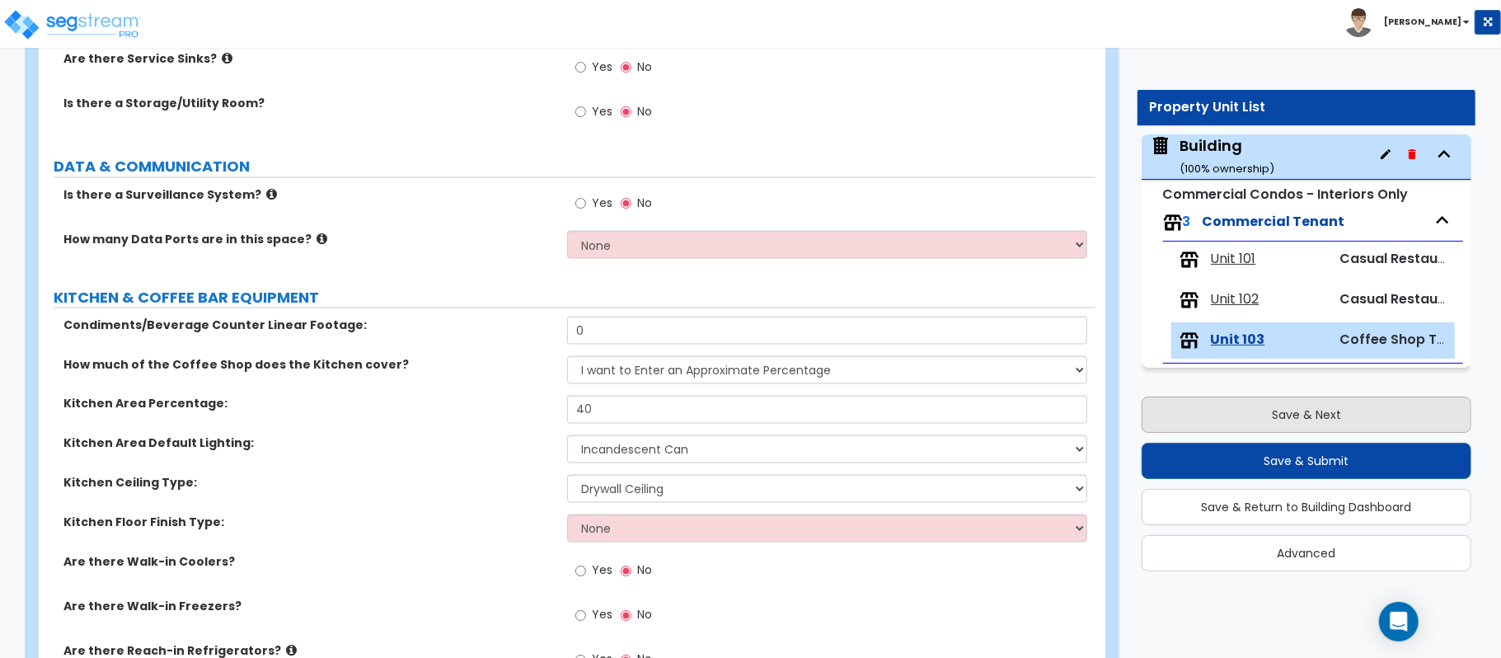
select select "1"
select select "5"
select select "1"
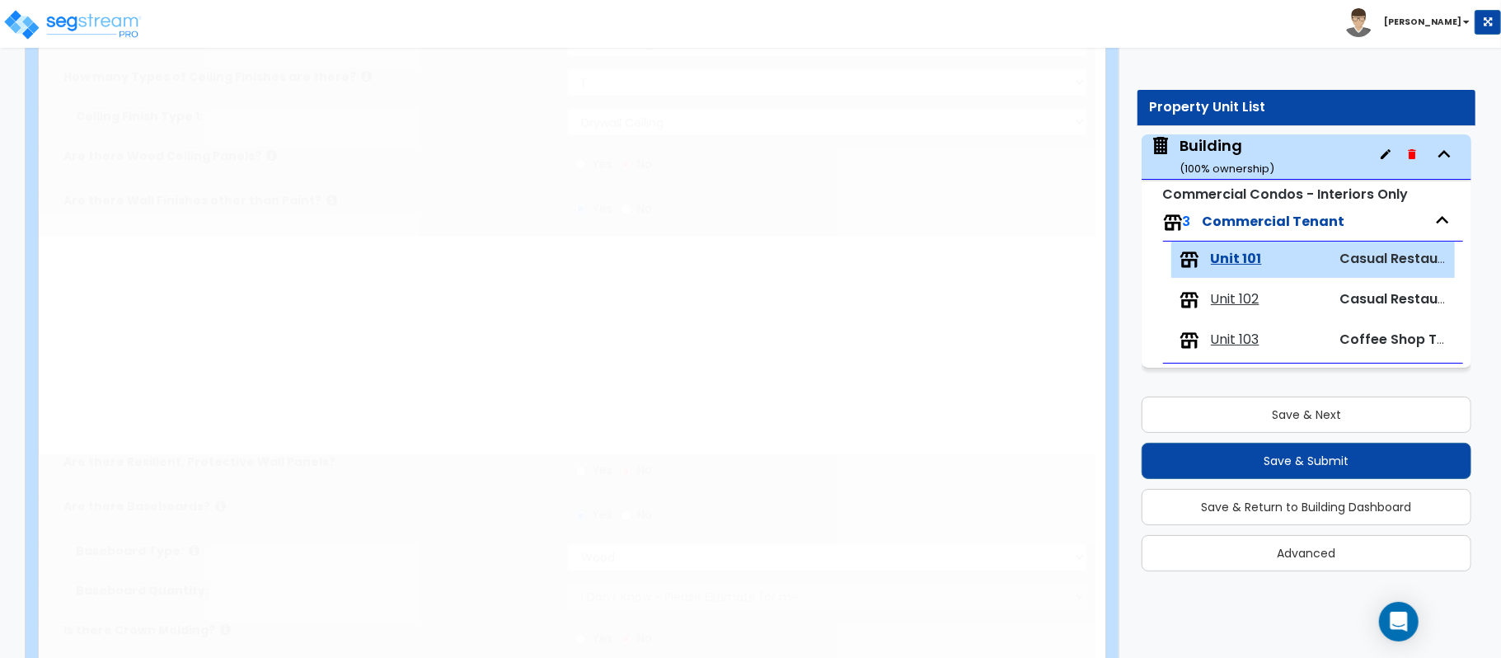
type input "2"
radio input "true"
type input "200"
type input "2"
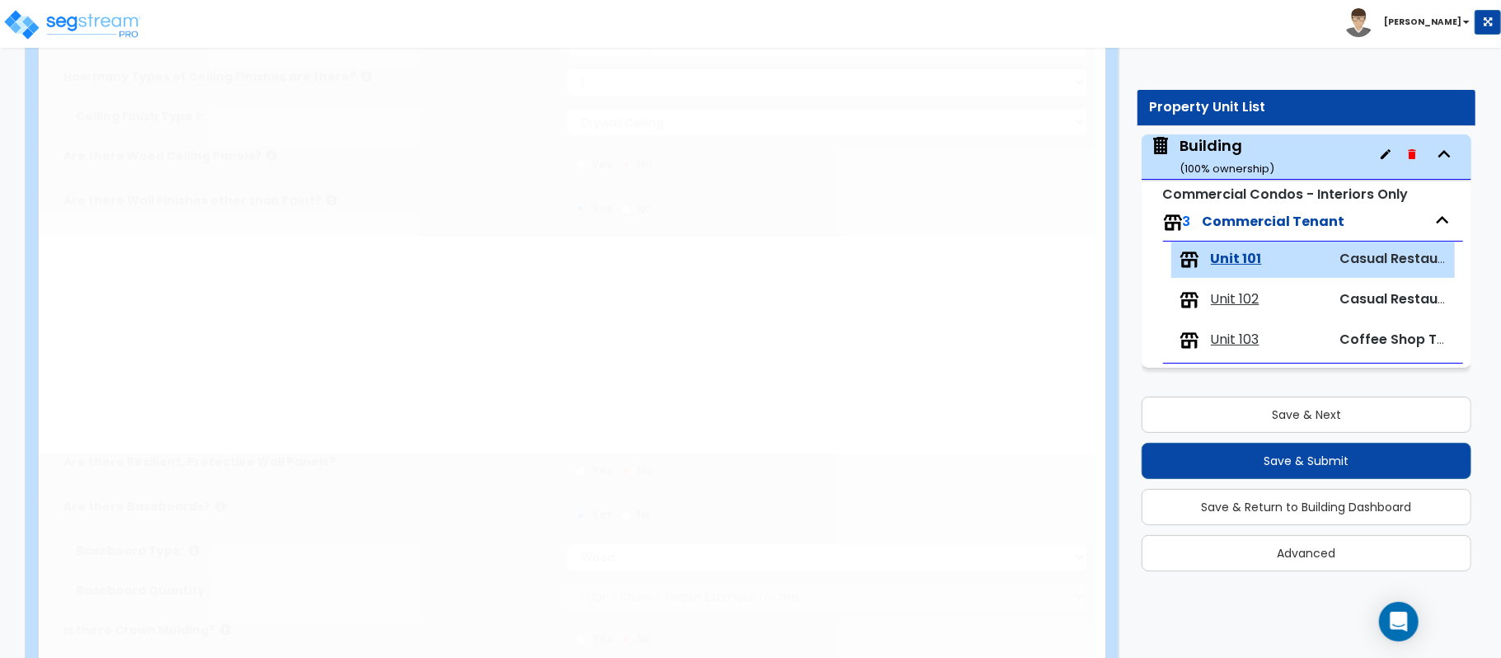
select select "1"
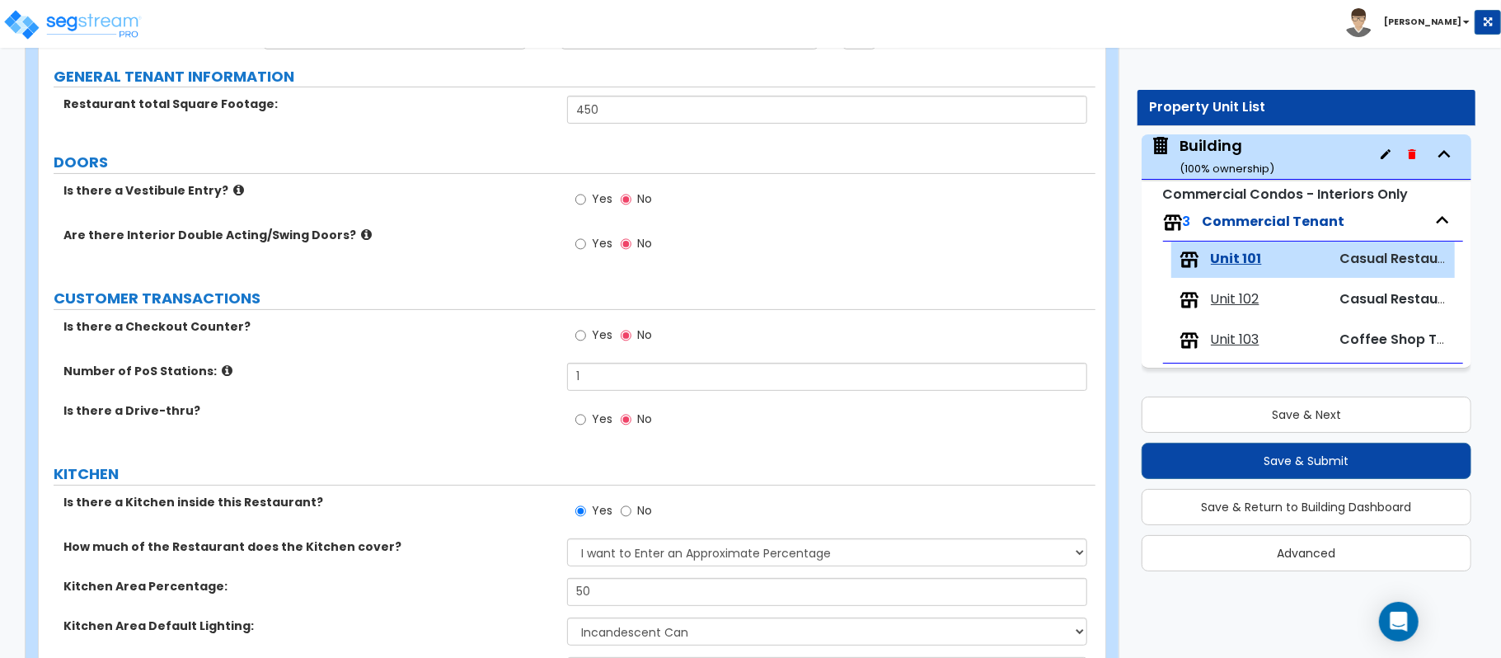
scroll to position [1437, 0]
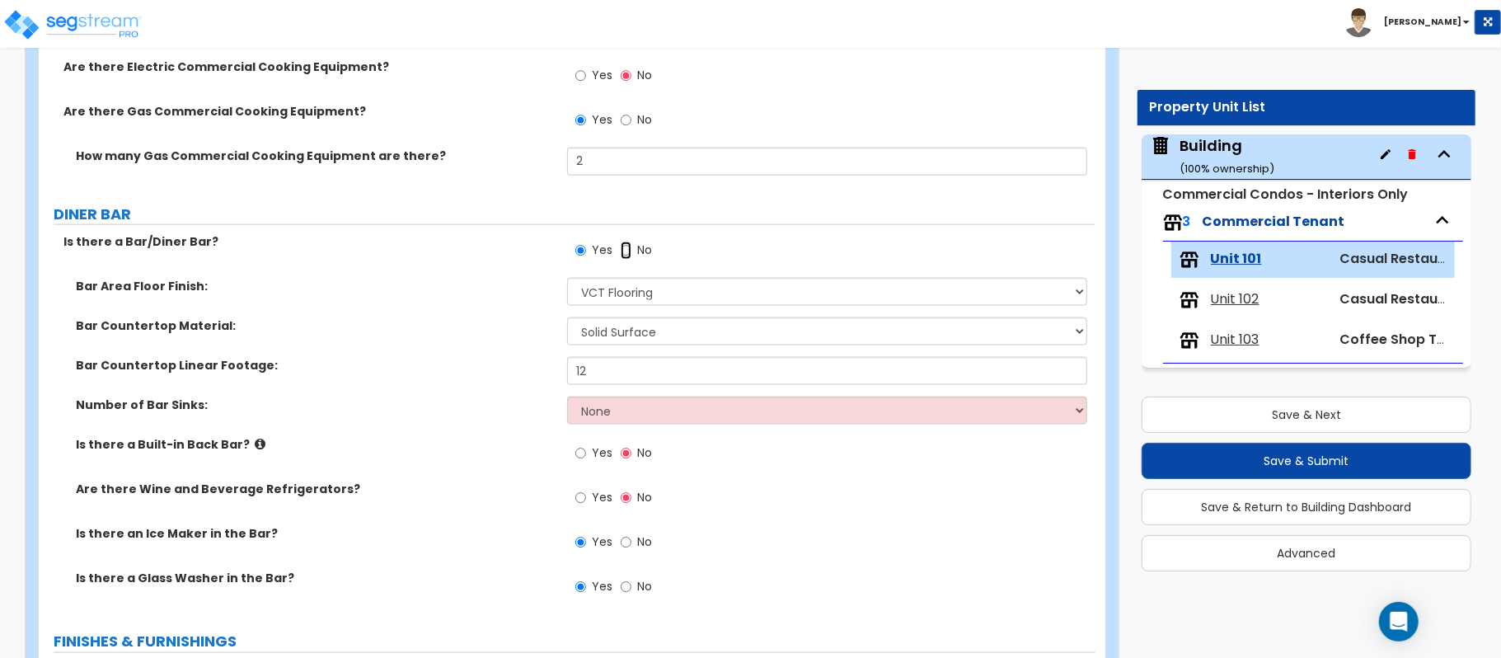
click at [630, 255] on input "No" at bounding box center [625, 250] width 11 height 18
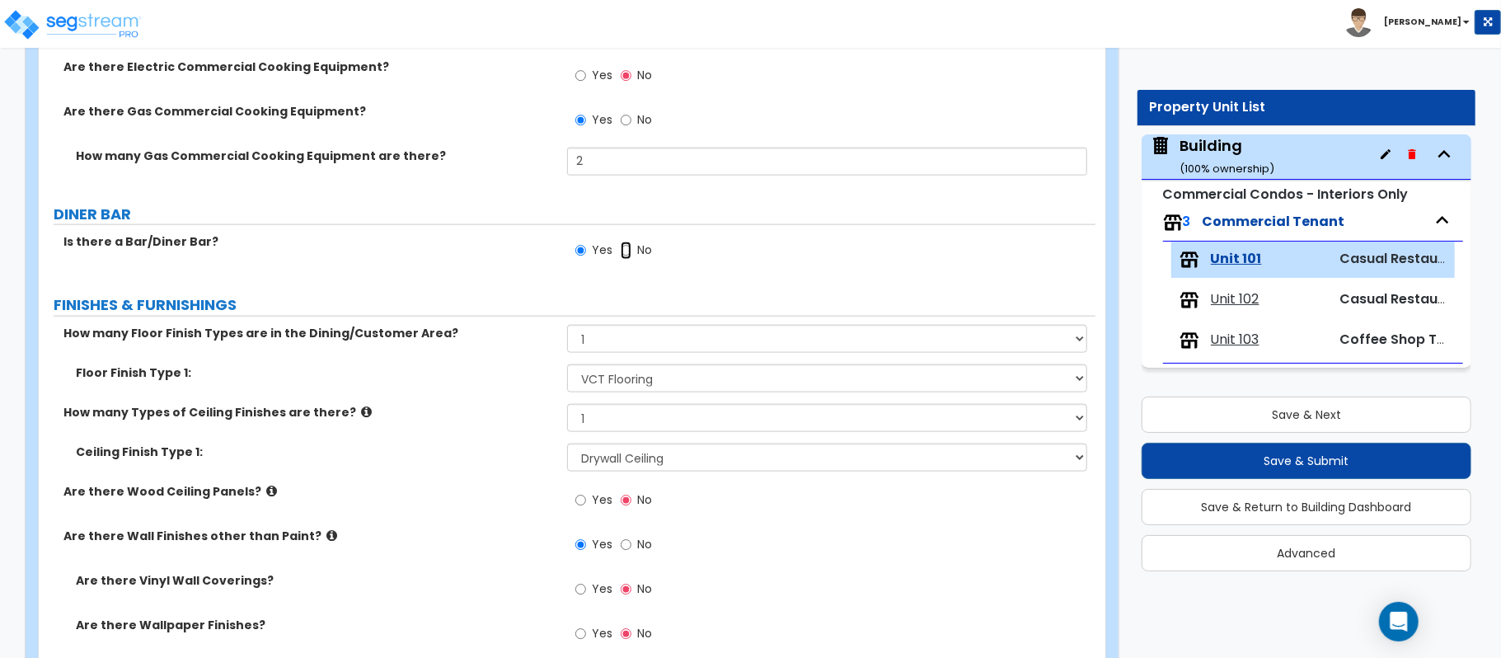
radio input "false"
radio input "true"
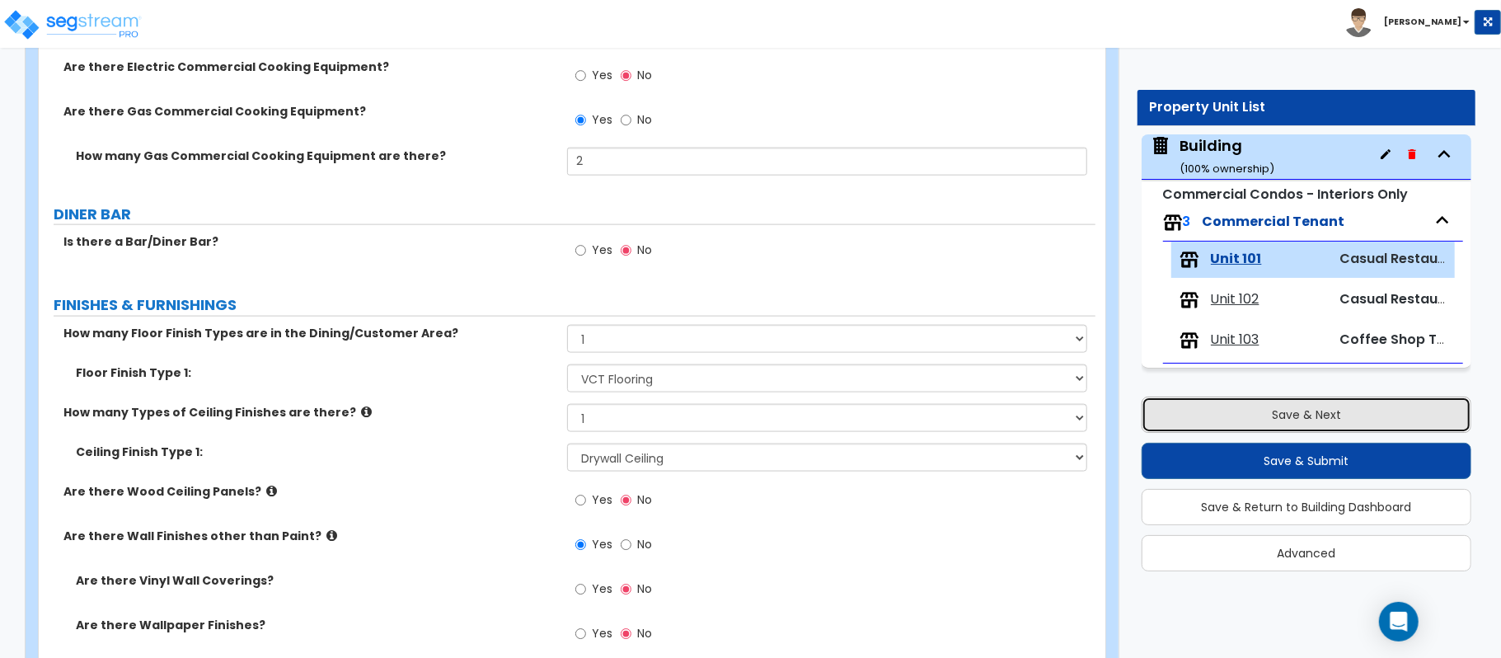
click at [1246, 410] on button "Save & Next" at bounding box center [1306, 414] width 330 height 36
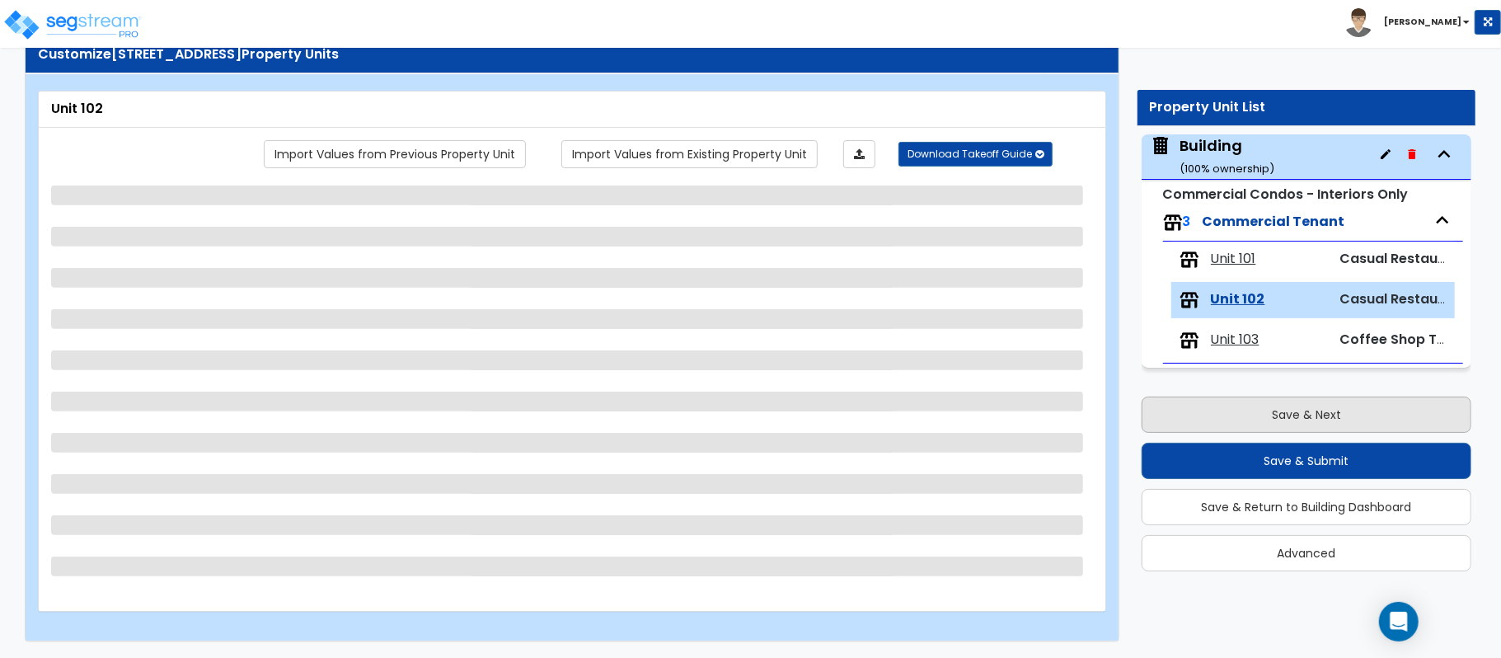
scroll to position [54, 0]
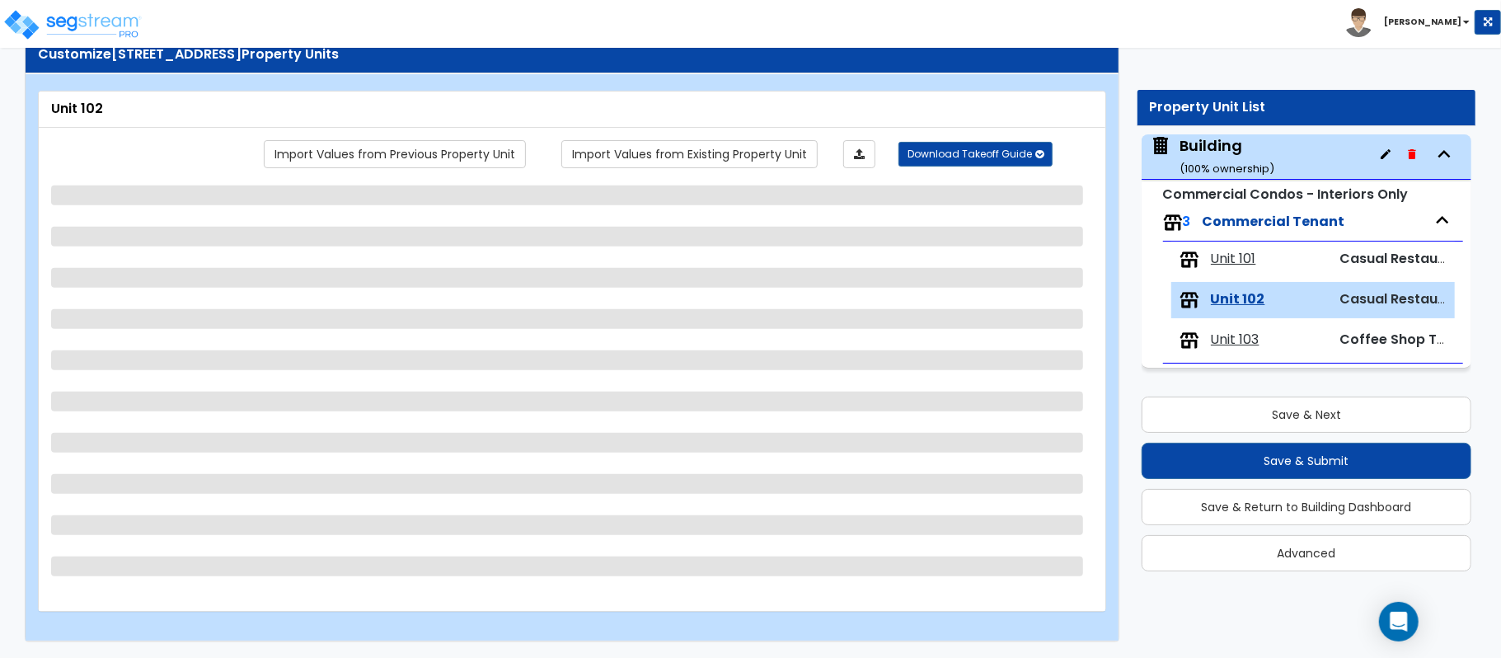
select select "5"
select select "1"
select select "4"
select select "1"
select select "4"
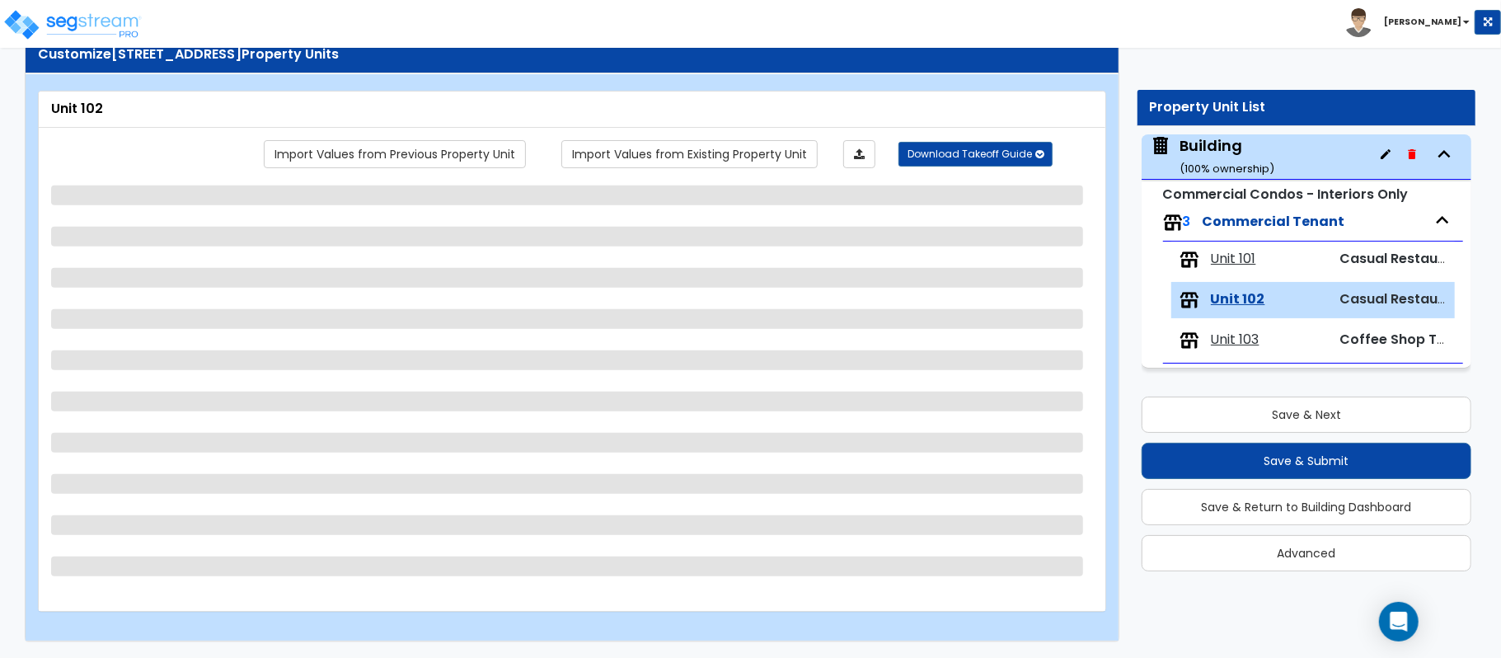
select select "1"
select select "5"
select select "1"
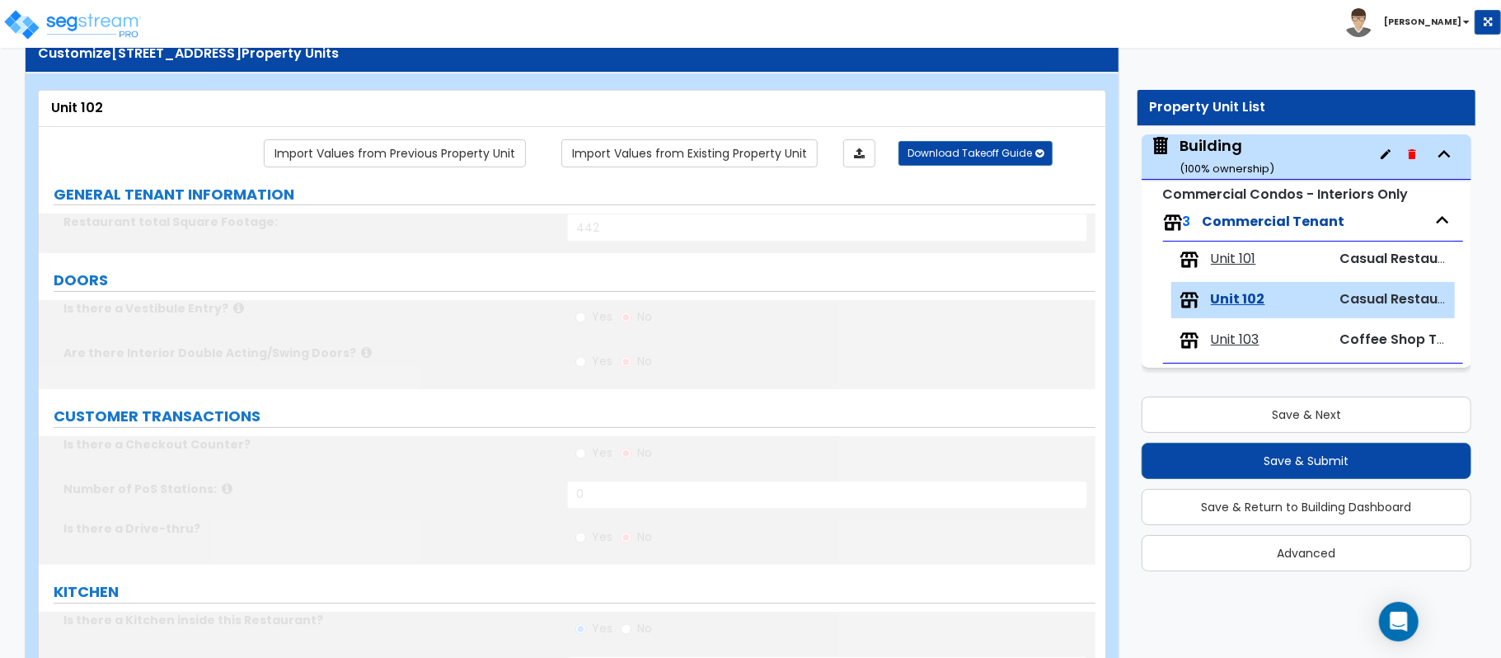
type input "1"
select select "1"
type input "80"
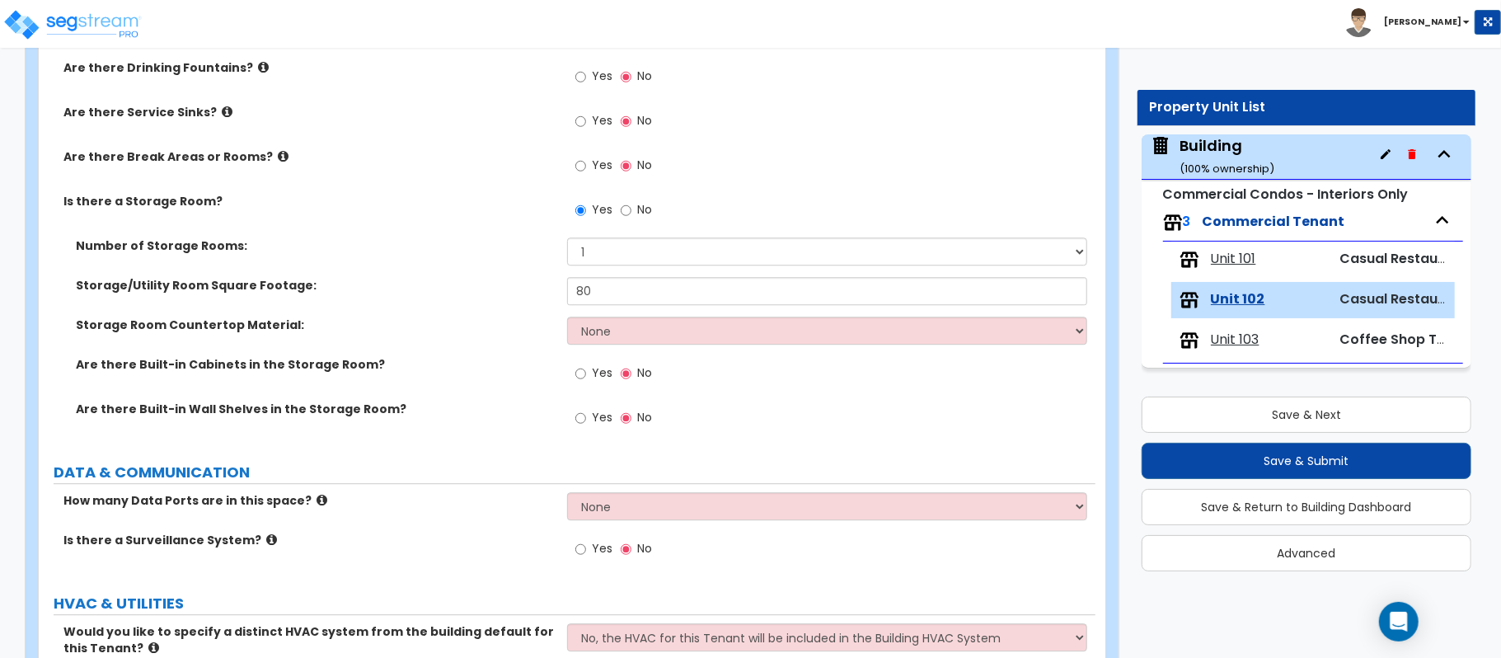
scroll to position [171, 0]
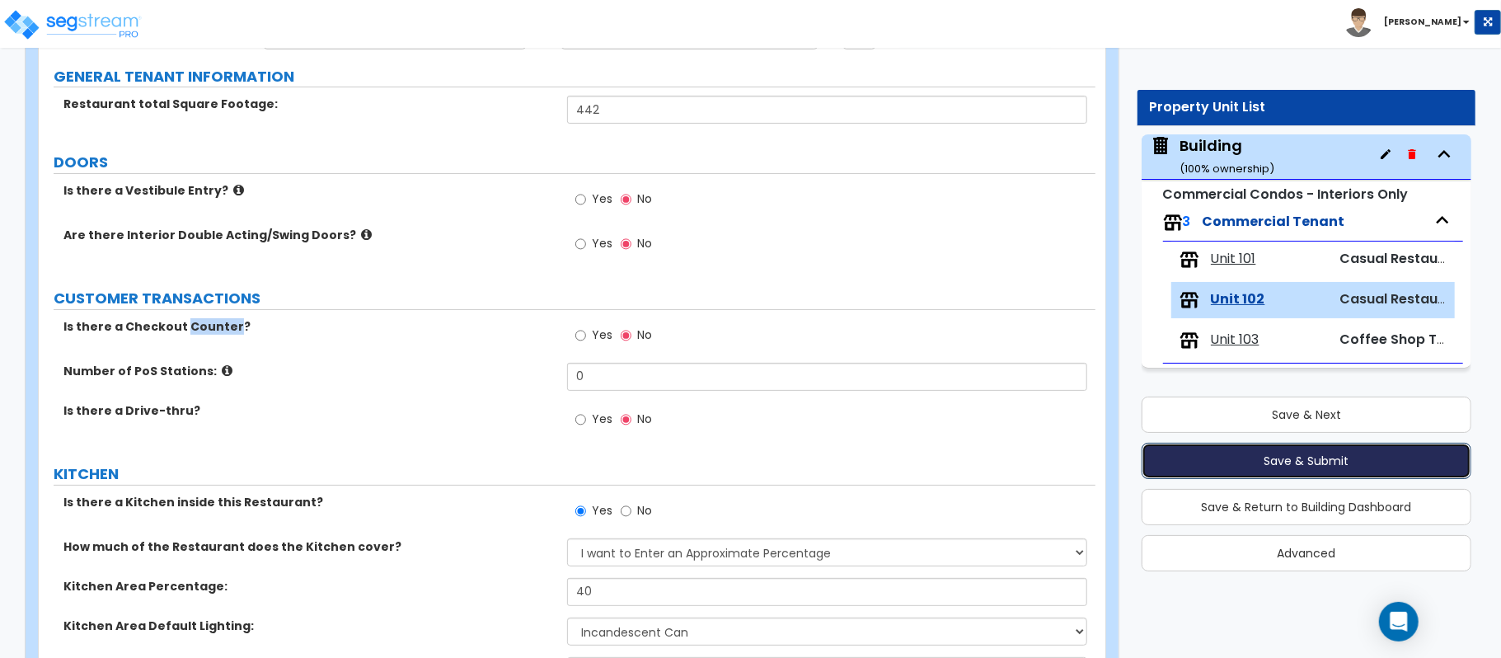
click at [1214, 465] on button "Save & Submit" at bounding box center [1306, 460] width 330 height 36
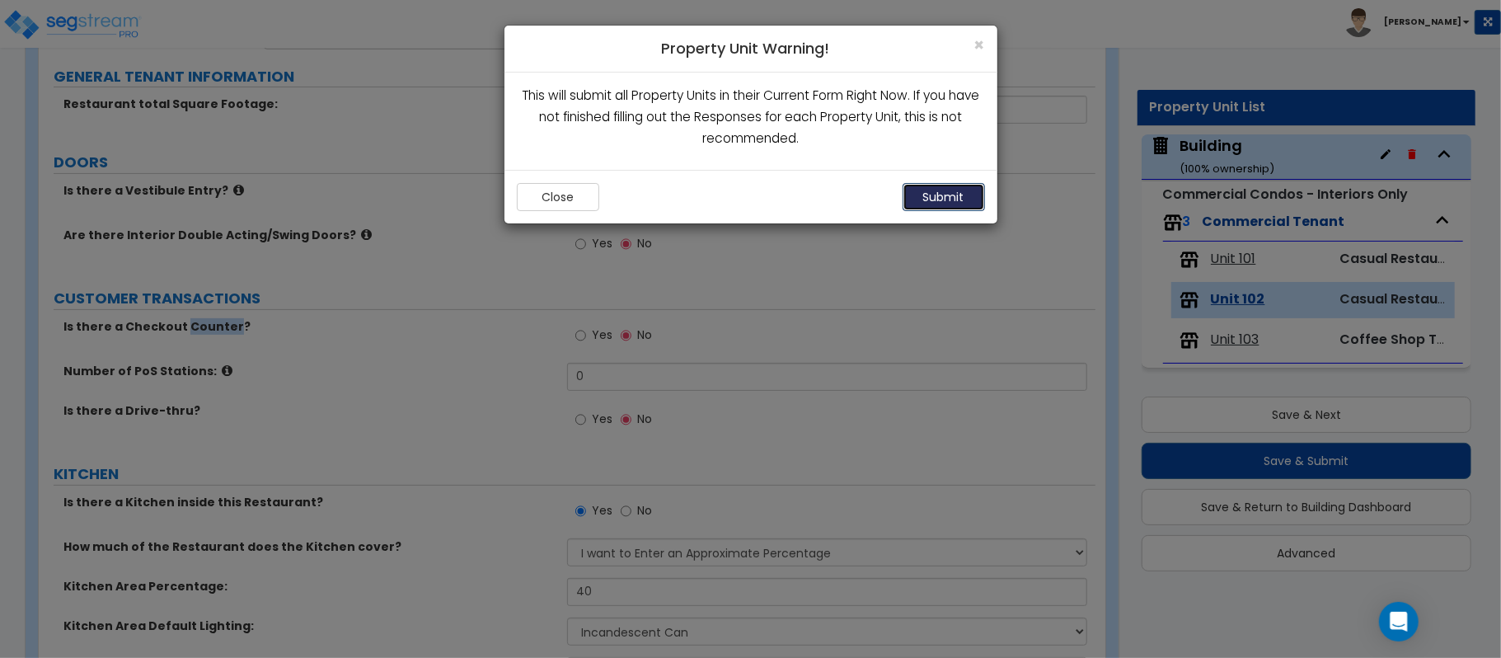
click at [947, 204] on button "Submit" at bounding box center [943, 197] width 82 height 28
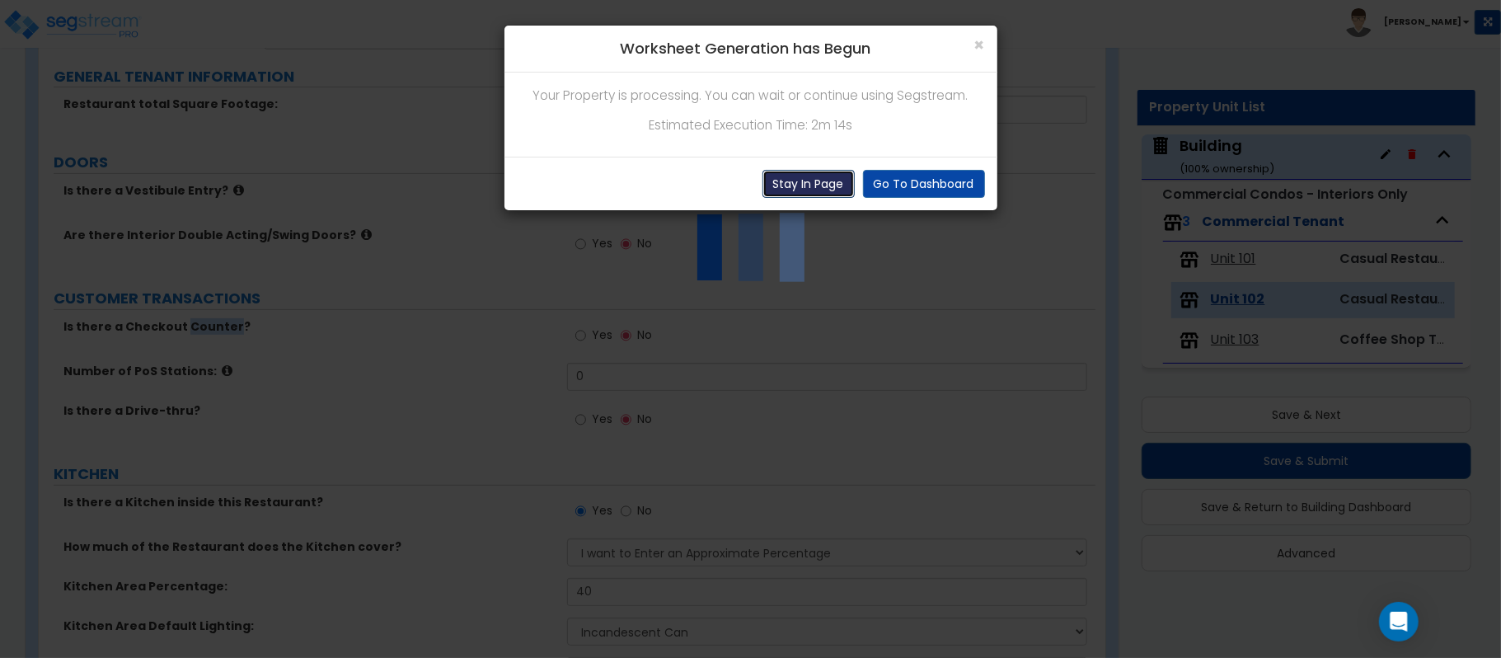
click at [793, 195] on button "Stay In Page" at bounding box center [808, 184] width 92 height 28
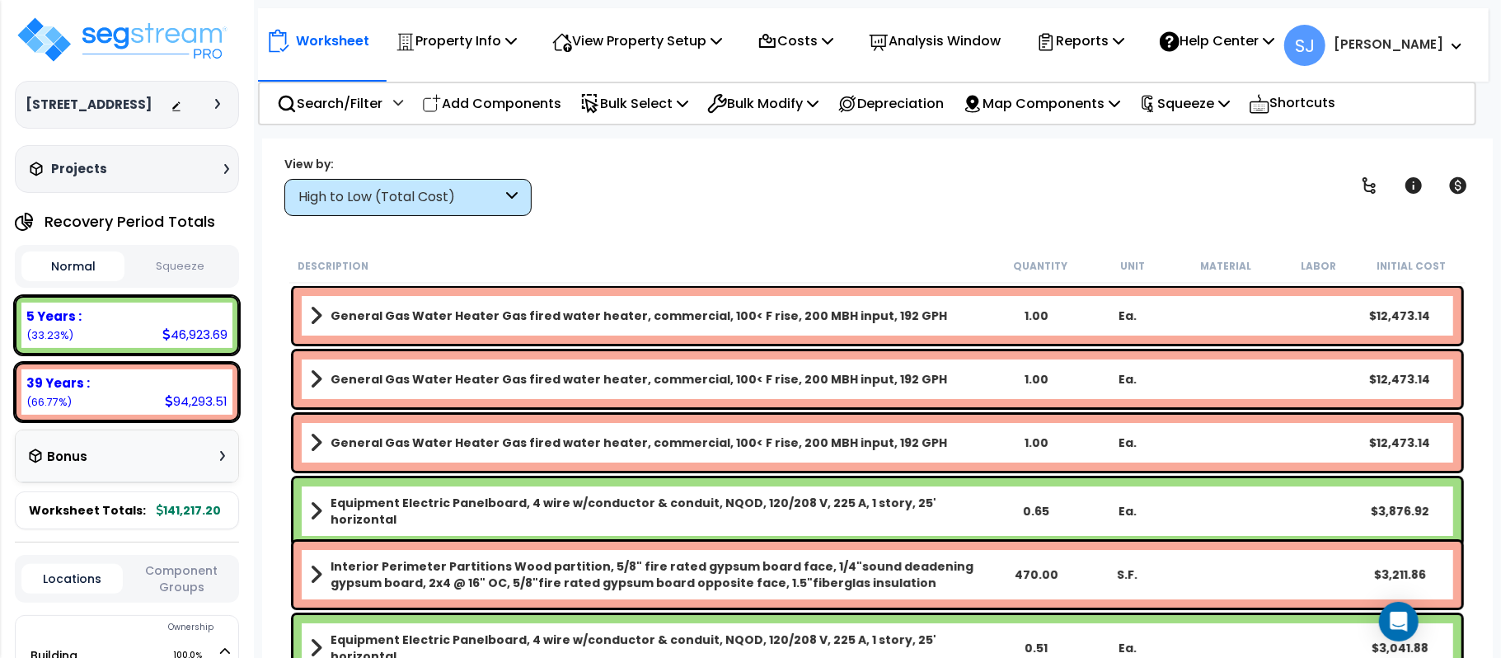
click at [208, 281] on button "Squeeze" at bounding box center [180, 266] width 103 height 29
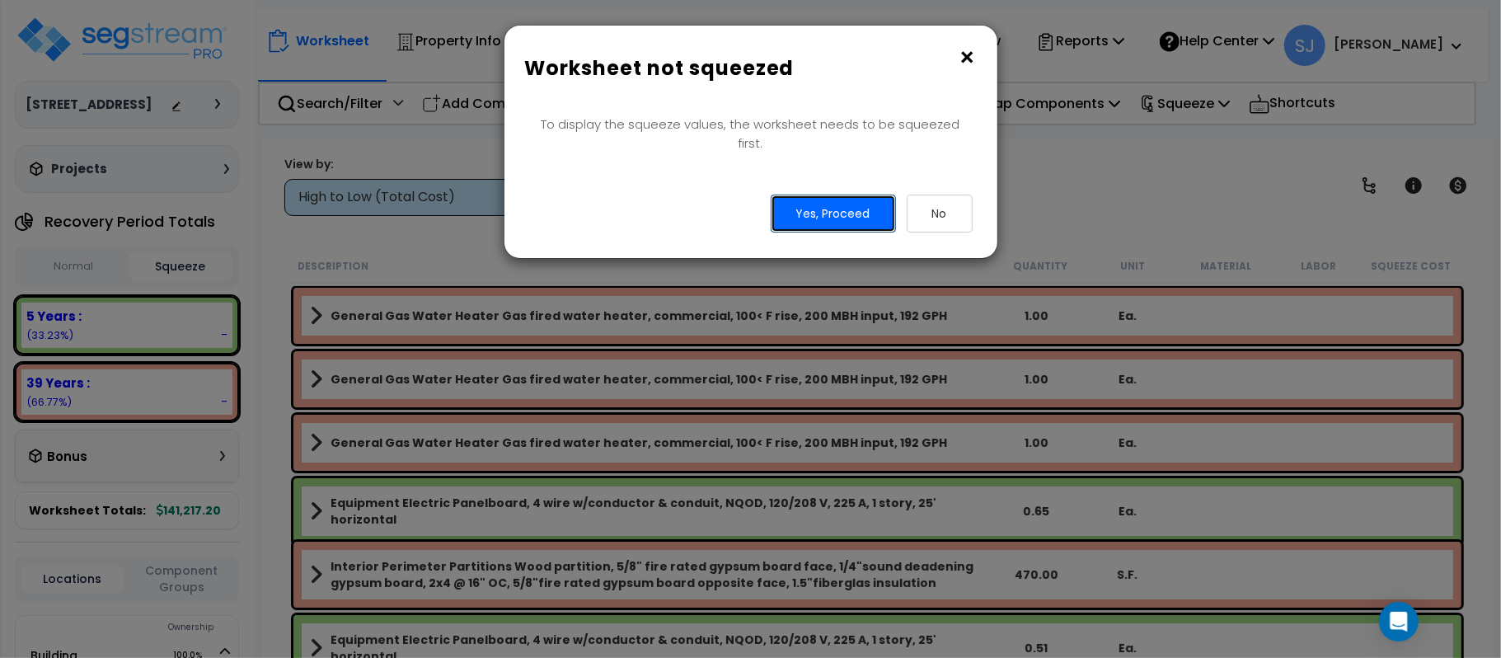
click at [828, 195] on button "Yes, Proceed" at bounding box center [832, 213] width 125 height 38
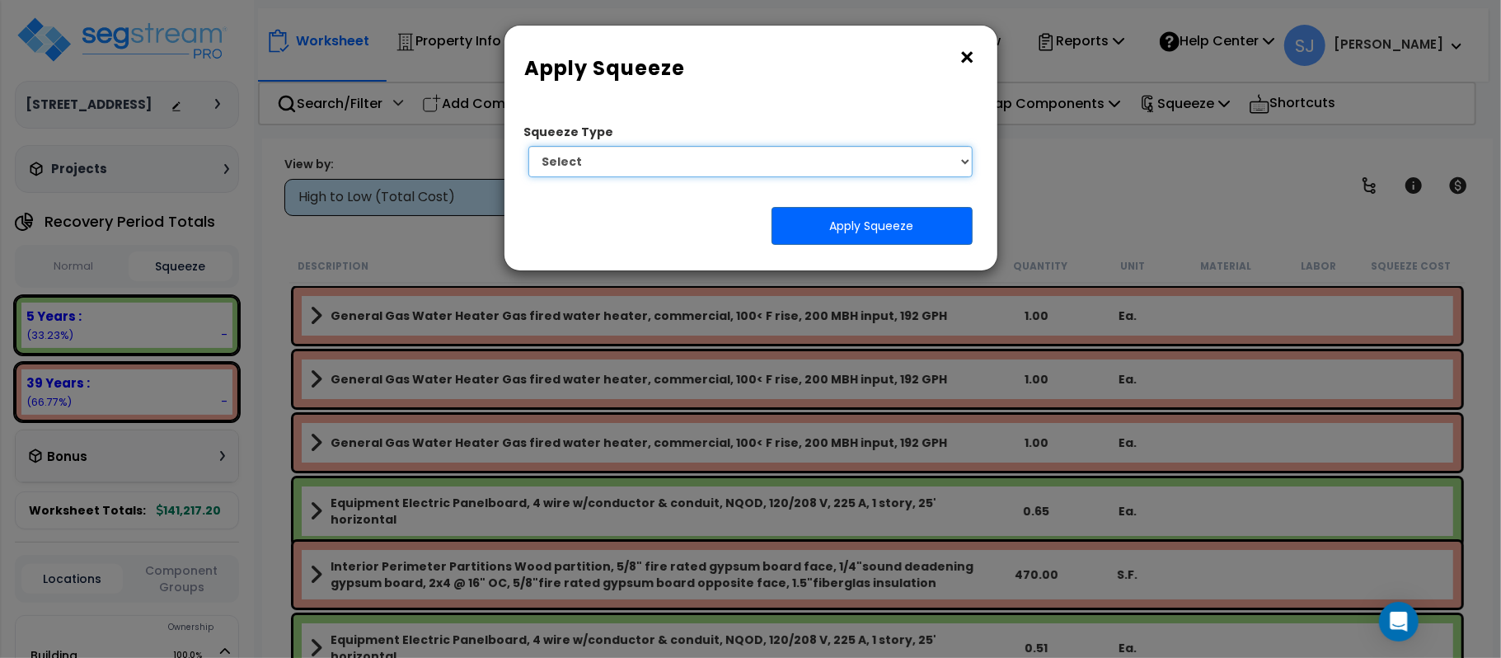
click at [951, 162] on select "Select 1. Squeeze Entire Worksheet 2. Squeeze by [PERSON_NAME] Cost 3. Squeeze …" at bounding box center [750, 161] width 445 height 31
click at [970, 63] on button "×" at bounding box center [967, 57] width 18 height 26
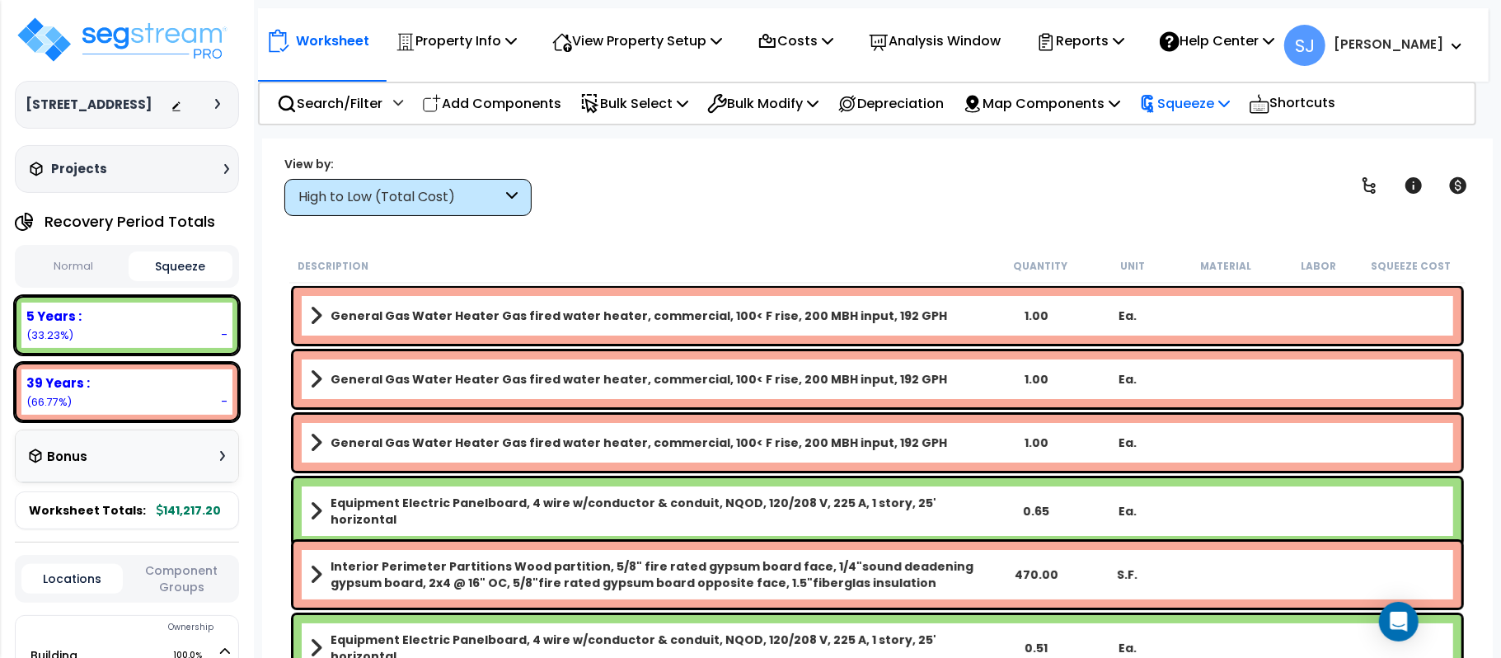
click at [1204, 105] on p "Squeeze" at bounding box center [1184, 103] width 91 height 22
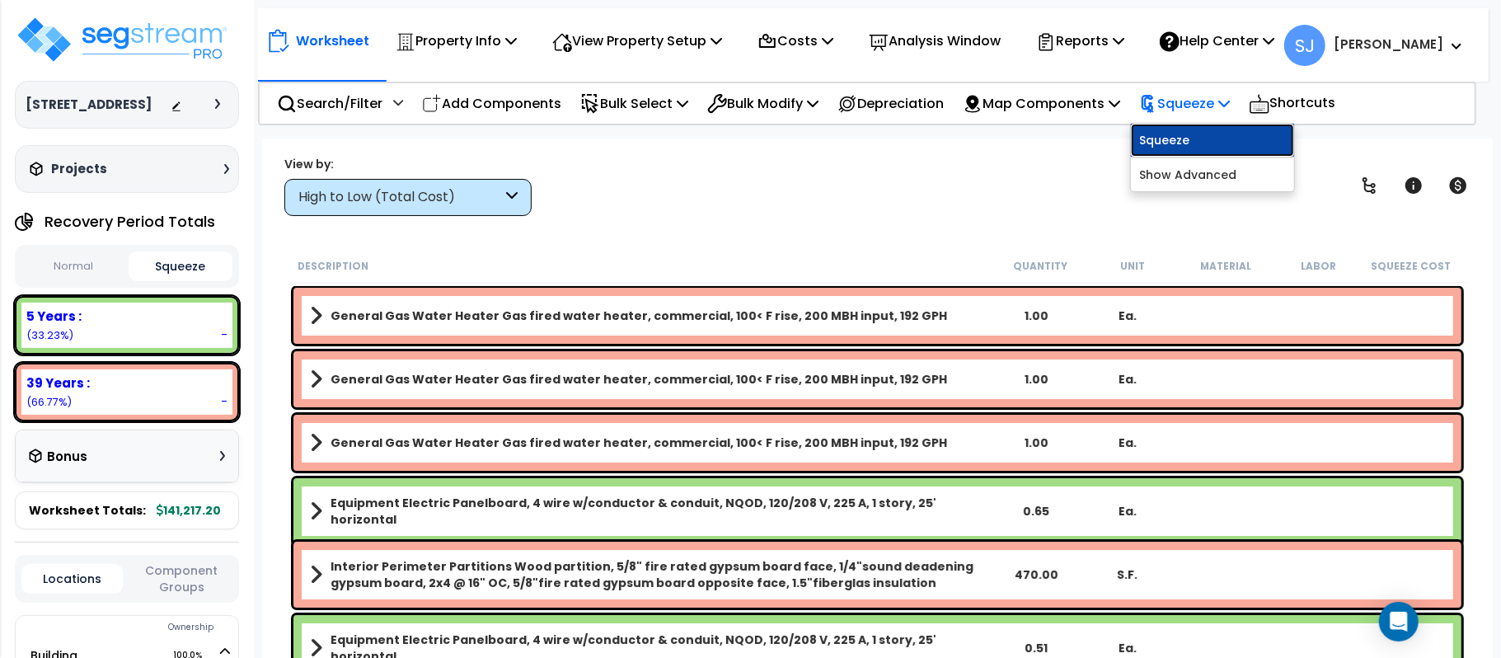
click at [1215, 140] on link "Squeeze" at bounding box center [1212, 140] width 163 height 33
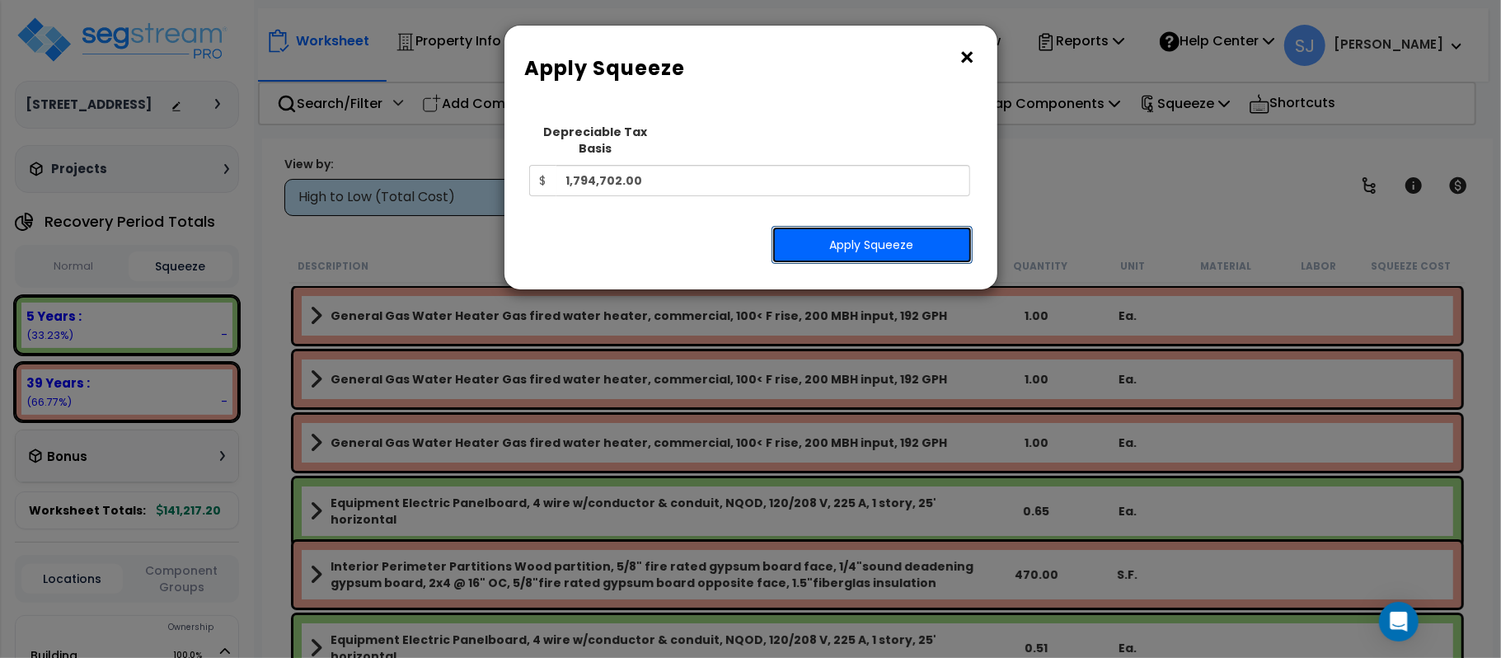
click at [887, 232] on button "Apply Squeeze" at bounding box center [871, 245] width 201 height 38
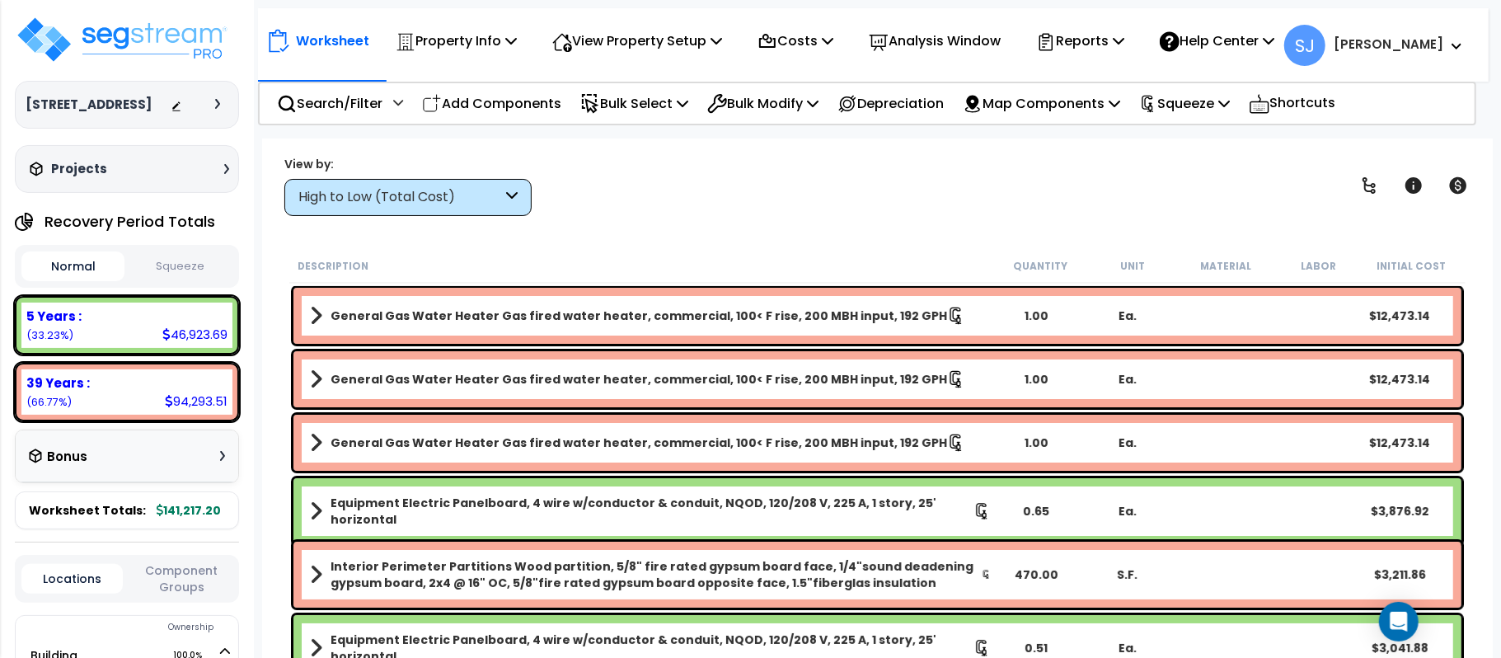
click at [189, 281] on button "Squeeze" at bounding box center [180, 266] width 103 height 29
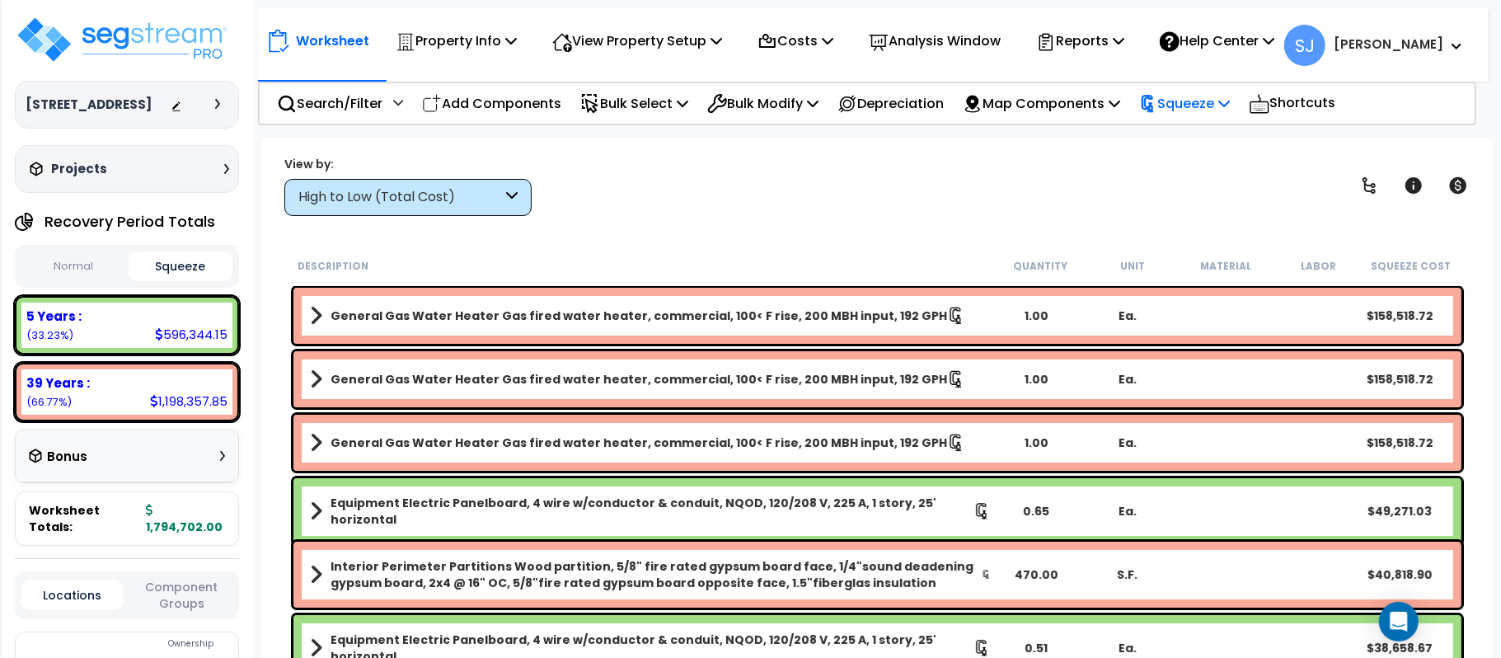
click at [1228, 106] on p "Squeeze" at bounding box center [1184, 103] width 91 height 22
click at [1106, 43] on p "Reports" at bounding box center [1080, 41] width 88 height 22
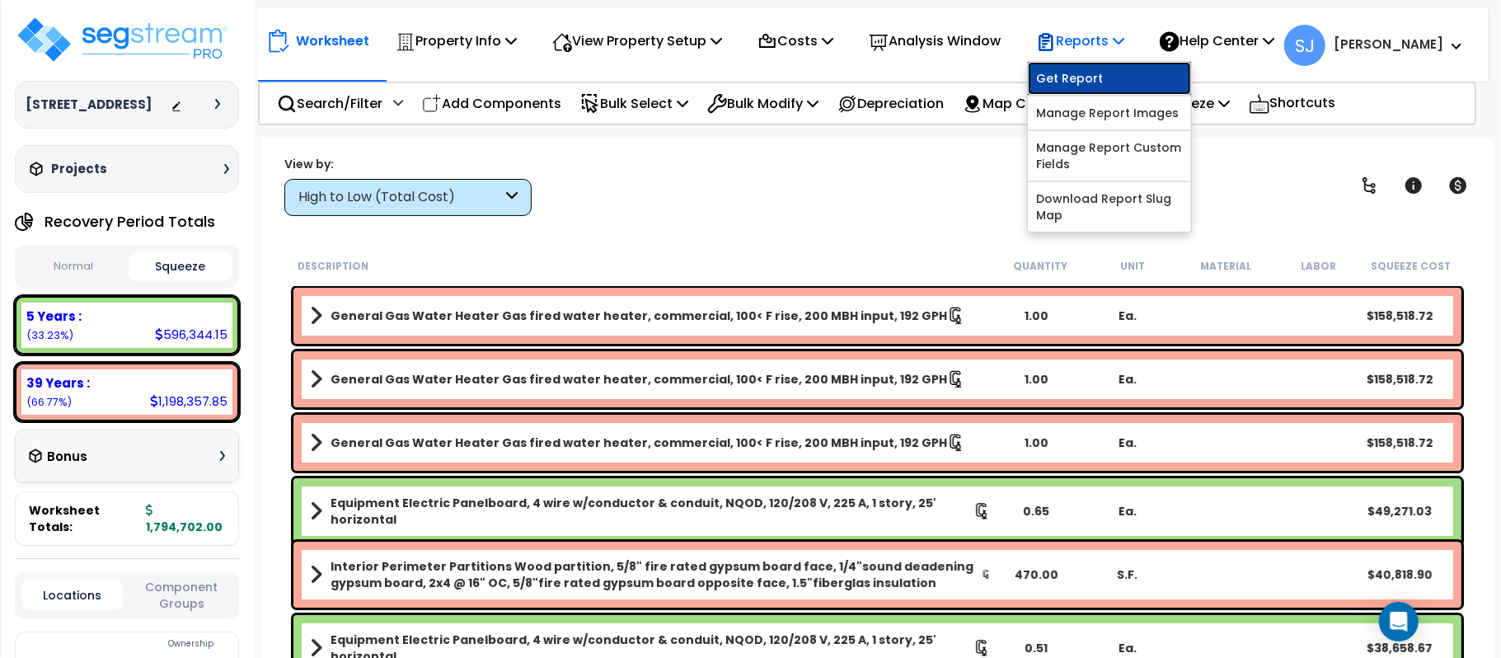
click at [1101, 77] on link "Get Report" at bounding box center [1109, 78] width 163 height 33
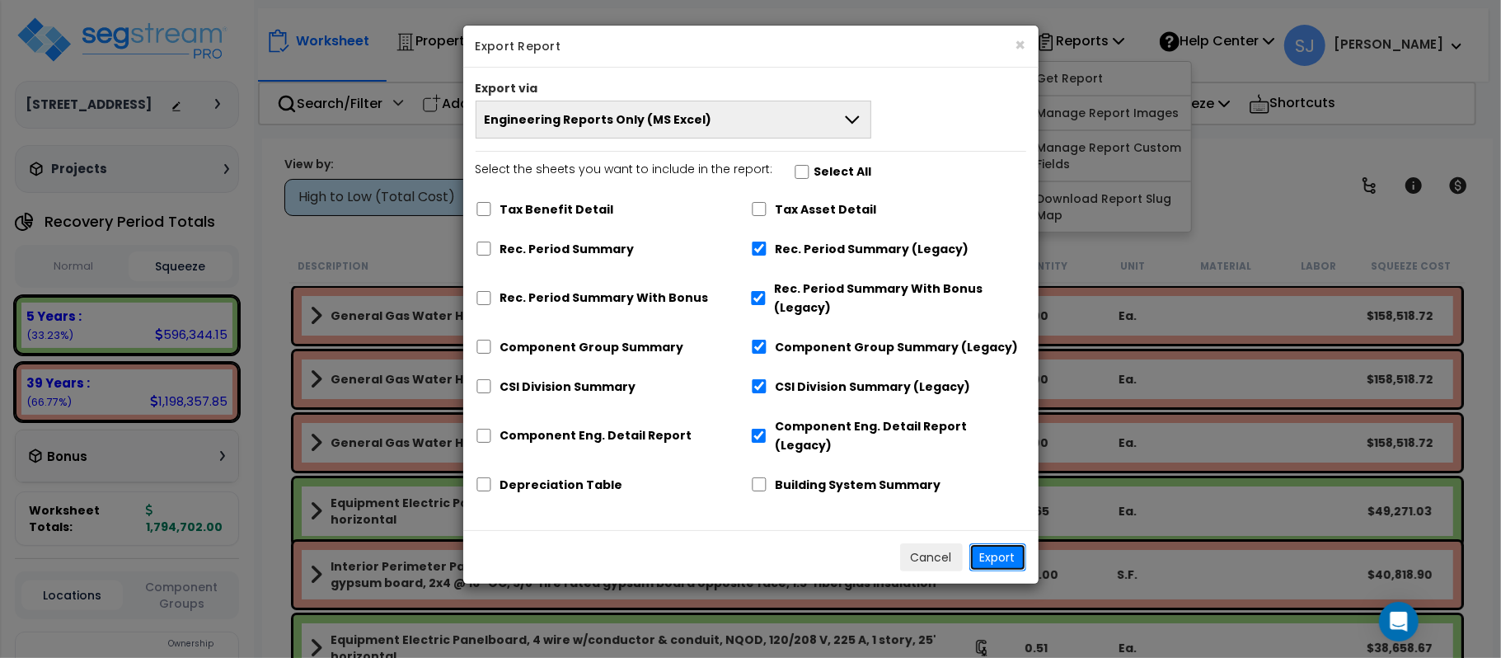
click at [996, 543] on button "Export" at bounding box center [997, 557] width 57 height 28
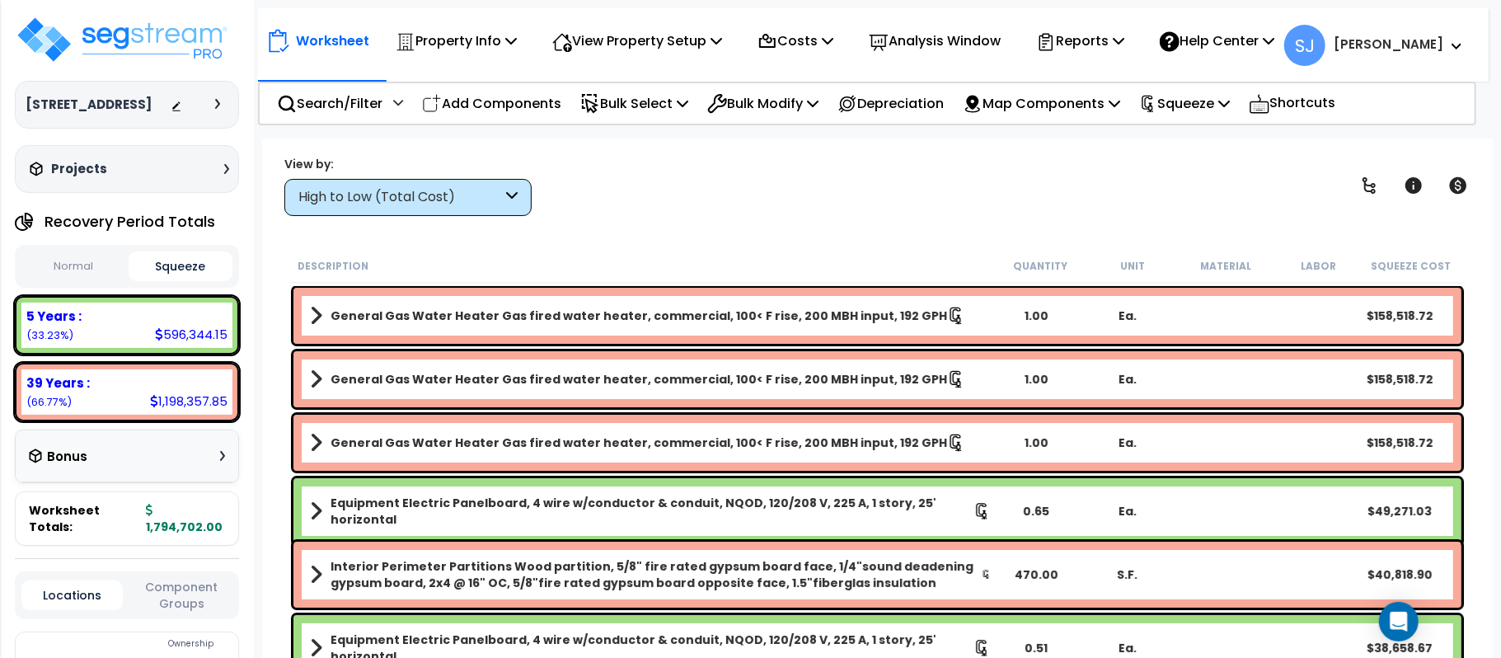
click at [193, 343] on div "596,344.15" at bounding box center [191, 333] width 73 height 17
copy div "596,344.15"
click at [206, 410] on div "1,198,357.85" at bounding box center [188, 400] width 77 height 17
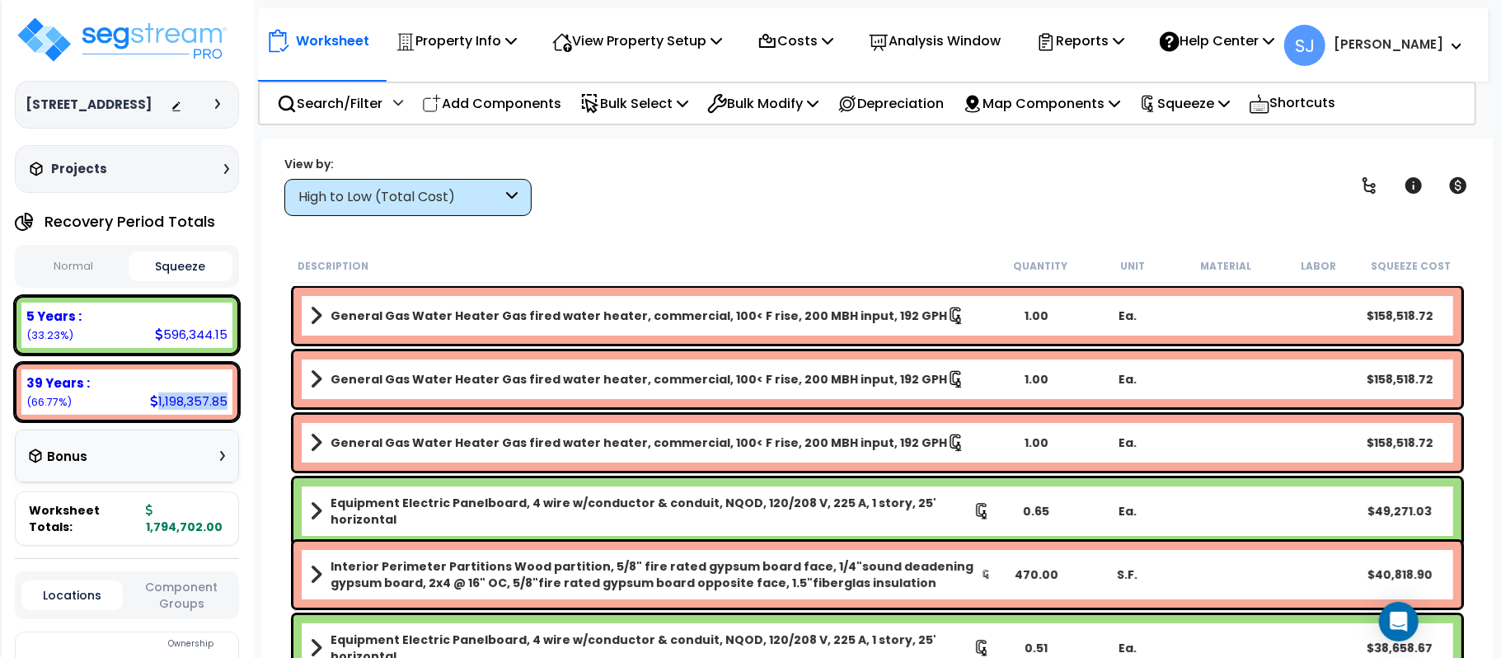
copy div "1,198,357.85"
click at [259, 416] on body "We are Building your Property. So please grab a coffee and let us do the heavy …" at bounding box center [750, 402] width 1501 height 658
